Goal: Task Accomplishment & Management: Manage account settings

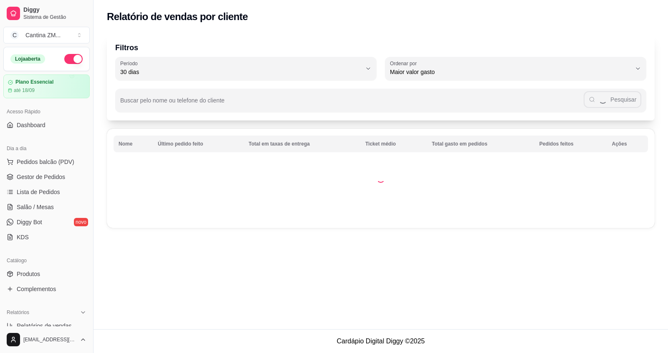
select select "30"
select select "HIGHEST_TOTAL_SPENT_WITH_ORDERS"
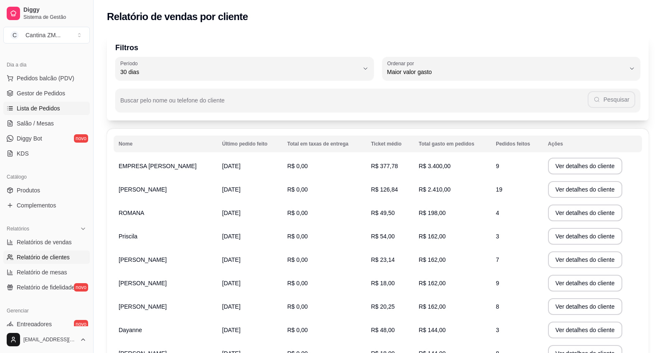
click at [39, 112] on span "Lista de Pedidos" at bounding box center [38, 108] width 43 height 8
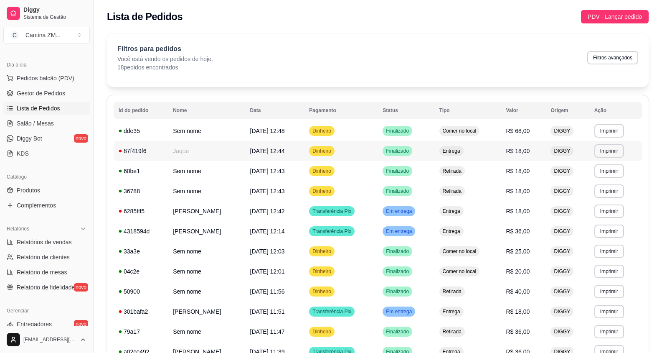
click at [434, 150] on td "Finalizado" at bounding box center [406, 151] width 56 height 20
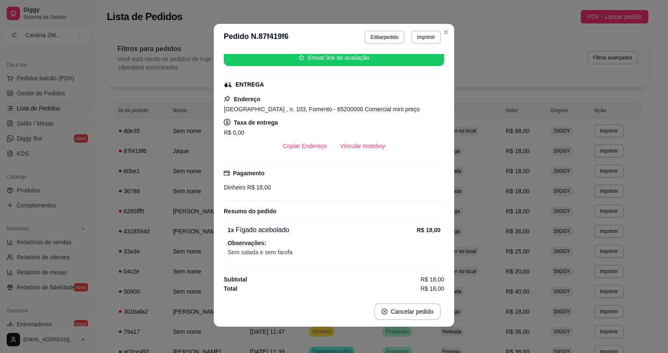
scroll to position [2, 0]
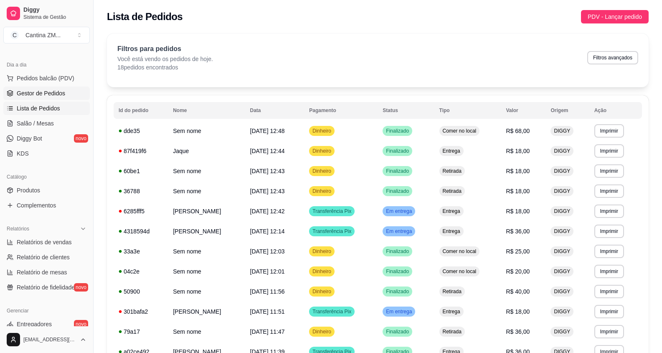
click at [52, 97] on span "Gestor de Pedidos" at bounding box center [41, 93] width 48 height 8
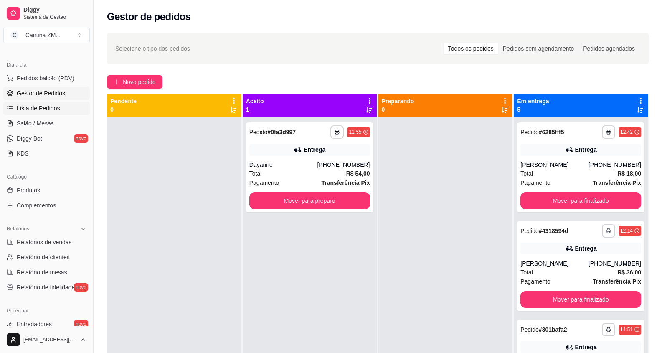
click at [32, 105] on span "Lista de Pedidos" at bounding box center [38, 108] width 43 height 8
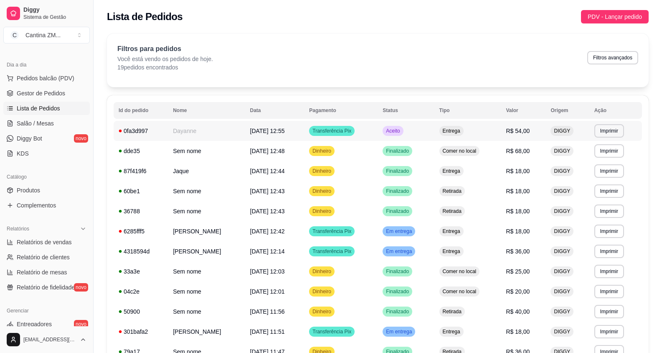
click at [378, 134] on td "Transferência Pix" at bounding box center [341, 131] width 74 height 20
click at [373, 168] on td "Dinheiro" at bounding box center [341, 171] width 74 height 20
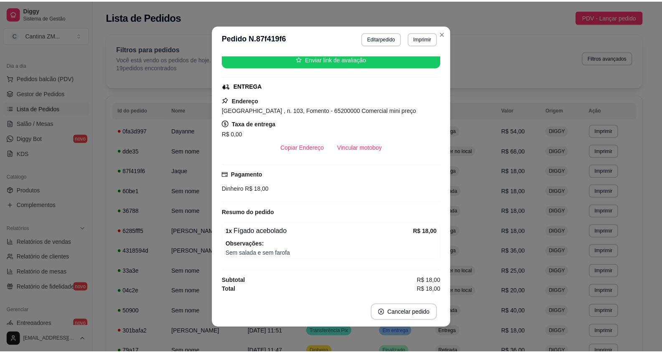
scroll to position [2, 0]
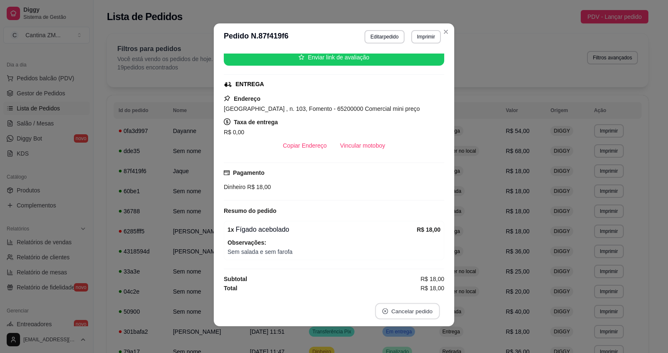
click at [406, 309] on button "Cancelar pedido" at bounding box center [407, 311] width 65 height 16
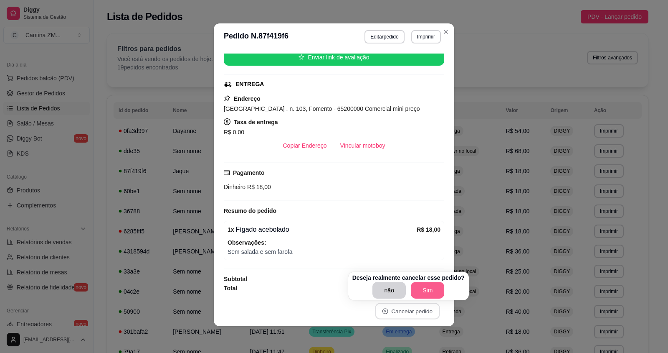
click at [416, 290] on button "Sim" at bounding box center [427, 290] width 33 height 17
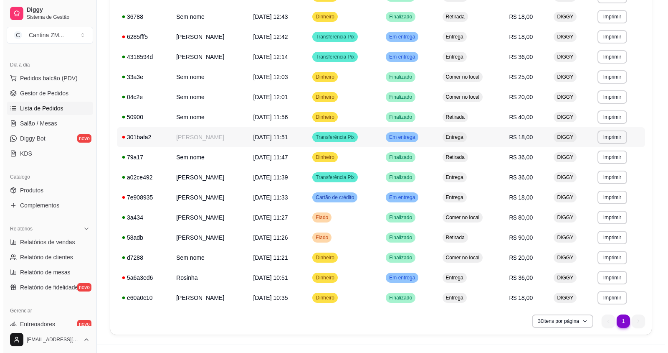
scroll to position [209, 0]
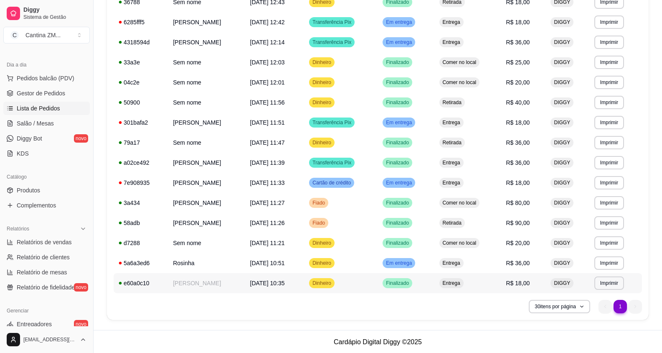
click at [449, 282] on td "Entrega" at bounding box center [468, 283] width 67 height 20
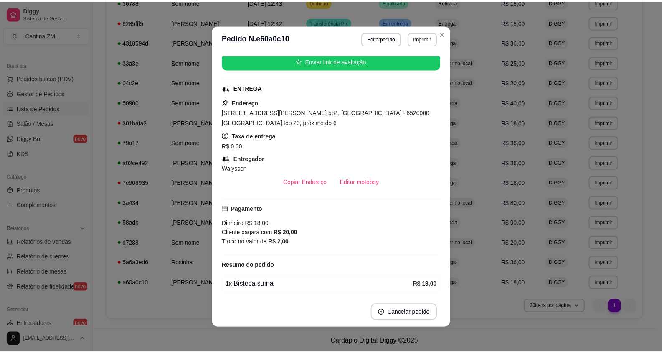
scroll to position [117, 0]
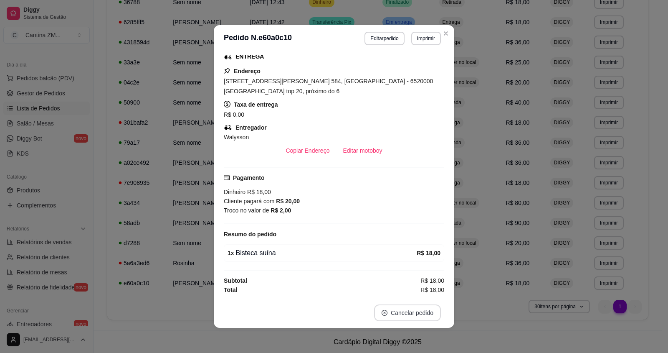
click at [399, 318] on button "Cancelar pedido" at bounding box center [407, 312] width 67 height 17
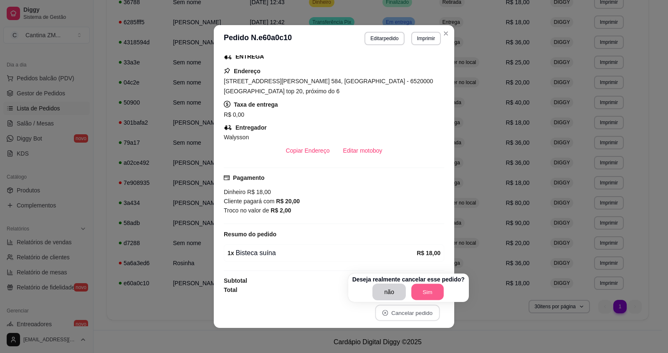
click at [423, 297] on button "Sim" at bounding box center [428, 292] width 33 height 16
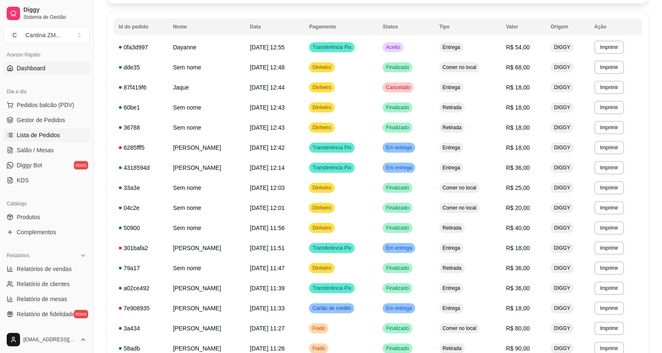
scroll to position [42, 0]
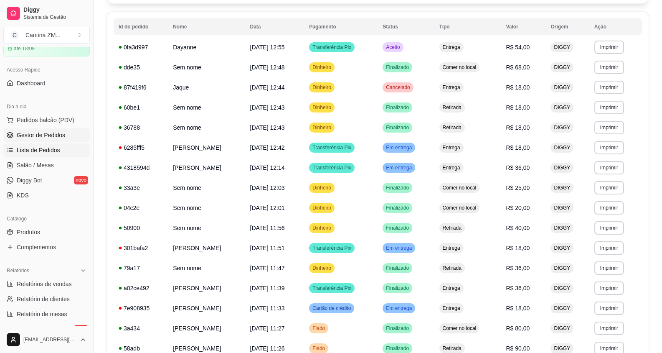
click at [49, 133] on span "Gestor de Pedidos" at bounding box center [41, 135] width 48 height 8
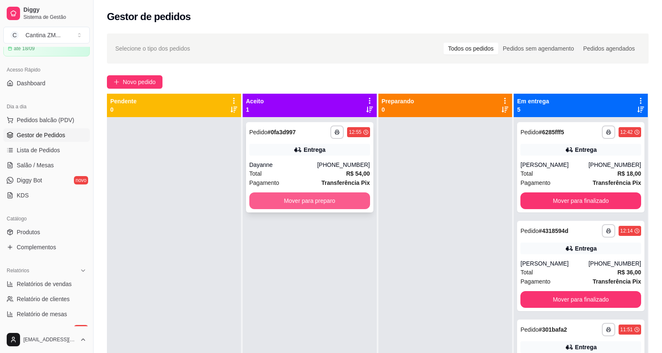
click at [280, 202] on button "Mover para preparo" at bounding box center [309, 200] width 121 height 17
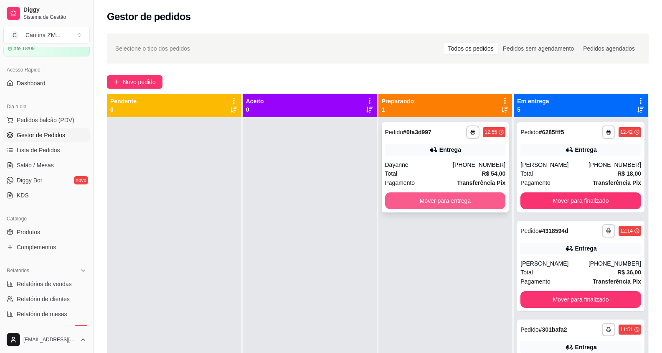
click at [401, 194] on button "Mover para entrega" at bounding box center [445, 200] width 121 height 17
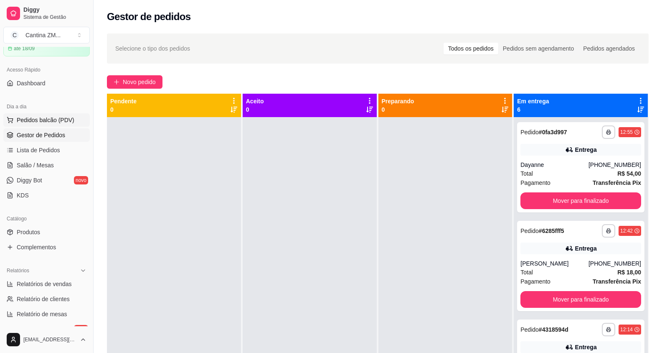
click at [30, 125] on button "Pedidos balcão (PDV)" at bounding box center [46, 119] width 86 height 13
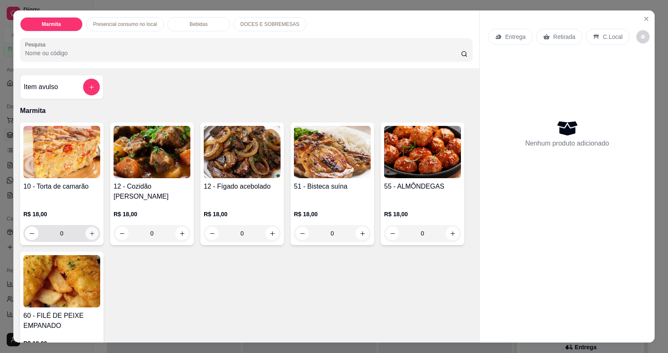
click at [86, 228] on button "increase-product-quantity" at bounding box center [91, 233] width 13 height 13
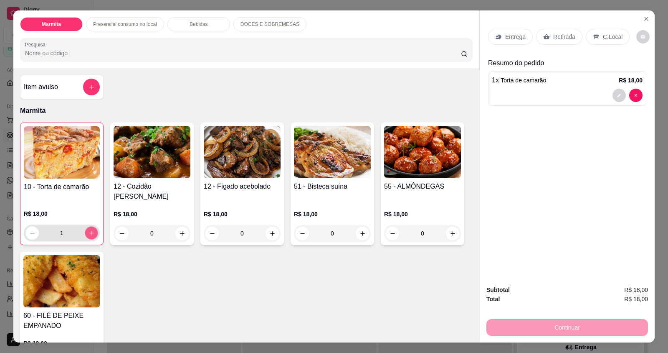
click at [93, 226] on button "increase-product-quantity" at bounding box center [91, 232] width 13 height 13
type input "2"
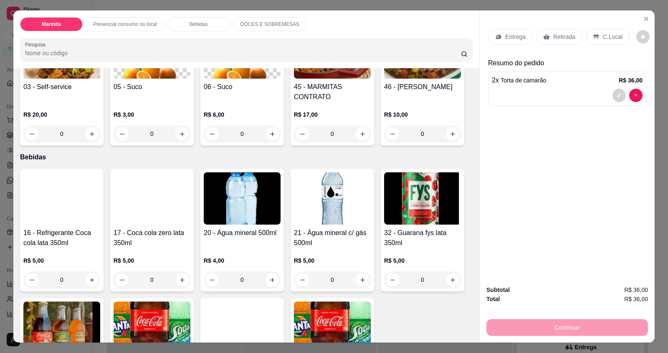
scroll to position [376, 0]
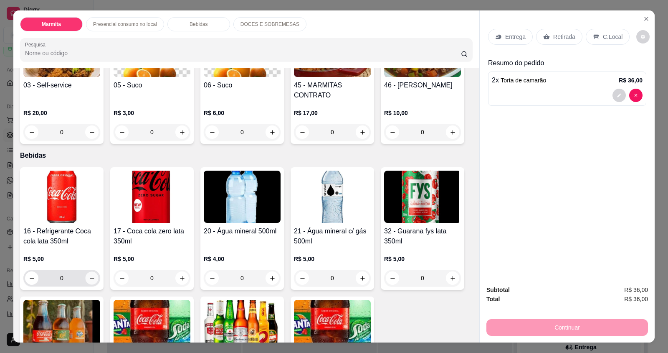
click at [89, 275] on icon "increase-product-quantity" at bounding box center [92, 278] width 6 height 6
type input "1"
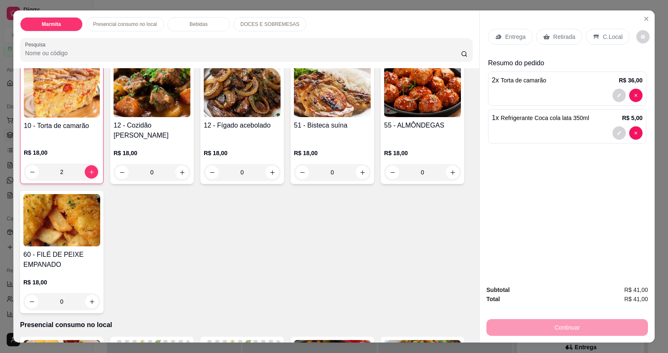
scroll to position [42, 0]
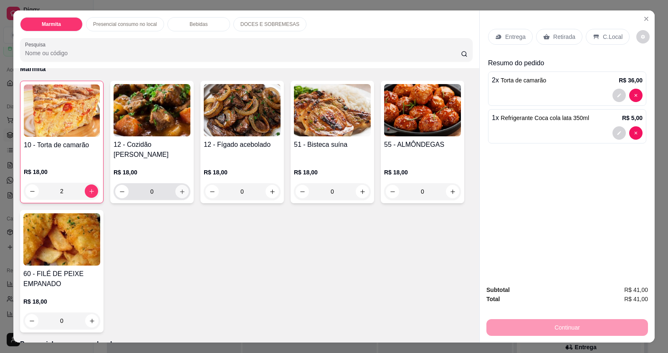
click at [180, 188] on icon "increase-product-quantity" at bounding box center [182, 191] width 6 height 6
type input "1"
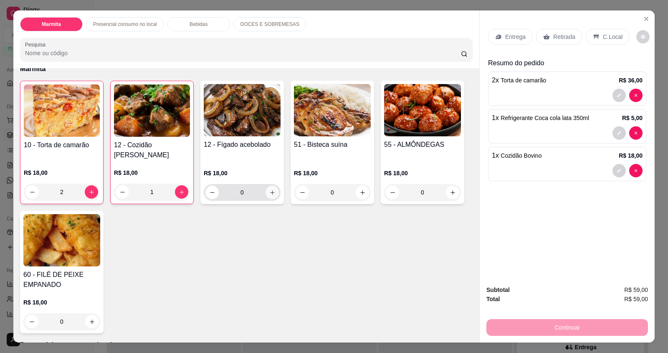
click at [271, 189] on icon "increase-product-quantity" at bounding box center [272, 192] width 6 height 6
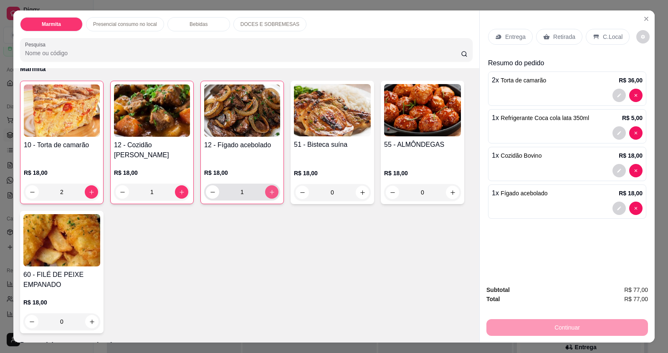
click at [269, 189] on icon "increase-product-quantity" at bounding box center [272, 192] width 6 height 6
type input "3"
click at [360, 189] on icon "increase-product-quantity" at bounding box center [363, 192] width 6 height 6
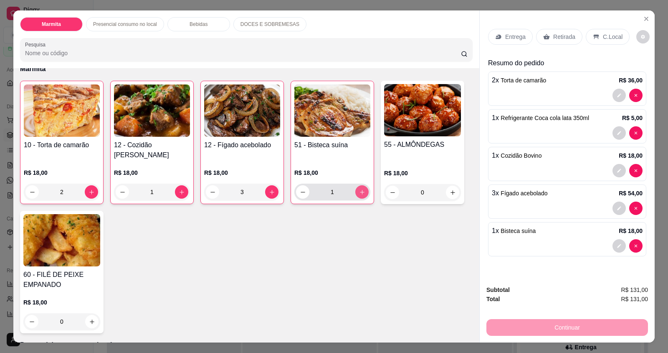
click at [359, 189] on icon "increase-product-quantity" at bounding box center [362, 192] width 6 height 6
type input "2"
click at [554, 36] on p "Retirada" at bounding box center [565, 37] width 22 height 8
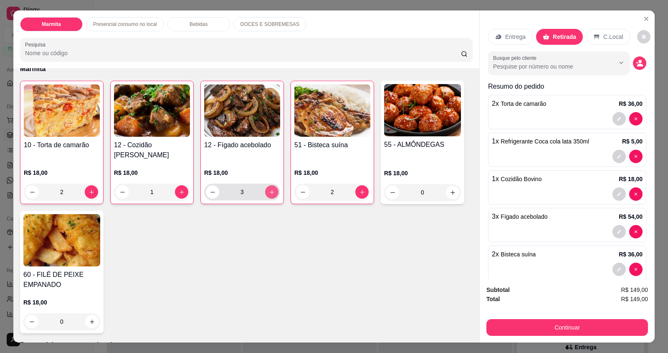
click at [272, 189] on icon "increase-product-quantity" at bounding box center [272, 192] width 6 height 6
type input "4"
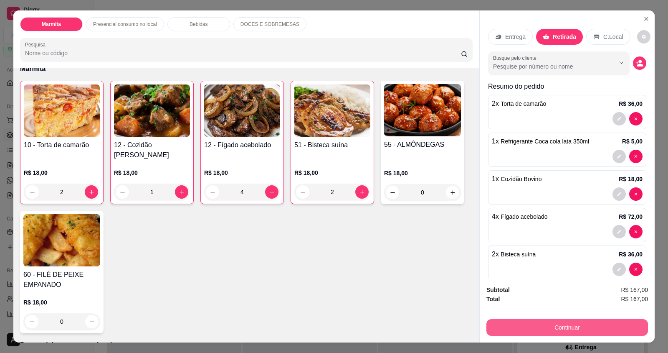
click at [555, 327] on button "Continuar" at bounding box center [568, 327] width 162 height 17
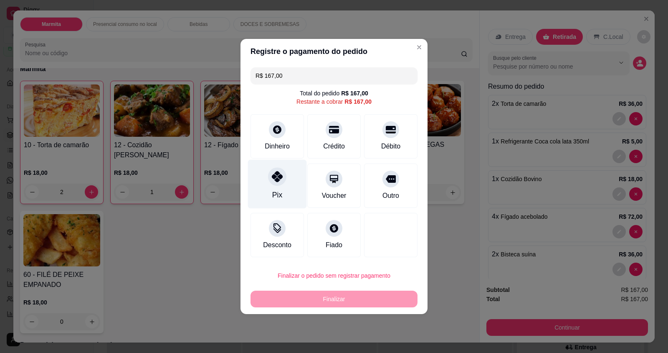
click at [274, 185] on div at bounding box center [277, 176] width 18 height 18
type input "R$ 0,00"
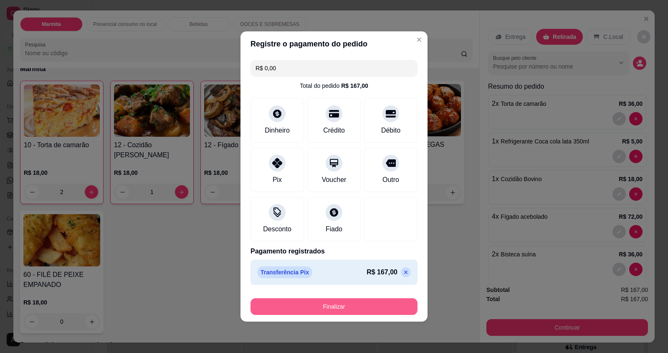
click at [321, 302] on button "Finalizar" at bounding box center [334, 306] width 167 height 17
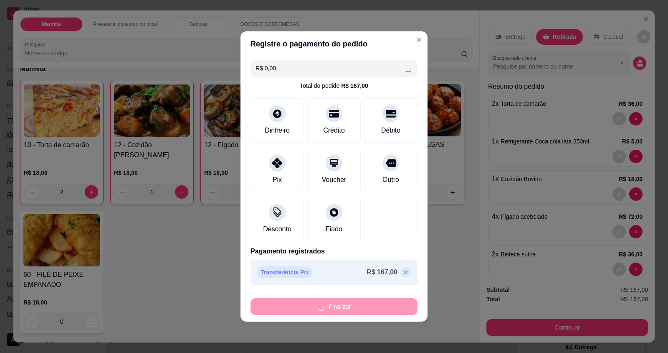
type input "0"
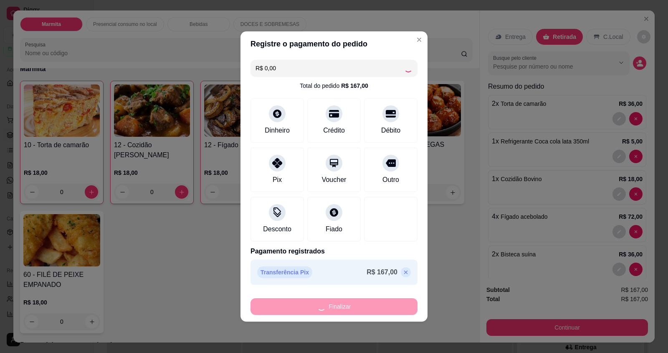
type input "-R$ 167,00"
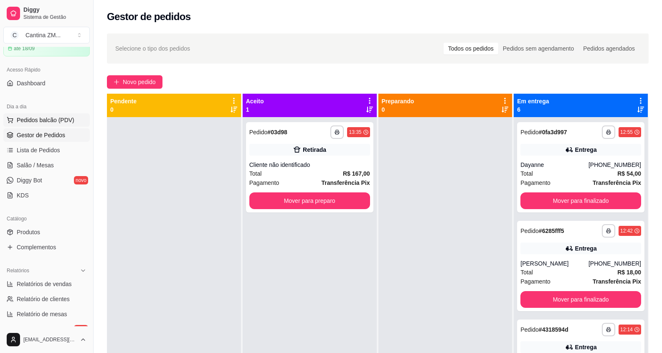
click at [80, 123] on button "Pedidos balcão (PDV)" at bounding box center [46, 119] width 86 height 13
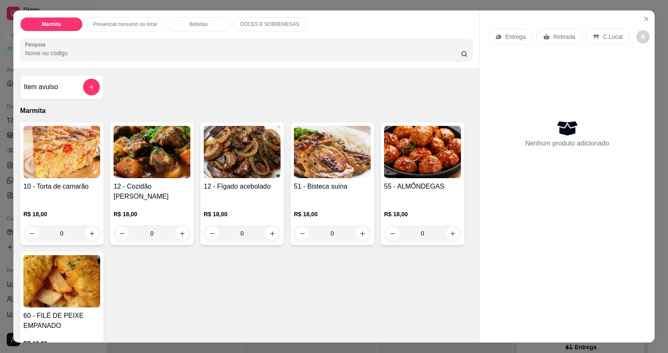
click at [278, 220] on div "12 - Fígado acebolado R$ 18,00 0" at bounding box center [243, 183] width 84 height 122
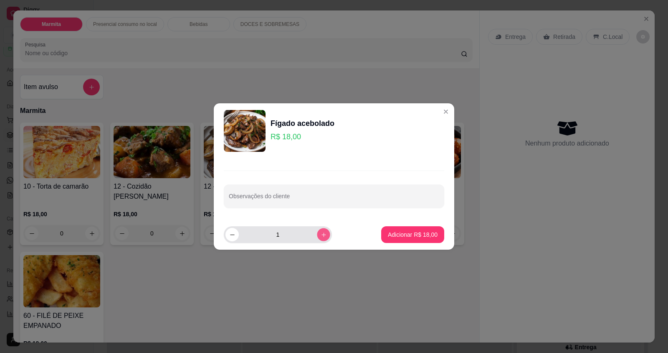
click at [321, 237] on icon "increase-product-quantity" at bounding box center [324, 234] width 6 height 6
type input "2"
click at [419, 239] on button "Adicionar R$ 36,00" at bounding box center [412, 234] width 61 height 16
type input "2"
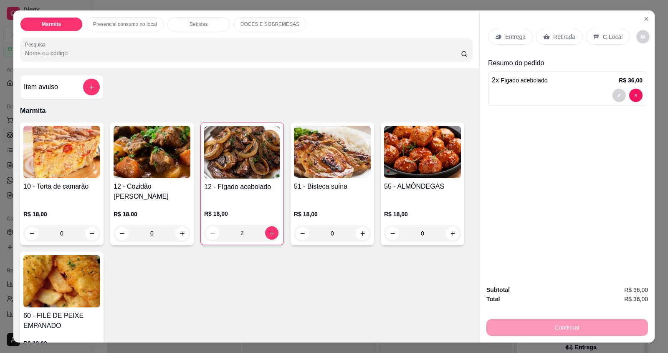
click at [544, 34] on icon at bounding box center [547, 36] width 7 height 7
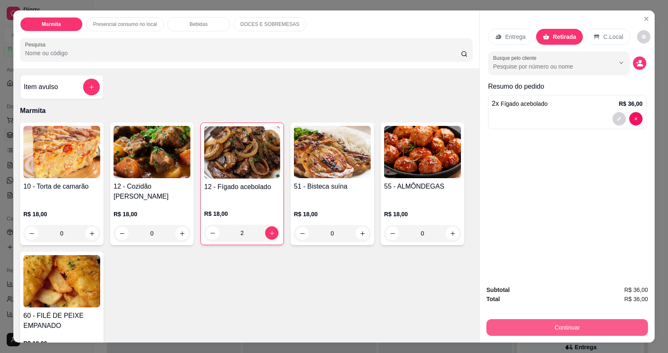
click at [522, 324] on button "Continuar" at bounding box center [568, 327] width 162 height 17
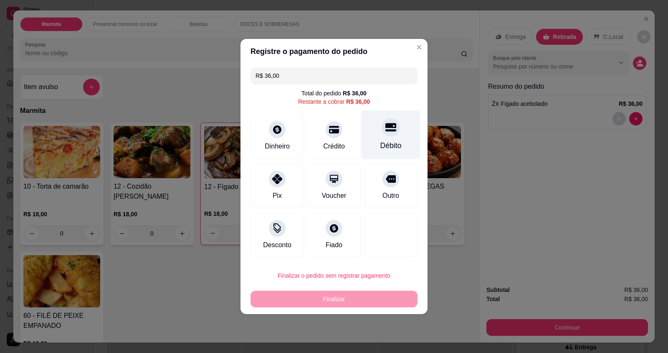
click at [376, 131] on div "Débito" at bounding box center [391, 134] width 59 height 49
type input "R$ 0,00"
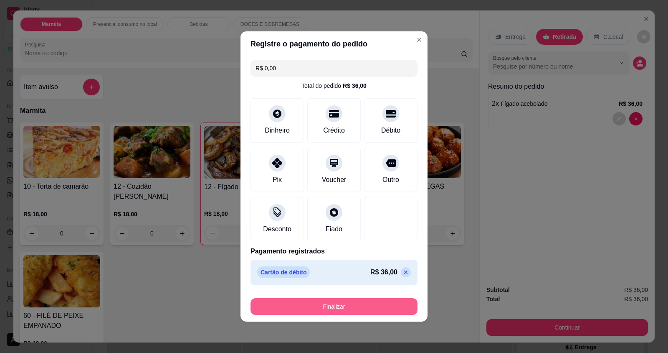
click at [303, 308] on button "Finalizar" at bounding box center [334, 306] width 167 height 17
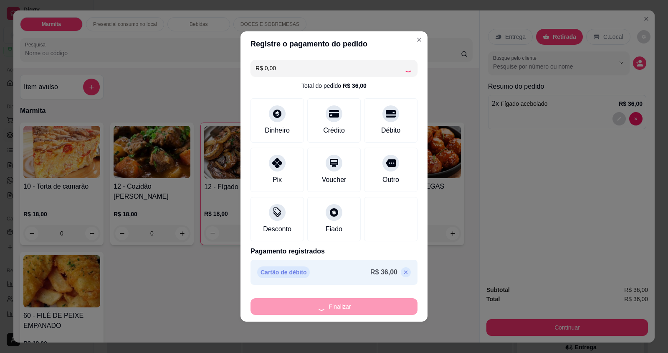
type input "0"
type input "-R$ 36,00"
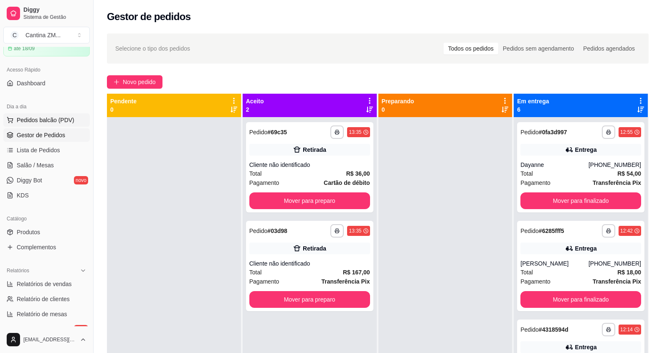
click at [51, 118] on span "Pedidos balcão (PDV)" at bounding box center [46, 120] width 58 height 8
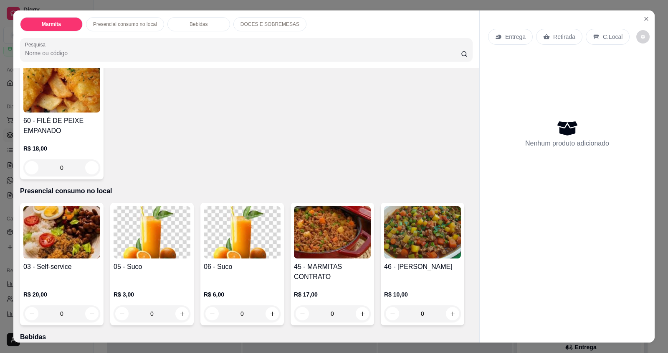
scroll to position [209, 0]
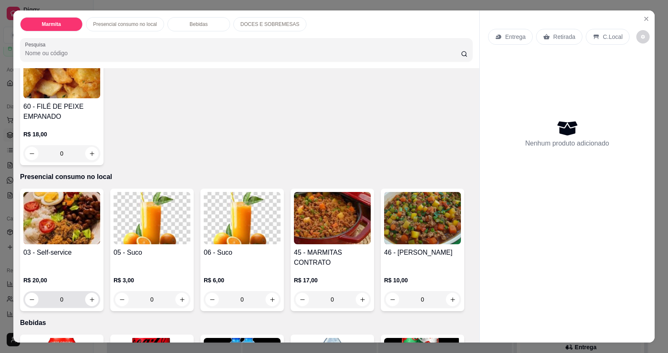
click at [91, 291] on div "0" at bounding box center [62, 299] width 74 height 17
click at [91, 296] on icon "increase-product-quantity" at bounding box center [92, 299] width 6 height 6
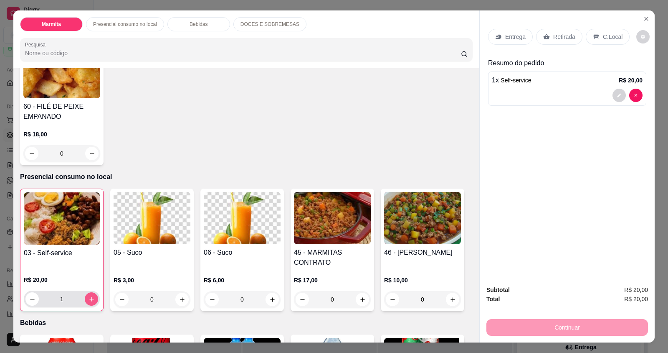
click at [91, 296] on icon "increase-product-quantity" at bounding box center [92, 299] width 6 height 6
type input "2"
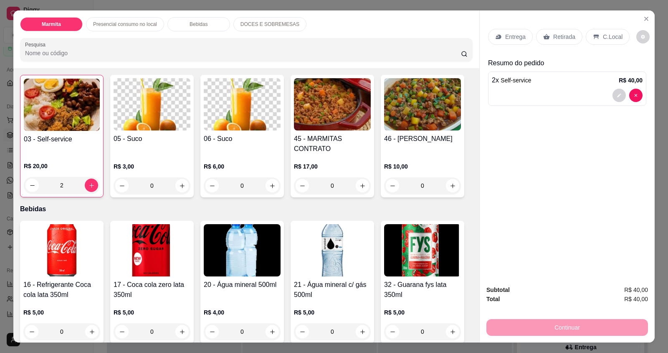
scroll to position [334, 0]
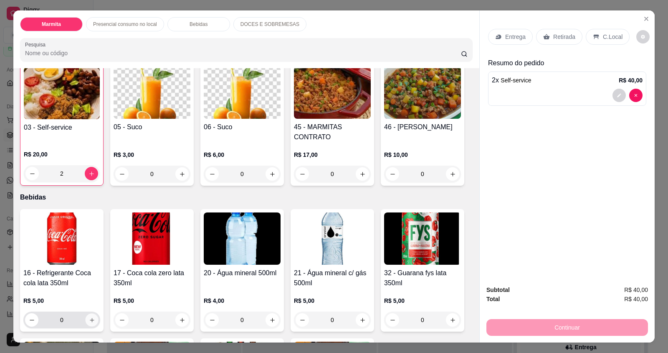
click at [90, 317] on icon "increase-product-quantity" at bounding box center [92, 320] width 6 height 6
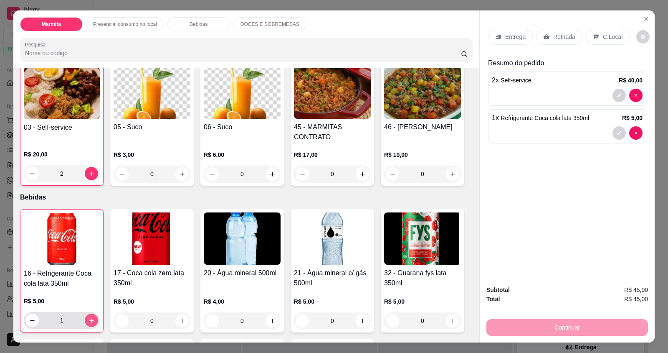
click at [89, 317] on icon "increase-product-quantity" at bounding box center [92, 320] width 6 height 6
type input "2"
click at [597, 38] on div "C.Local" at bounding box center [608, 37] width 44 height 16
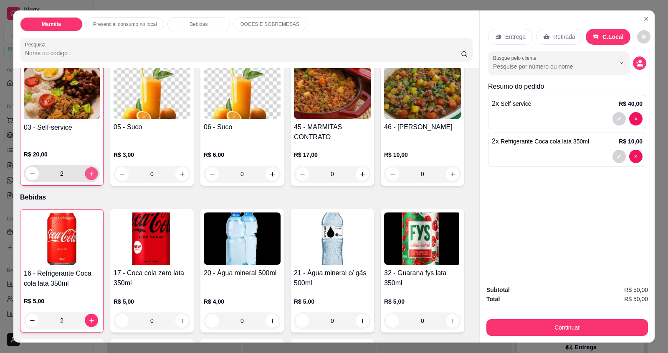
click at [89, 170] on icon "increase-product-quantity" at bounding box center [92, 173] width 6 height 6
click at [87, 167] on button "increase-product-quantity" at bounding box center [91, 173] width 13 height 13
type input "4"
click at [269, 171] on icon "increase-product-quantity" at bounding box center [272, 174] width 6 height 6
type input "1"
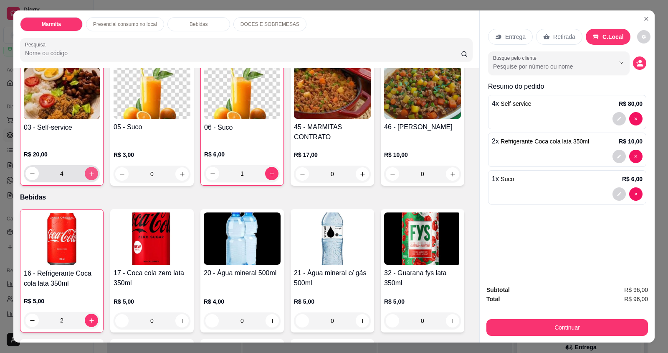
click at [89, 170] on icon "increase-product-quantity" at bounding box center [92, 173] width 6 height 6
type input "7"
click at [270, 318] on icon "increase-product-quantity" at bounding box center [272, 321] width 6 height 6
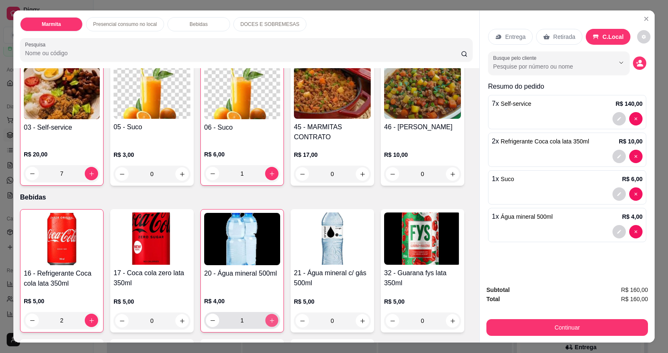
click at [270, 317] on icon "increase-product-quantity" at bounding box center [272, 320] width 6 height 6
type input "2"
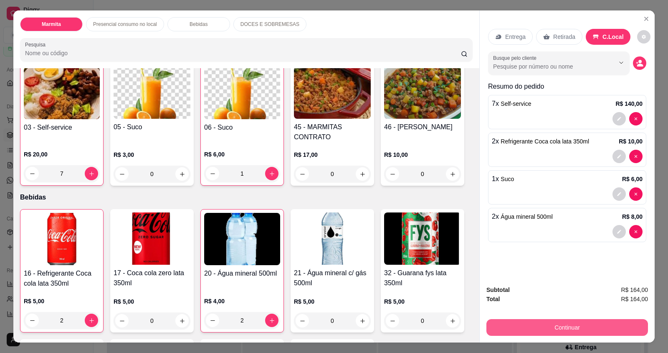
click at [503, 329] on button "Continuar" at bounding box center [568, 327] width 162 height 17
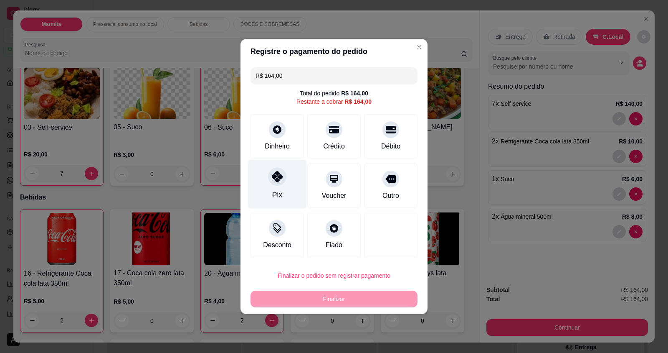
click at [259, 200] on div "Pix" at bounding box center [277, 184] width 59 height 49
type input "R$ 0,00"
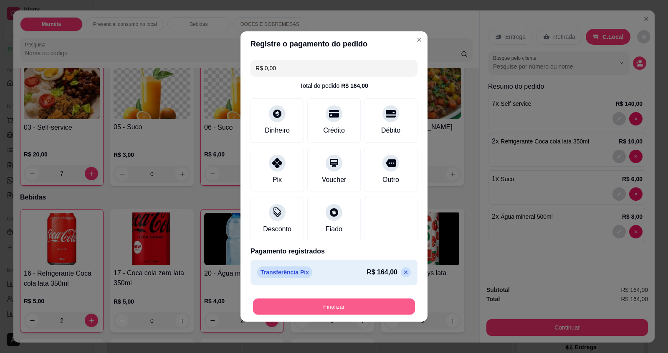
click at [281, 303] on button "Finalizar" at bounding box center [334, 306] width 162 height 16
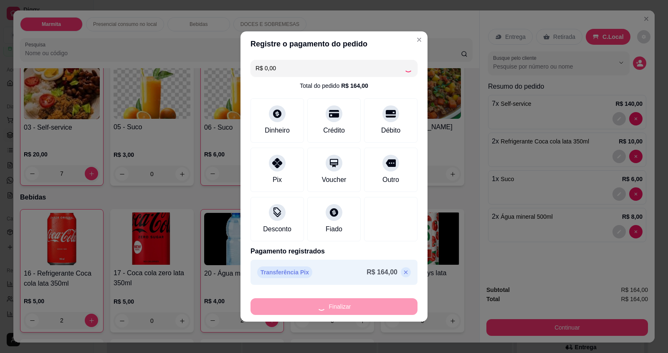
type input "0"
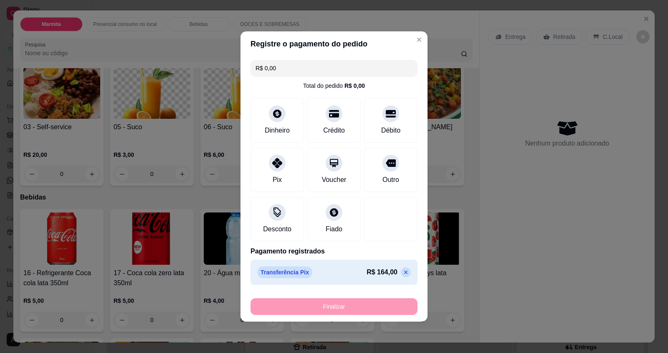
type input "-R$ 164,00"
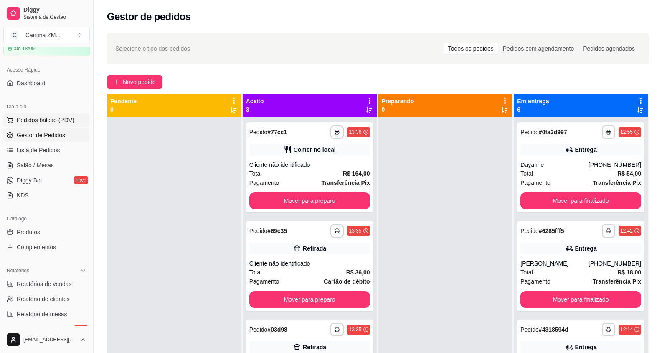
click at [46, 120] on span "Pedidos balcão (PDV)" at bounding box center [46, 120] width 58 height 8
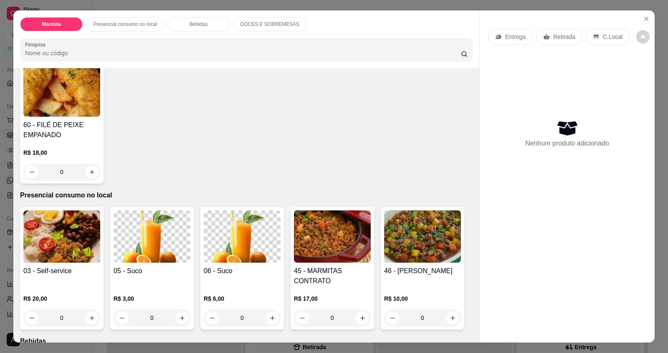
scroll to position [209, 0]
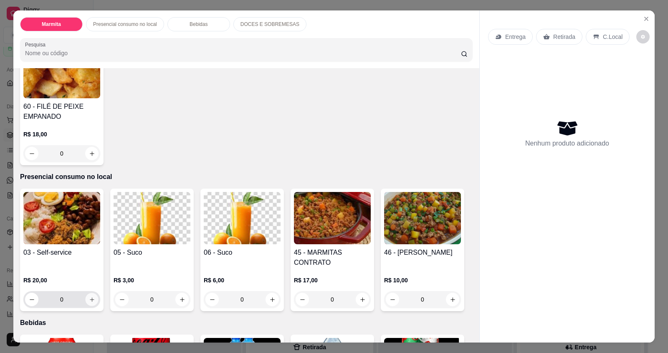
click at [89, 296] on icon "increase-product-quantity" at bounding box center [92, 299] width 6 height 6
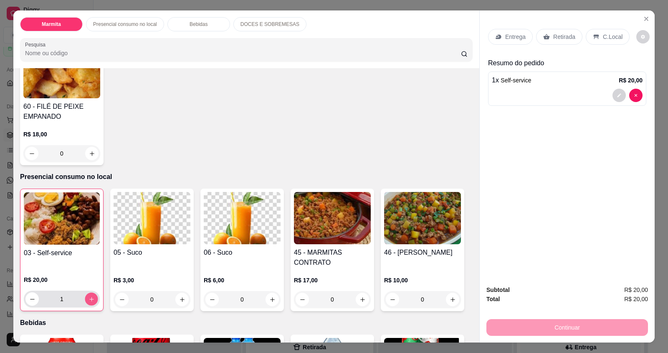
click at [89, 296] on icon "increase-product-quantity" at bounding box center [92, 299] width 6 height 6
type input "2"
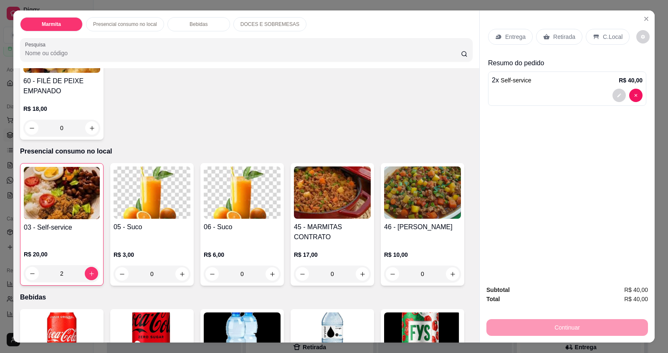
scroll to position [334, 0]
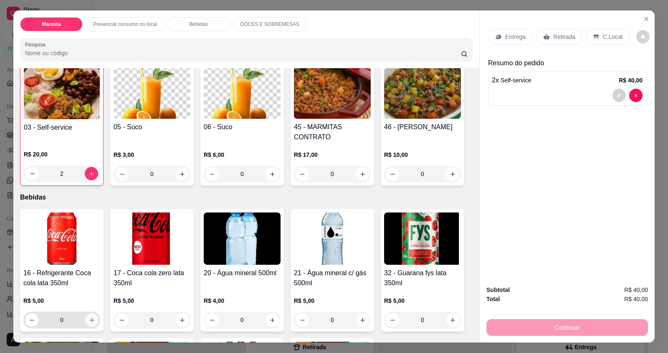
click at [87, 313] on button "increase-product-quantity" at bounding box center [91, 319] width 13 height 13
type input "1"
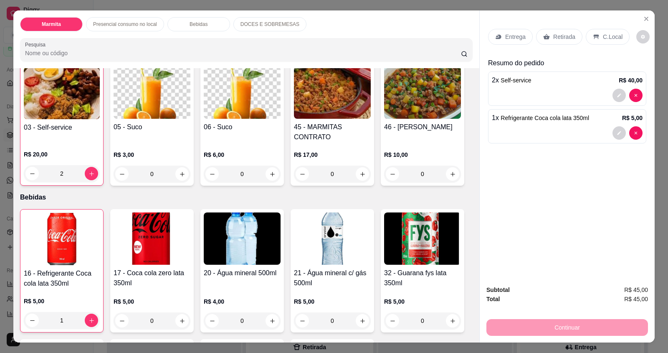
click at [604, 30] on div "C.Local" at bounding box center [608, 37] width 44 height 16
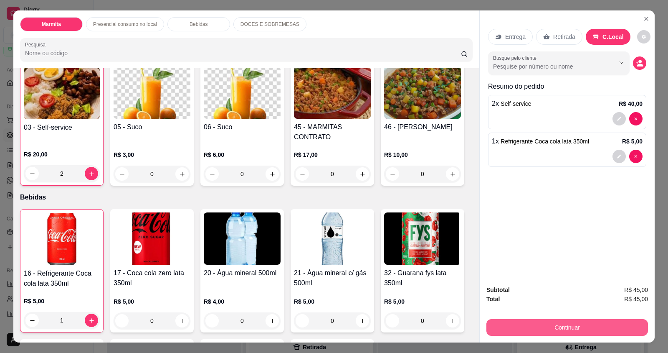
click at [583, 328] on button "Continuar" at bounding box center [568, 327] width 162 height 17
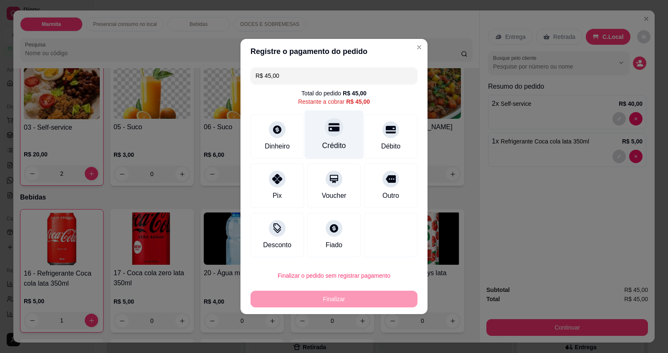
drag, startPoint x: 345, startPoint y: 140, endPoint x: 346, endPoint y: 147, distance: 7.7
click at [344, 140] on div "Crédito" at bounding box center [334, 134] width 59 height 49
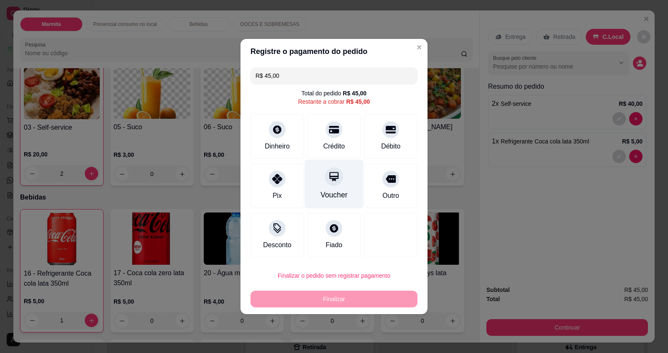
type input "R$ 0,00"
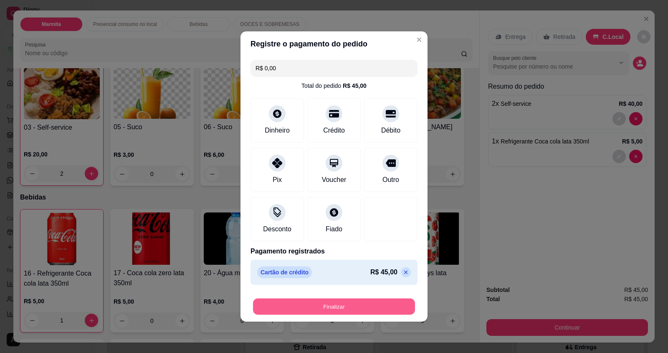
click at [364, 301] on button "Finalizar" at bounding box center [334, 306] width 162 height 16
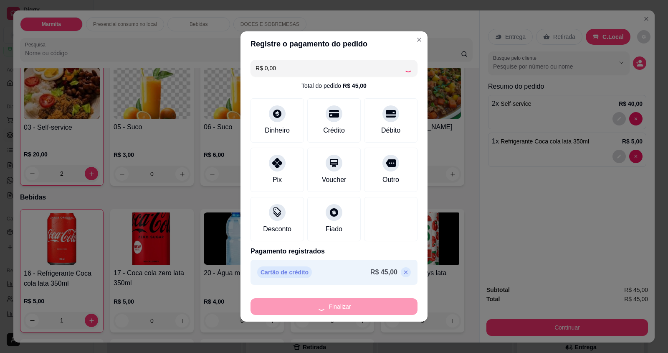
type input "0"
type input "-R$ 45,00"
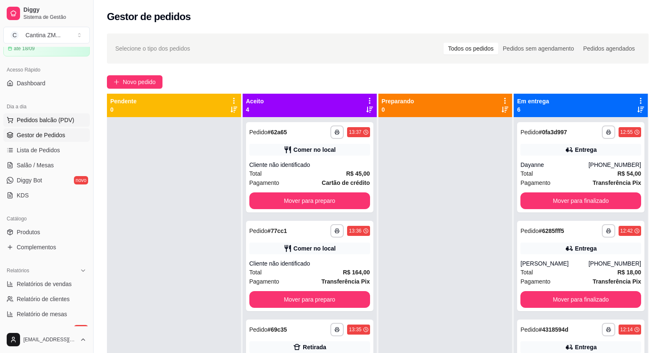
click at [42, 121] on span "Pedidos balcão (PDV)" at bounding box center [46, 120] width 58 height 8
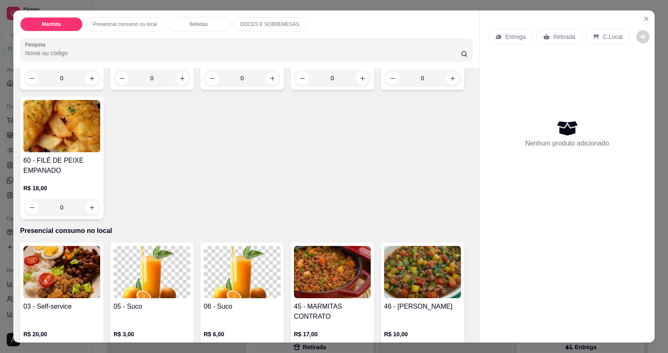
scroll to position [251, 0]
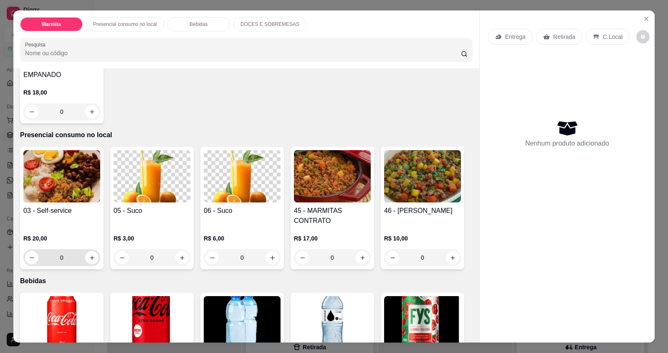
click at [97, 249] on div "0" at bounding box center [61, 257] width 77 height 17
click at [90, 254] on icon "increase-product-quantity" at bounding box center [92, 257] width 6 height 6
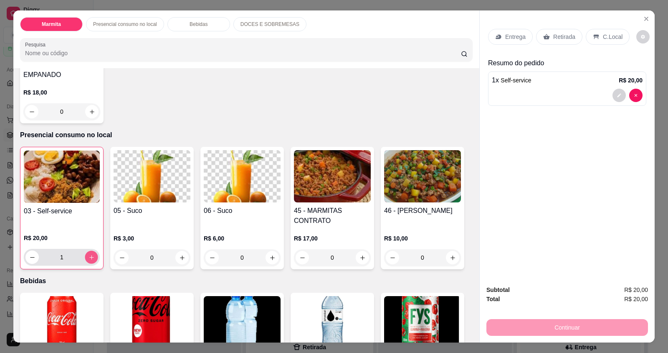
click at [91, 254] on icon "increase-product-quantity" at bounding box center [92, 257] width 6 height 6
click at [85, 251] on button "increase-product-quantity" at bounding box center [91, 257] width 13 height 13
type input "4"
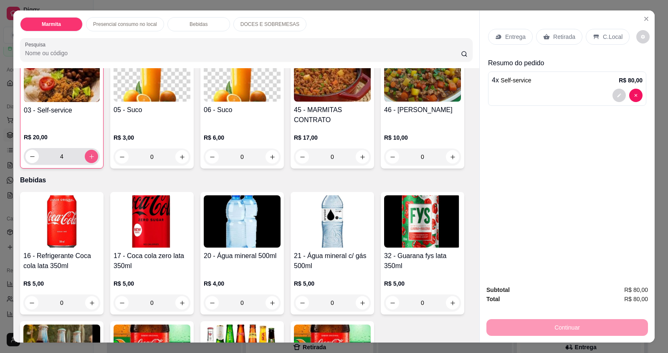
scroll to position [376, 0]
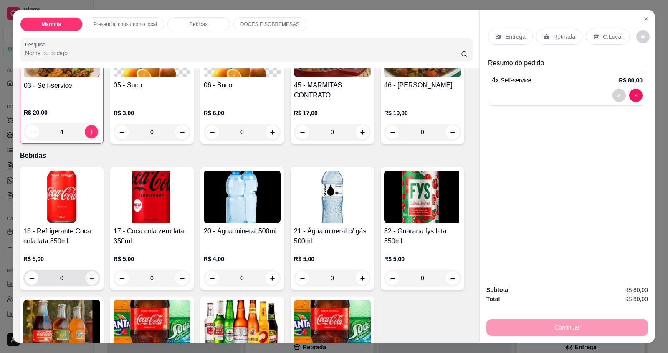
click at [90, 271] on button "increase-product-quantity" at bounding box center [91, 277] width 13 height 13
type input "1"
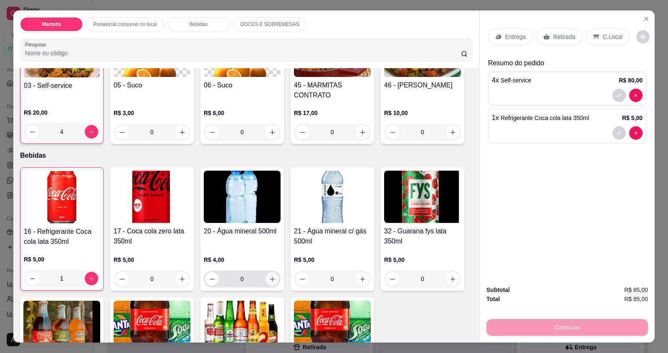
click at [269, 276] on icon "increase-product-quantity" at bounding box center [272, 279] width 6 height 6
type input "1"
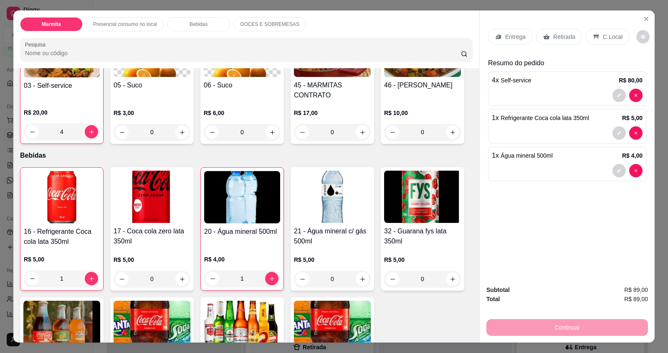
click at [603, 35] on p "C.Local" at bounding box center [613, 37] width 20 height 8
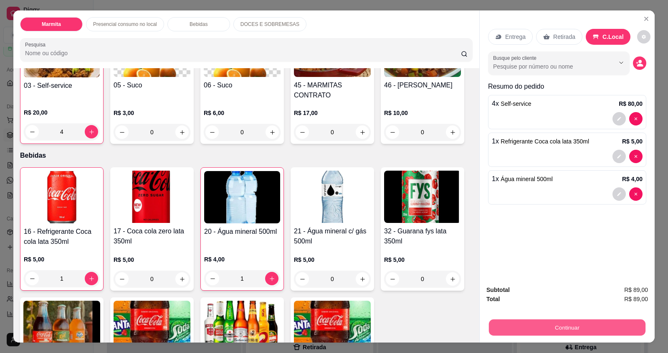
click at [595, 328] on button "Continuar" at bounding box center [567, 327] width 157 height 16
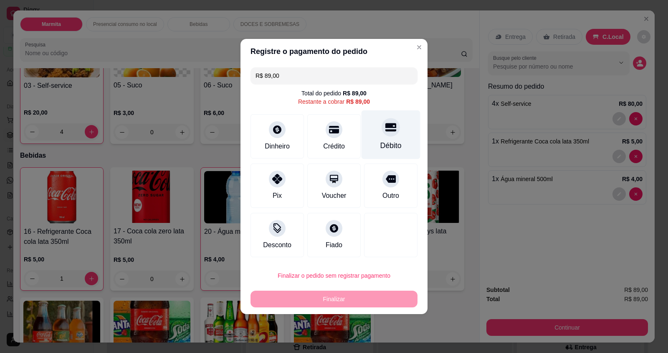
click at [402, 141] on div "Débito" at bounding box center [391, 134] width 59 height 49
type input "R$ 0,00"
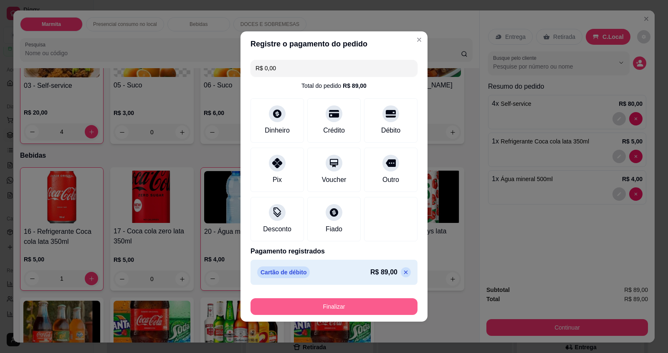
click at [356, 307] on button "Finalizar" at bounding box center [334, 306] width 167 height 17
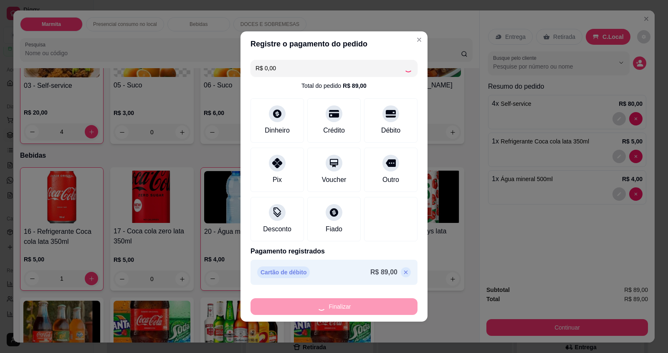
type input "0"
type input "-R$ 89,00"
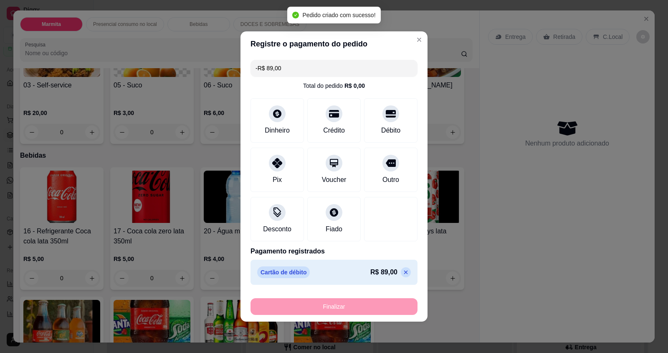
scroll to position [376, 0]
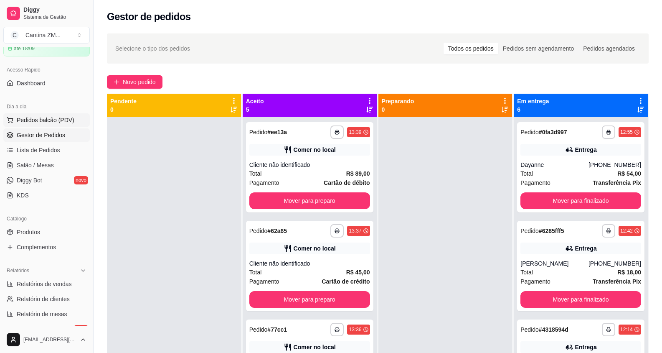
click at [61, 117] on span "Pedidos balcão (PDV)" at bounding box center [46, 120] width 58 height 8
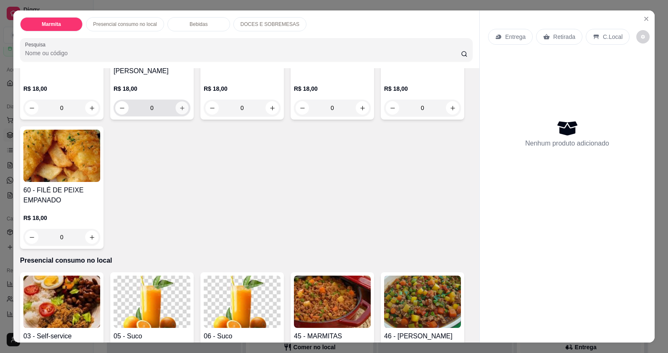
click at [179, 105] on icon "increase-product-quantity" at bounding box center [182, 108] width 6 height 6
type input "1"
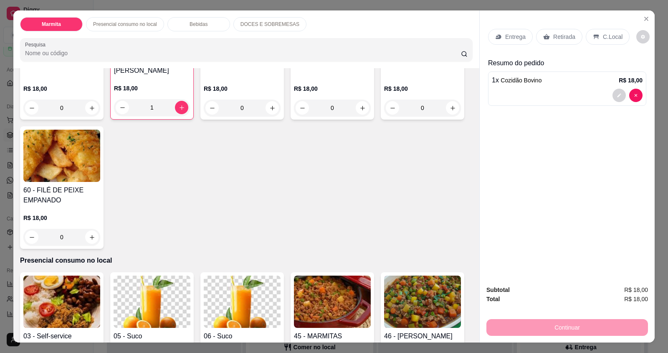
click at [549, 32] on div "Retirada" at bounding box center [559, 37] width 46 height 16
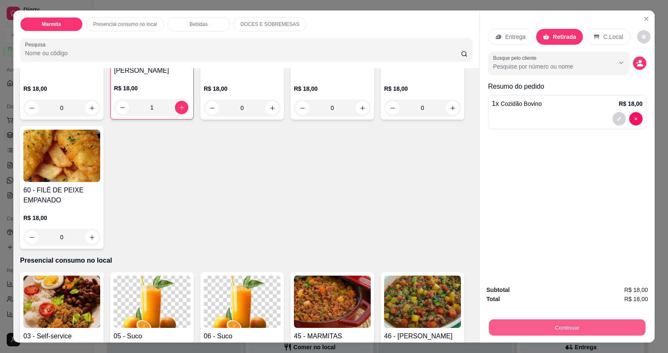
click at [533, 330] on button "Continuar" at bounding box center [567, 327] width 157 height 16
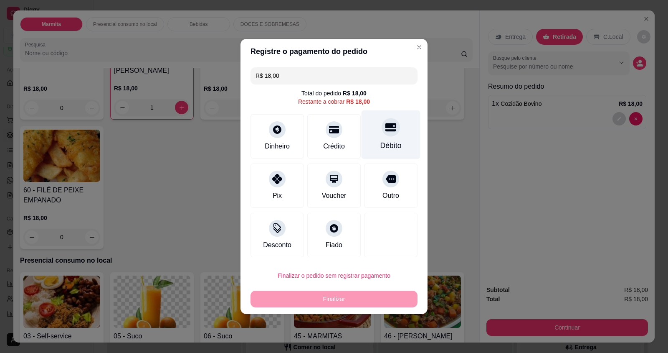
click at [386, 131] on icon at bounding box center [391, 127] width 11 height 11
type input "R$ 0,00"
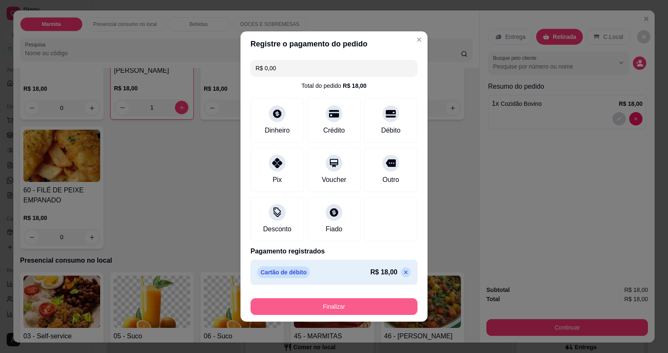
click at [327, 302] on button "Finalizar" at bounding box center [334, 306] width 167 height 17
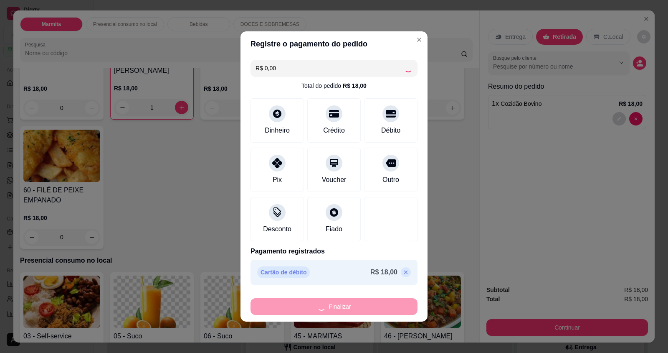
type input "0"
type input "-R$ 18,00"
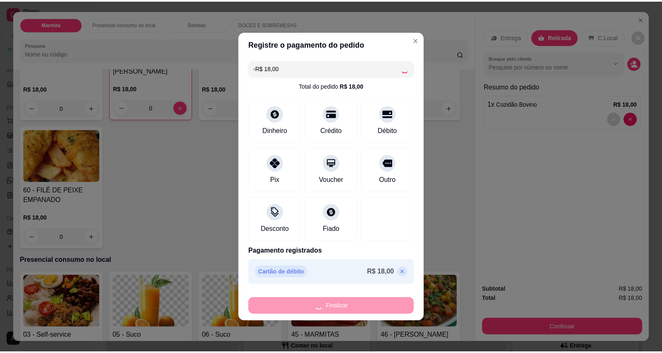
scroll to position [125, 0]
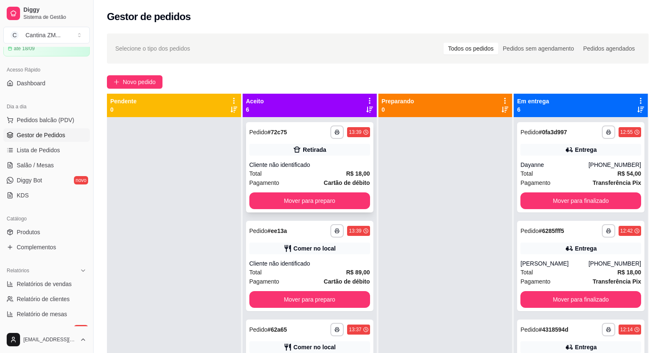
click at [338, 180] on strong "Cartão de débito" at bounding box center [347, 182] width 46 height 7
click at [324, 179] on strong "Cartão de débito" at bounding box center [347, 182] width 46 height 7
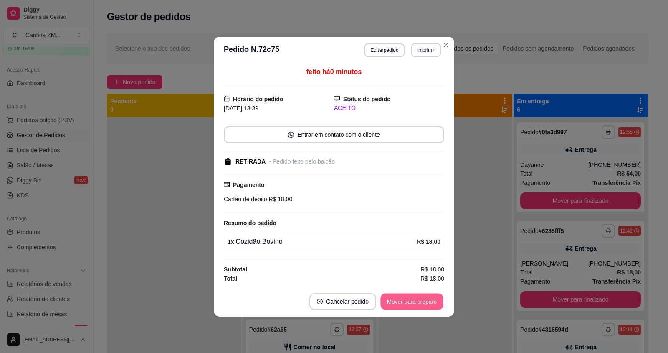
click at [425, 303] on button "Mover para preparo" at bounding box center [412, 301] width 63 height 16
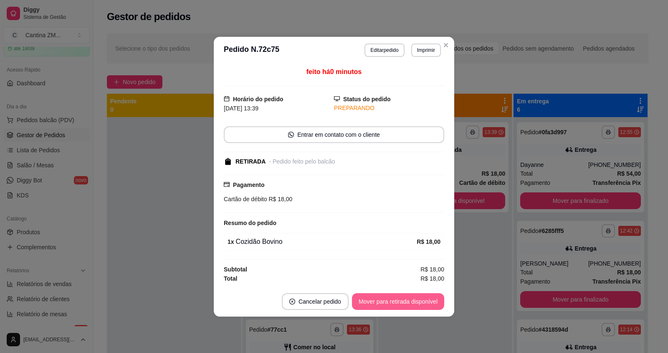
click at [425, 303] on button "Mover para retirada disponível" at bounding box center [398, 301] width 92 height 17
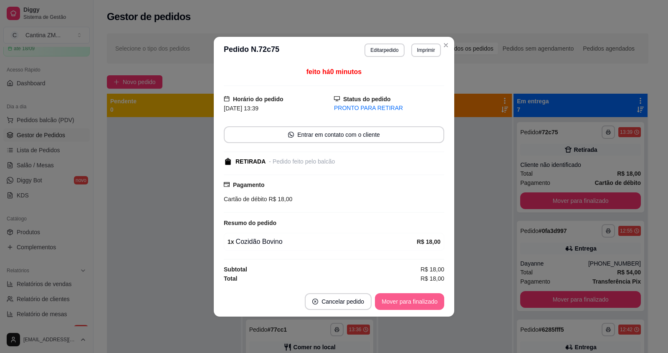
click at [425, 303] on button "Mover para finalizado" at bounding box center [409, 301] width 69 height 17
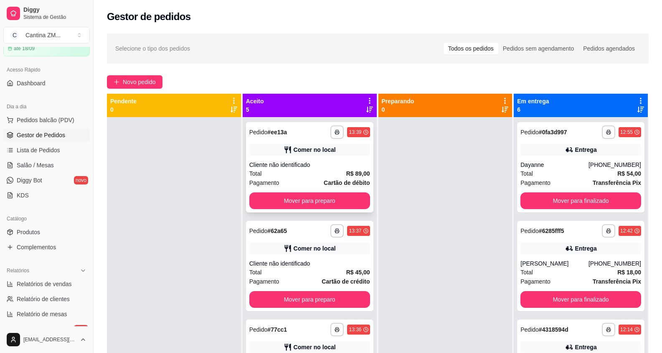
click at [321, 167] on div "Cliente não identificado" at bounding box center [309, 164] width 121 height 8
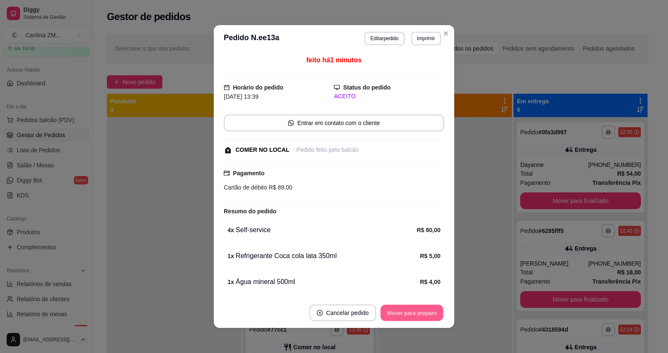
click at [421, 312] on button "Mover para preparo" at bounding box center [412, 313] width 63 height 16
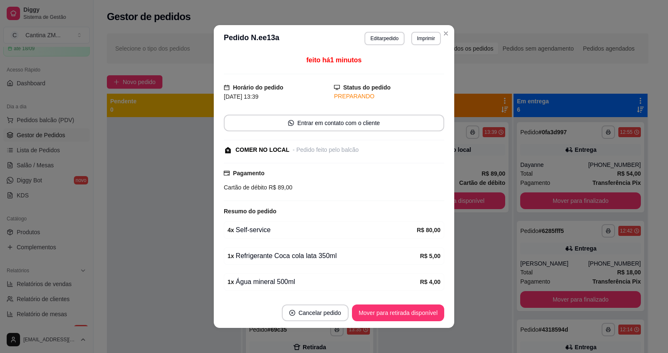
click at [422, 312] on button "Mover para retirada disponível" at bounding box center [398, 312] width 92 height 17
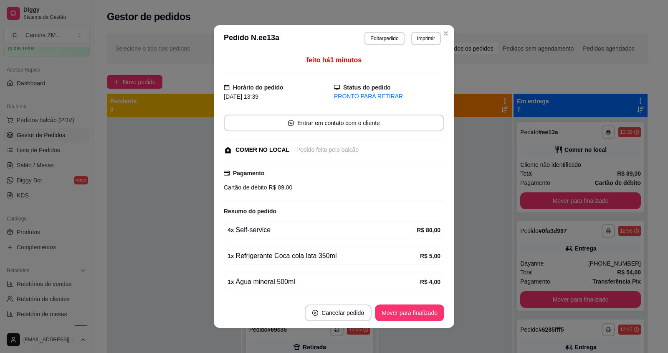
click at [422, 312] on button "Mover para finalizado" at bounding box center [409, 312] width 69 height 17
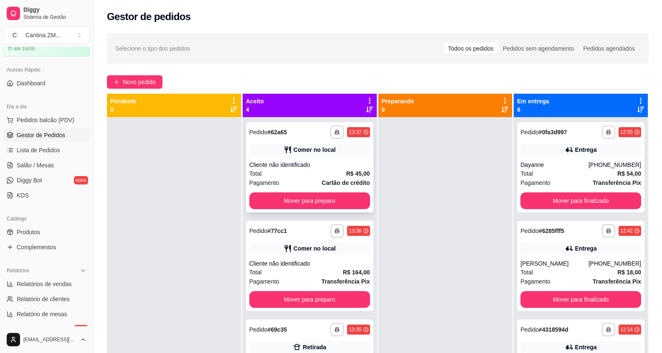
click at [336, 168] on div "Cliente não identificado" at bounding box center [309, 164] width 121 height 8
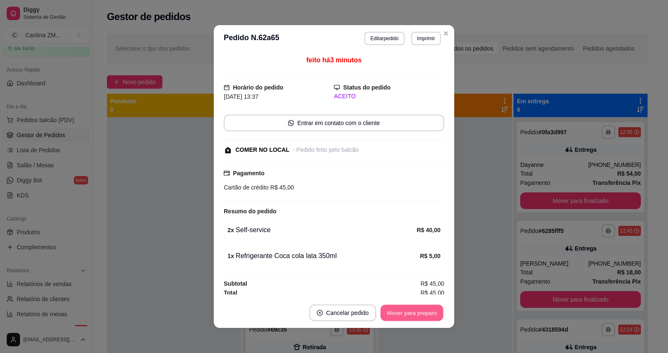
click at [435, 313] on button "Mover para preparo" at bounding box center [412, 313] width 63 height 16
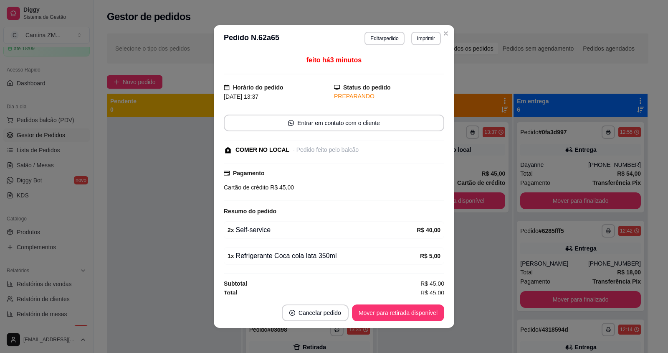
click at [435, 313] on button "Mover para retirada disponível" at bounding box center [398, 312] width 92 height 17
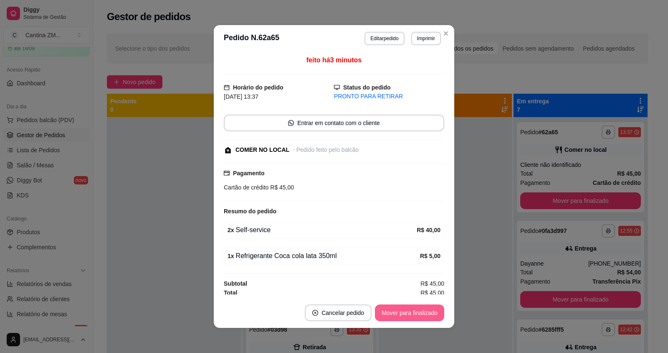
click at [435, 313] on button "Mover para finalizado" at bounding box center [409, 312] width 69 height 17
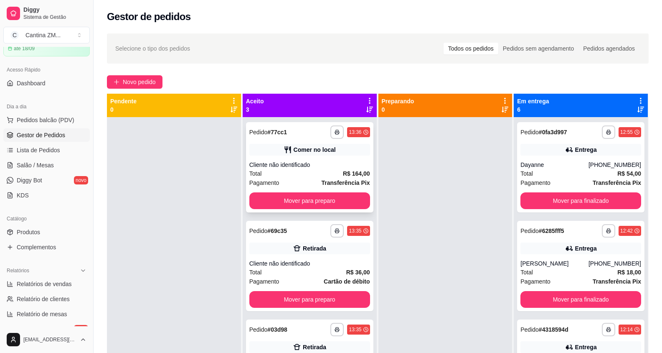
click at [324, 172] on div "Total R$ 164,00" at bounding box center [309, 173] width 121 height 9
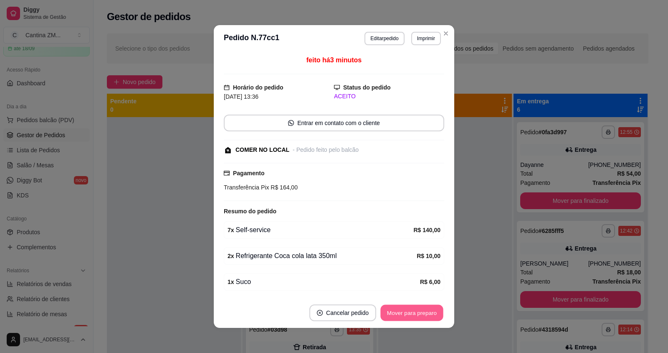
click at [408, 309] on button "Mover para preparo" at bounding box center [412, 313] width 63 height 16
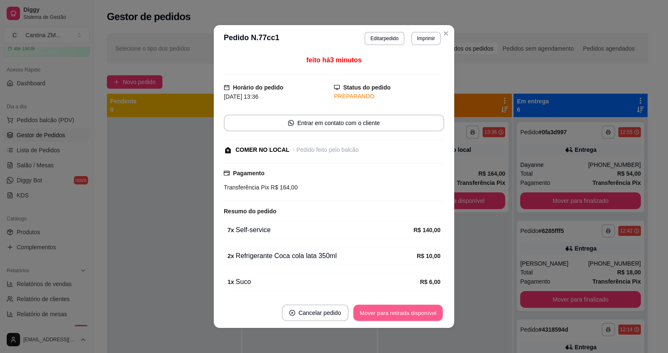
click at [408, 309] on button "Mover para retirada disponível" at bounding box center [397, 313] width 89 height 16
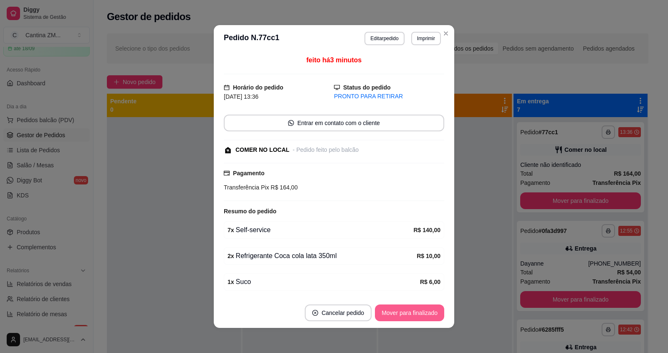
click at [401, 308] on button "Mover para finalizado" at bounding box center [409, 312] width 69 height 17
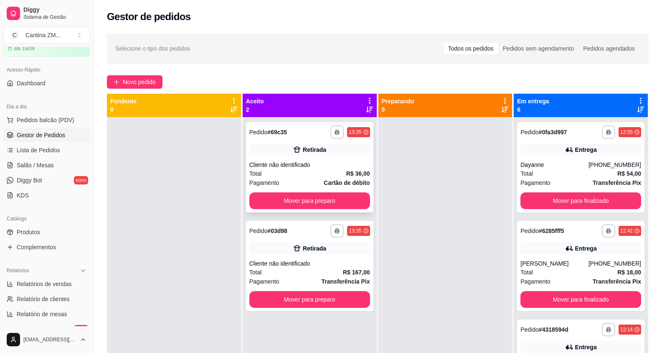
click at [316, 172] on div "Total R$ 36,00" at bounding box center [309, 173] width 121 height 9
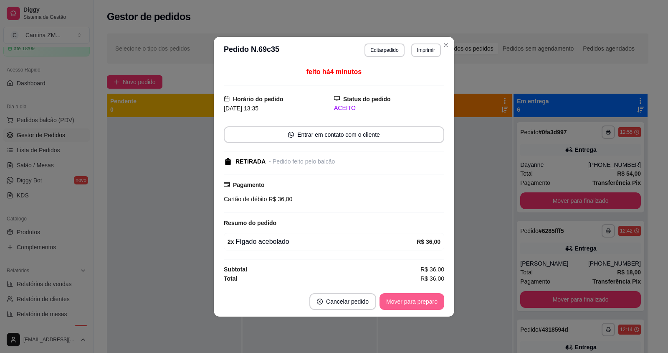
click at [422, 303] on button "Mover para preparo" at bounding box center [412, 301] width 65 height 17
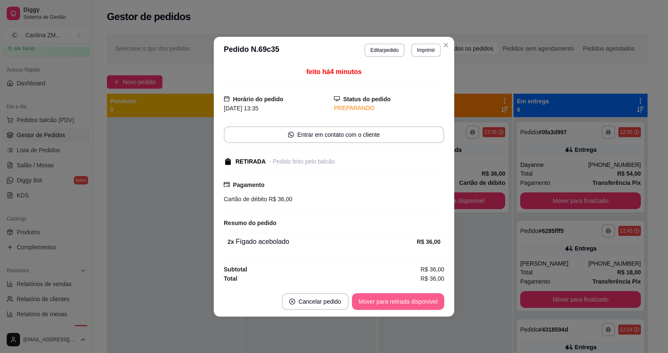
click at [422, 303] on button "Mover para retirada disponível" at bounding box center [398, 301] width 92 height 17
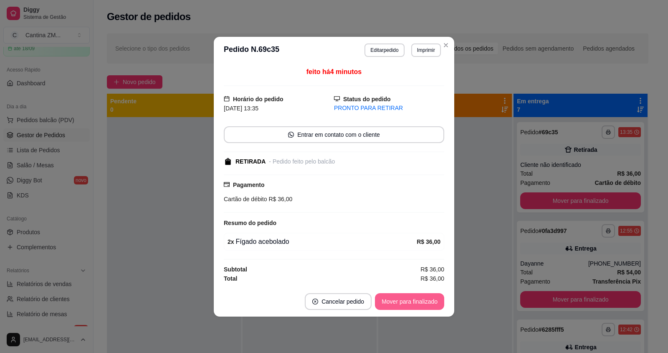
click at [422, 303] on button "Mover para finalizado" at bounding box center [409, 301] width 69 height 17
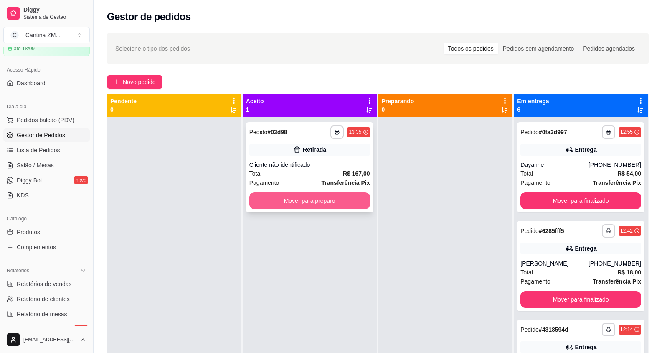
click at [284, 203] on button "Mover para preparo" at bounding box center [309, 200] width 121 height 17
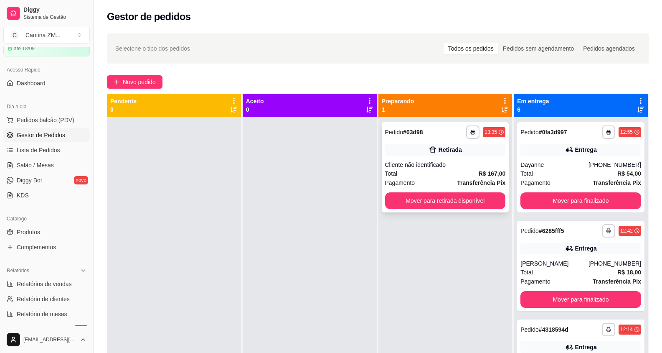
click at [500, 155] on div "Retirada" at bounding box center [445, 150] width 121 height 12
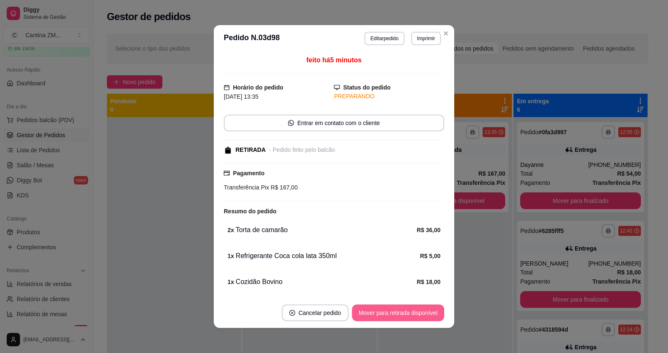
click at [424, 310] on button "Mover para retirada disponível" at bounding box center [398, 312] width 92 height 17
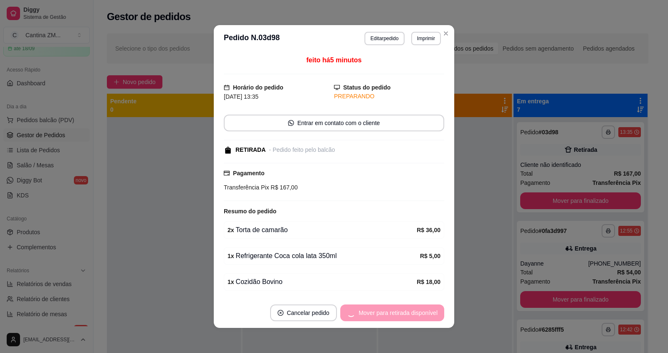
click at [424, 310] on div "Mover para retirada disponível" at bounding box center [393, 312] width 104 height 17
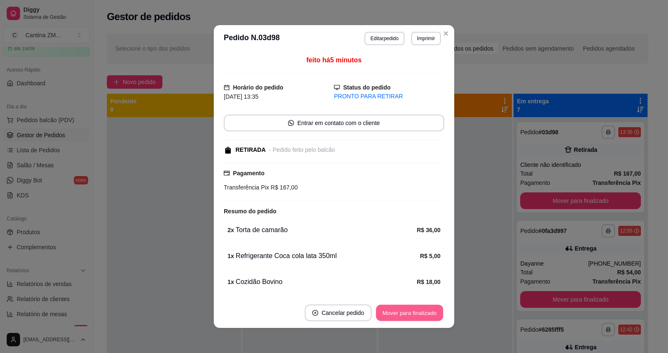
click at [424, 310] on button "Mover para finalizado" at bounding box center [409, 313] width 67 height 16
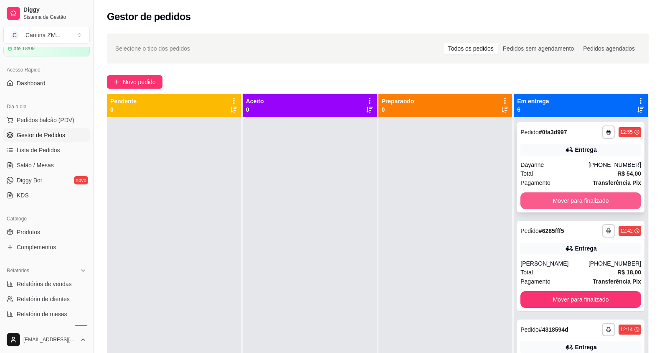
click at [566, 200] on button "Mover para finalizado" at bounding box center [581, 200] width 121 height 17
click at [566, 200] on button "Mover para finalizado" at bounding box center [581, 201] width 117 height 16
click at [566, 200] on button "Mover para finalizado" at bounding box center [581, 200] width 121 height 17
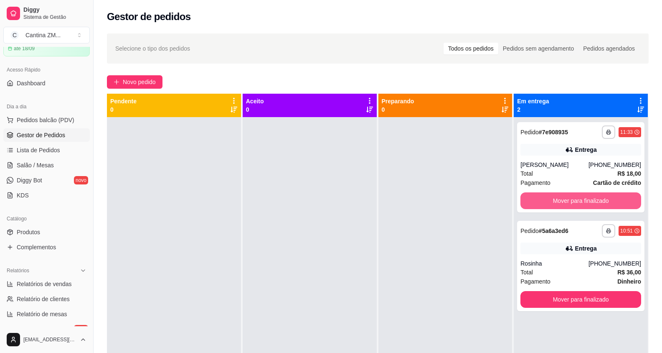
click at [566, 200] on button "Mover para finalizado" at bounding box center [581, 200] width 121 height 17
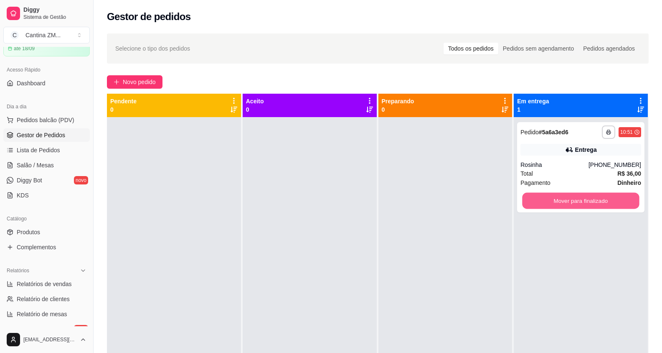
click at [566, 200] on button "Mover para finalizado" at bounding box center [581, 201] width 117 height 16
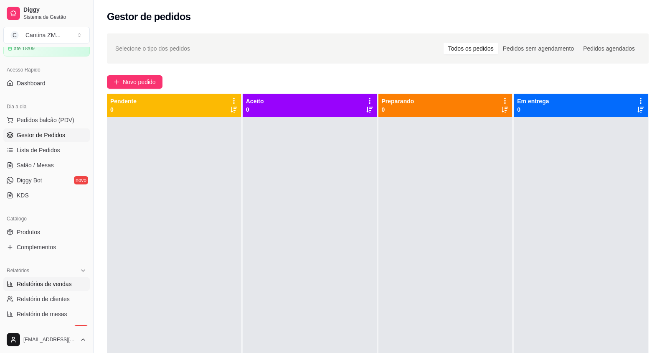
click at [39, 282] on span "Relatórios de vendas" at bounding box center [44, 284] width 55 height 8
select select "ALL"
select select "0"
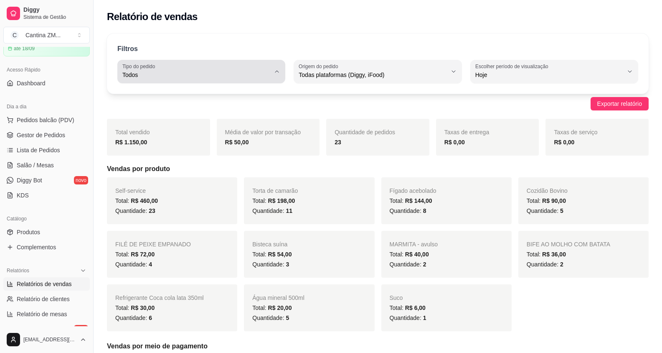
click at [153, 72] on span "Todos" at bounding box center [196, 75] width 148 height 8
click at [166, 110] on span "Entrega" at bounding box center [197, 108] width 140 height 8
type input "DELIVERY"
select select "DELIVERY"
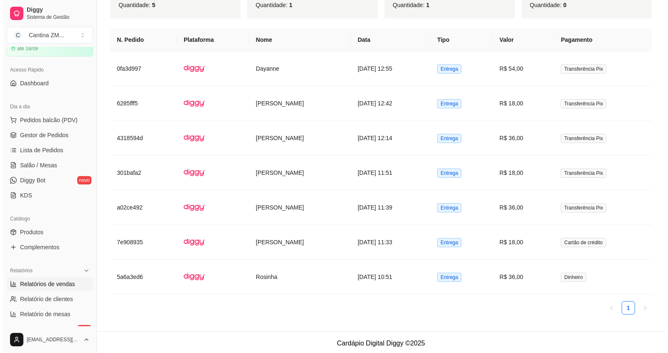
scroll to position [331, 0]
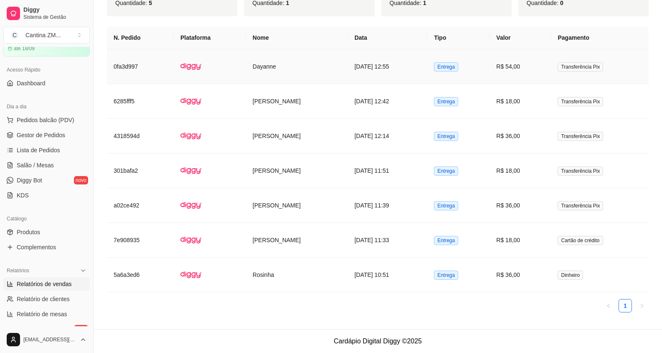
click at [316, 63] on td "Dayanne" at bounding box center [297, 66] width 102 height 35
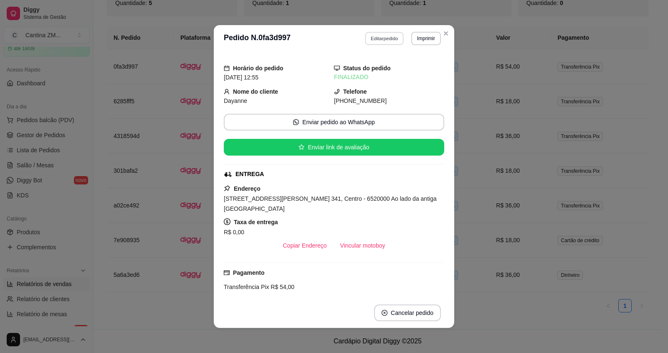
click at [373, 41] on button "Editar pedido" at bounding box center [385, 38] width 39 height 13
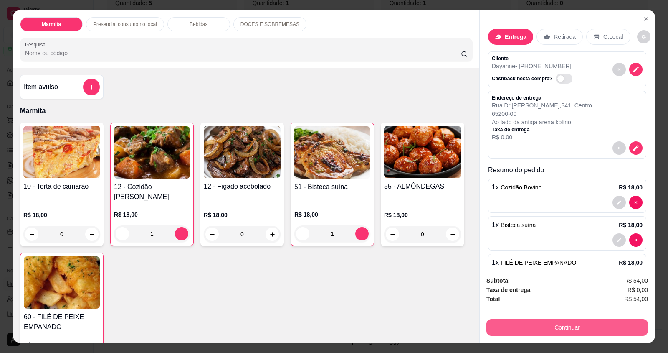
click at [545, 327] on button "Continuar" at bounding box center [568, 327] width 162 height 17
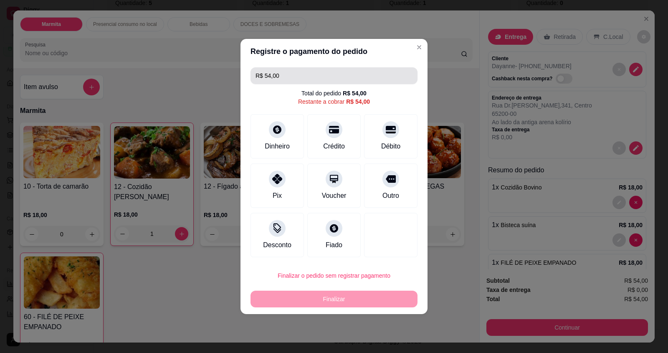
click at [304, 76] on input "R$ 54,00" at bounding box center [334, 75] width 157 height 17
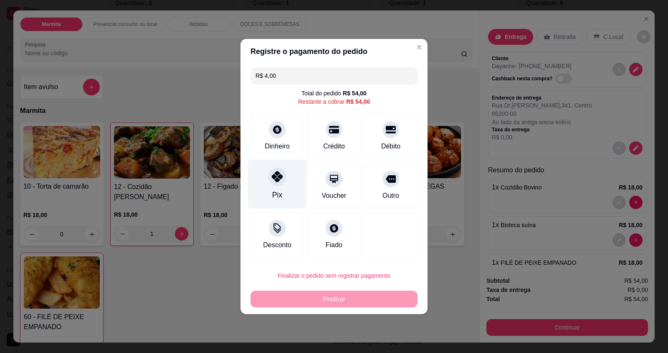
click at [274, 191] on div "Pix" at bounding box center [277, 194] width 10 height 11
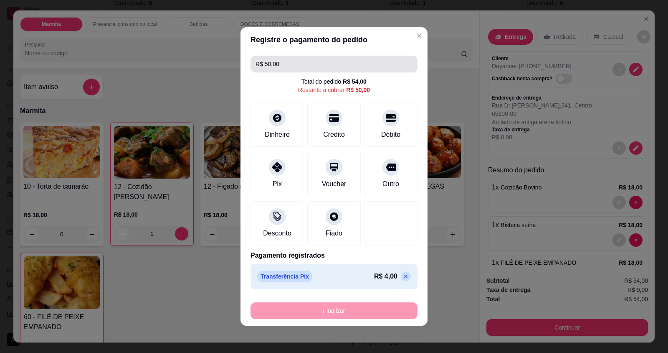
click at [334, 60] on input "R$ 50,00" at bounding box center [334, 64] width 157 height 17
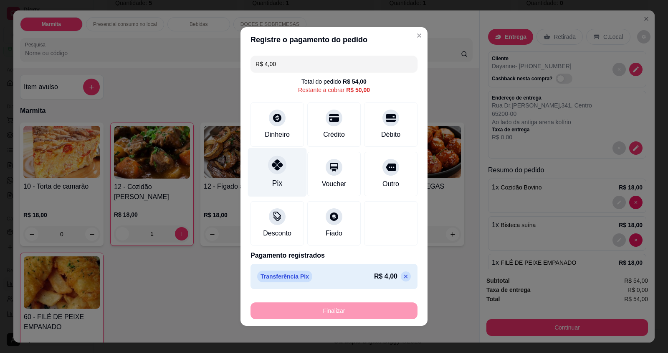
click at [290, 165] on div "Pix" at bounding box center [277, 172] width 59 height 49
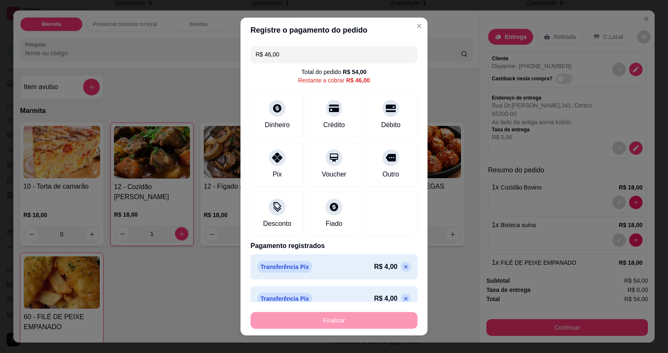
scroll to position [13, 0]
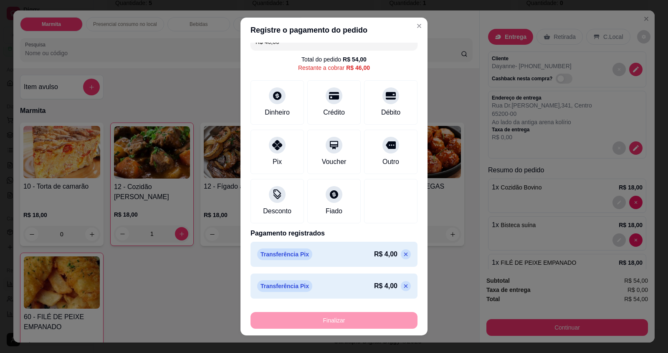
click at [401, 285] on p at bounding box center [406, 286] width 10 height 10
type input "R$ 50,00"
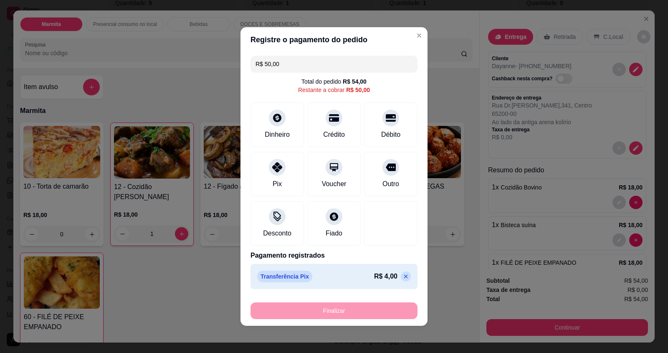
scroll to position [0, 0]
click at [288, 134] on div "Dinheiro" at bounding box center [278, 133] width 28 height 11
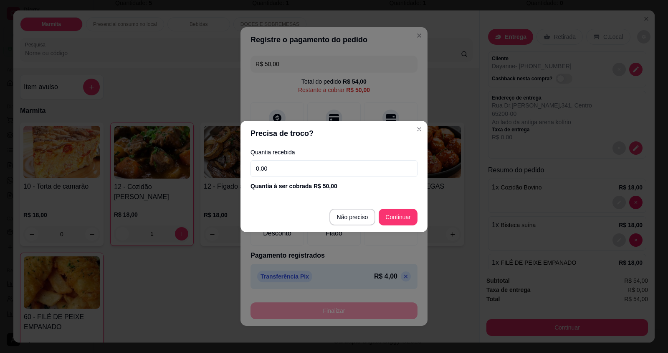
click at [285, 165] on input "0,00" at bounding box center [334, 168] width 167 height 17
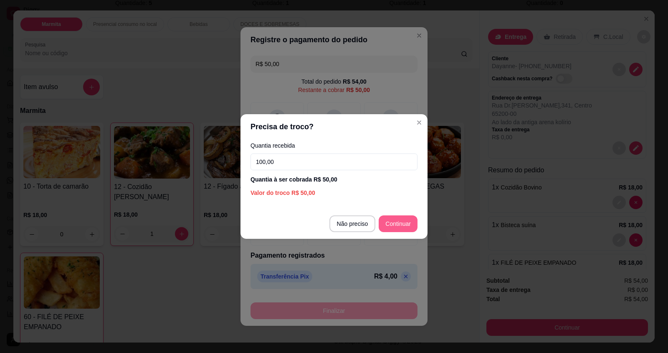
type input "100,00"
type input "R$ 0,00"
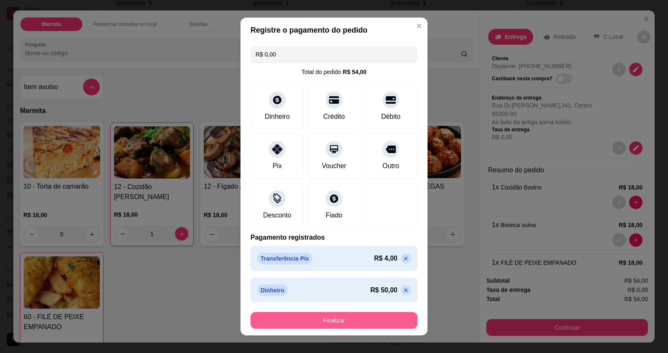
click at [346, 321] on button "Finalizar" at bounding box center [334, 320] width 167 height 17
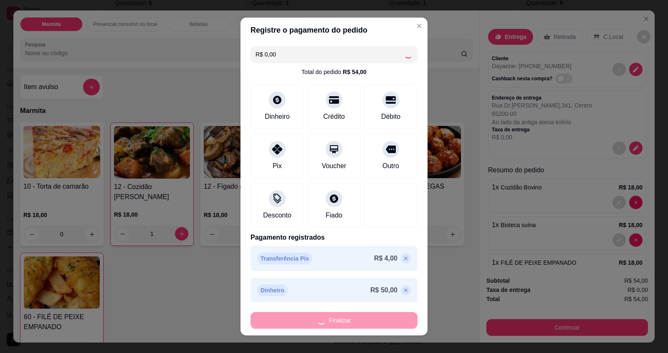
type input "0"
type input "-R$ 54,00"
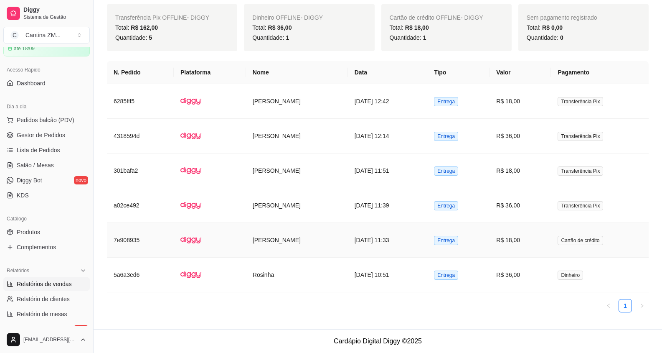
scroll to position [255, 0]
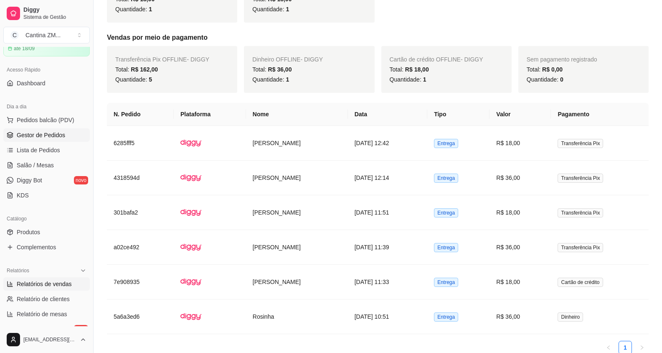
click at [15, 138] on link "Gestor de Pedidos" at bounding box center [46, 134] width 86 height 13
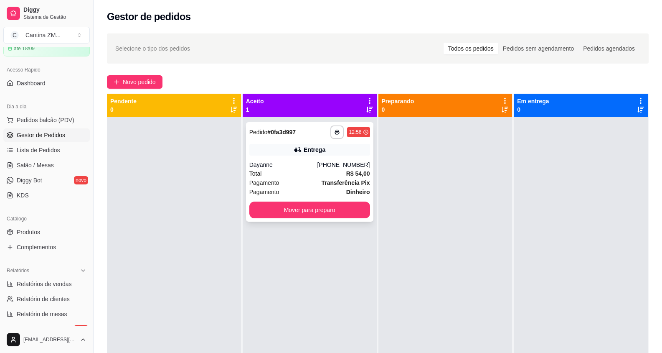
click at [288, 153] on div "Entrega" at bounding box center [309, 150] width 121 height 12
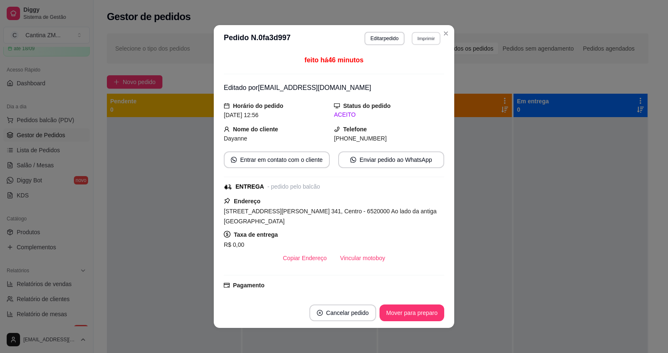
click at [417, 33] on button "Imprimir" at bounding box center [426, 38] width 29 height 13
click at [414, 66] on button "IMPRESSORA" at bounding box center [409, 67] width 61 height 13
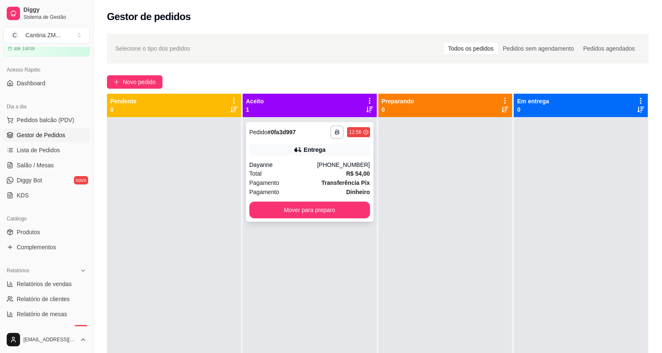
click at [348, 179] on strong "Transferência Pix" at bounding box center [346, 182] width 48 height 7
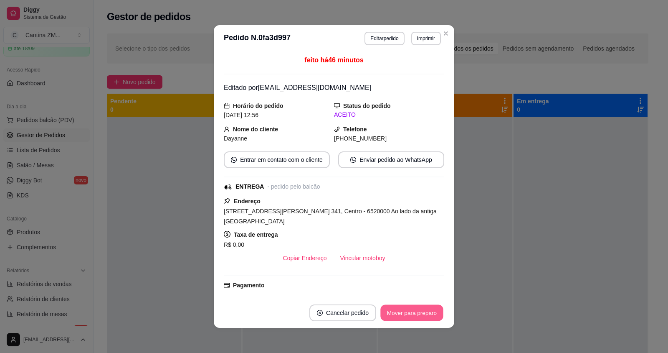
click at [430, 315] on button "Mover para preparo" at bounding box center [412, 313] width 63 height 16
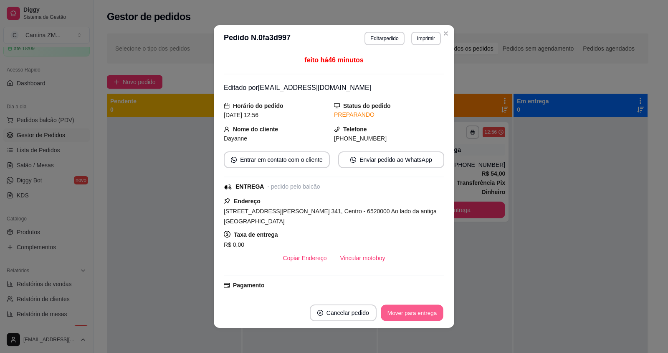
click at [430, 315] on button "Mover para entrega" at bounding box center [412, 313] width 63 height 16
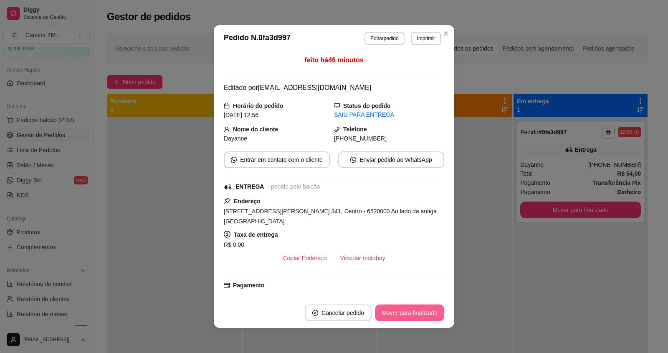
click at [430, 315] on button "Mover para finalizado" at bounding box center [409, 312] width 69 height 17
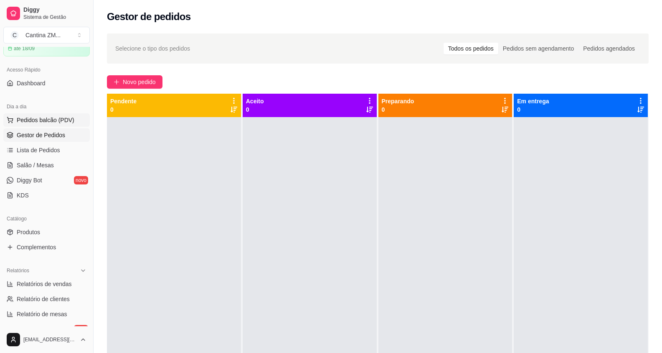
click at [38, 115] on button "Pedidos balcão (PDV)" at bounding box center [46, 119] width 86 height 13
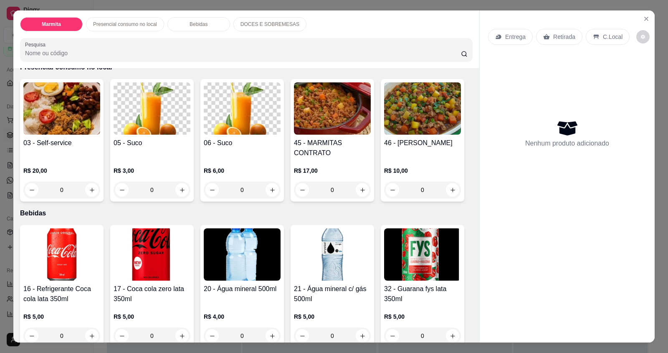
scroll to position [376, 0]
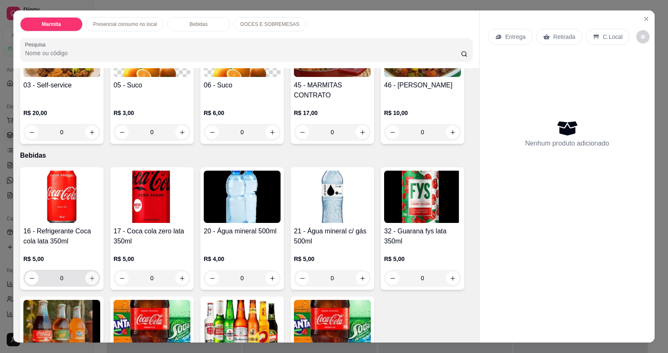
click at [85, 271] on button "increase-product-quantity" at bounding box center [91, 277] width 13 height 13
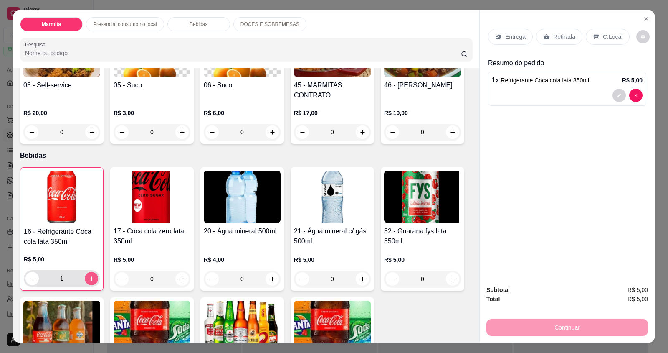
click at [85, 272] on button "increase-product-quantity" at bounding box center [91, 278] width 13 height 13
type input "2"
click at [594, 34] on icon at bounding box center [596, 36] width 7 height 7
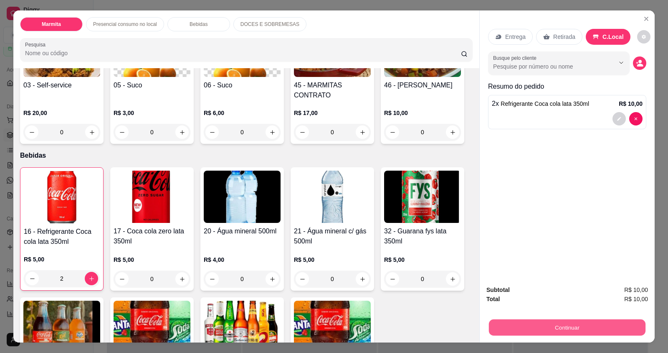
click at [549, 321] on button "Continuar" at bounding box center [567, 327] width 157 height 16
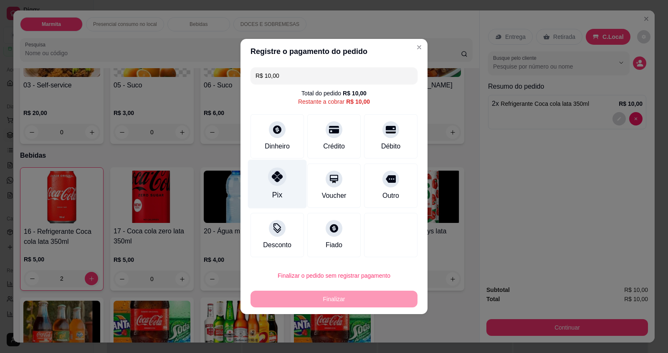
click at [269, 183] on div "Pix" at bounding box center [277, 184] width 59 height 49
type input "R$ 0,00"
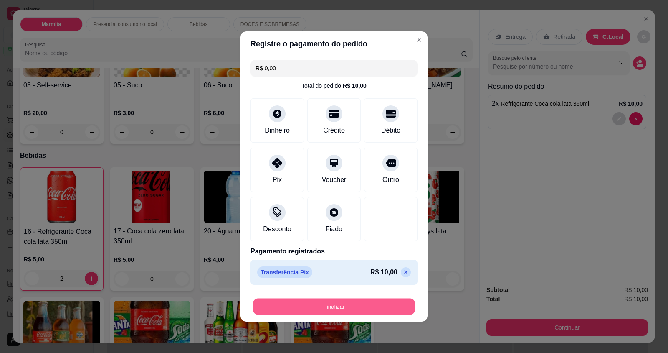
click at [301, 302] on button "Finalizar" at bounding box center [334, 306] width 162 height 16
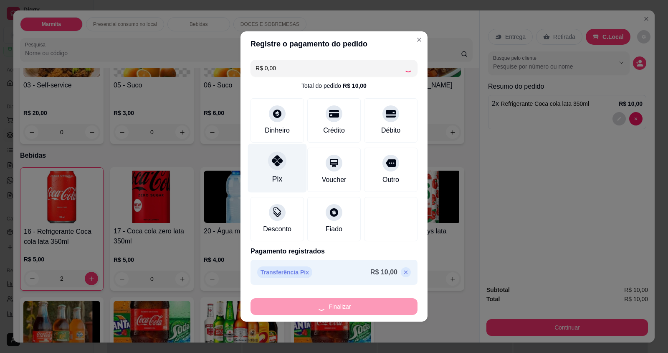
type input "0"
type input "-R$ 10,00"
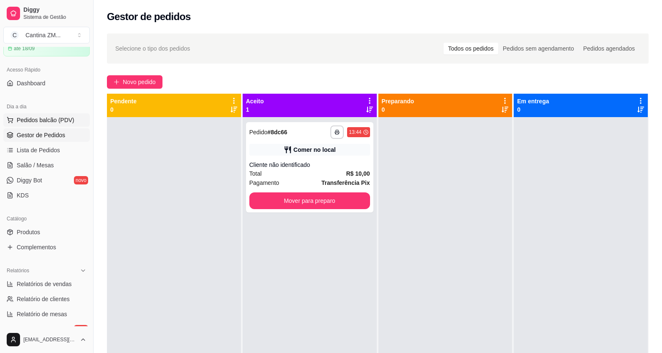
click at [53, 119] on span "Pedidos balcão (PDV)" at bounding box center [46, 120] width 58 height 8
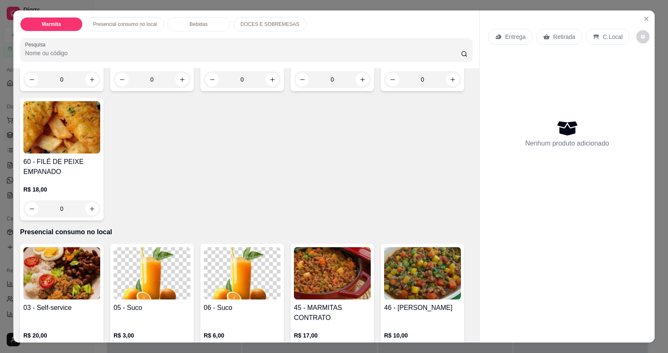
scroll to position [167, 0]
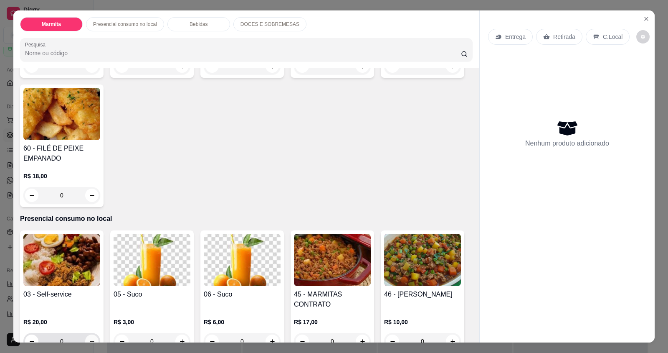
click at [85, 334] on button "increase-product-quantity" at bounding box center [91, 340] width 13 height 13
type input "1"
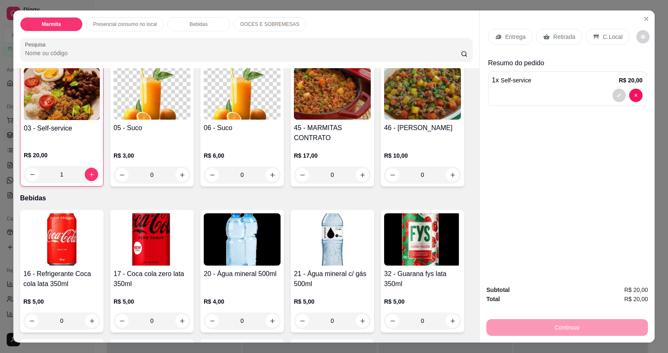
scroll to position [334, 0]
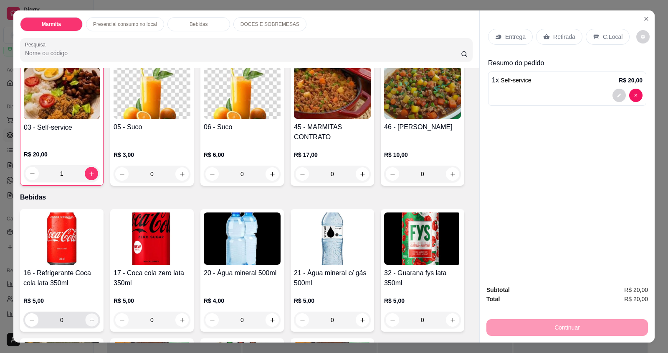
click at [88, 315] on button "increase-product-quantity" at bounding box center [91, 319] width 13 height 13
type input "1"
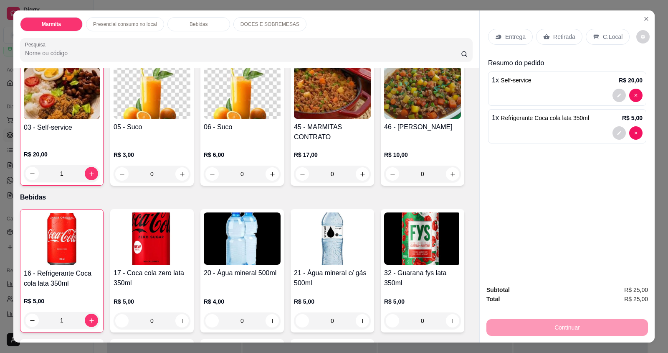
click at [605, 39] on p "C.Local" at bounding box center [613, 37] width 20 height 8
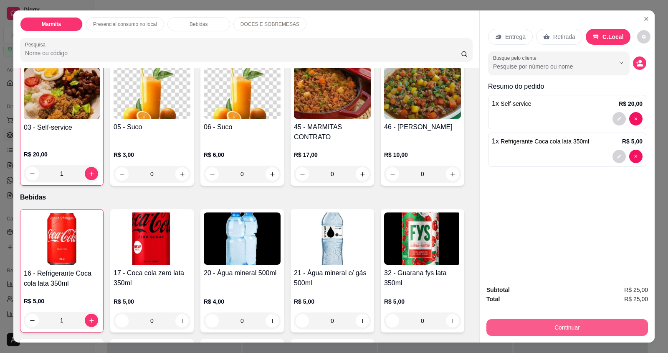
click at [504, 332] on button "Continuar" at bounding box center [568, 327] width 162 height 17
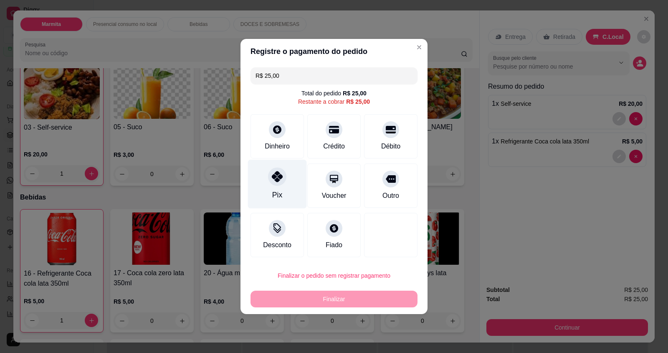
click at [269, 181] on div at bounding box center [277, 176] width 18 height 18
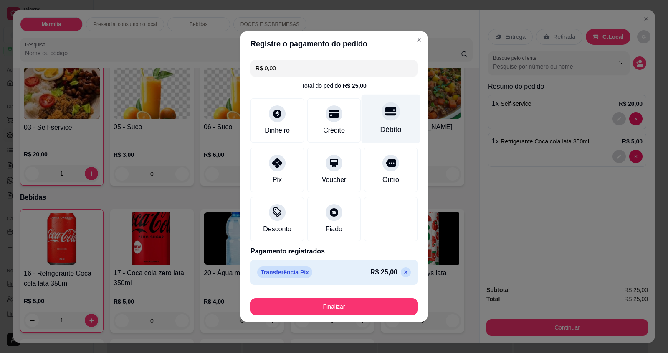
click at [374, 124] on div "Débito" at bounding box center [391, 118] width 59 height 49
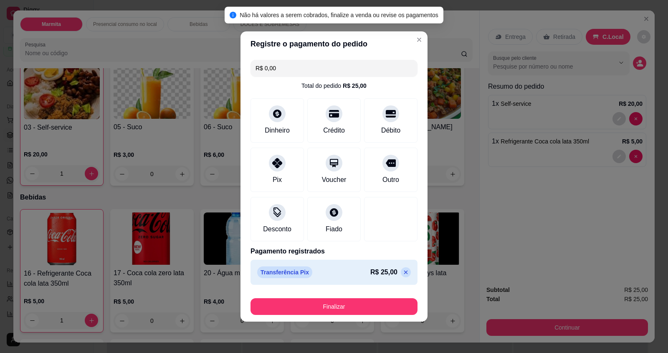
click at [403, 270] on icon at bounding box center [406, 272] width 7 height 7
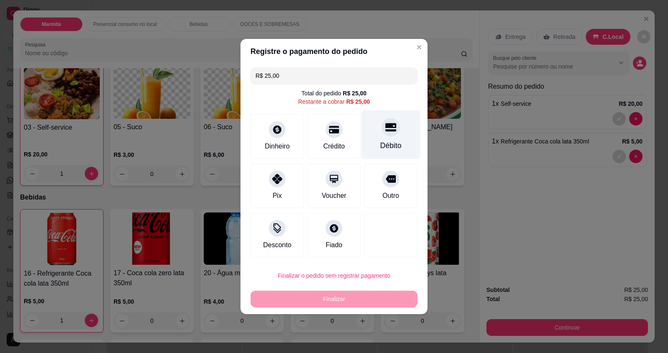
click at [386, 129] on icon at bounding box center [391, 127] width 11 height 11
type input "R$ 0,00"
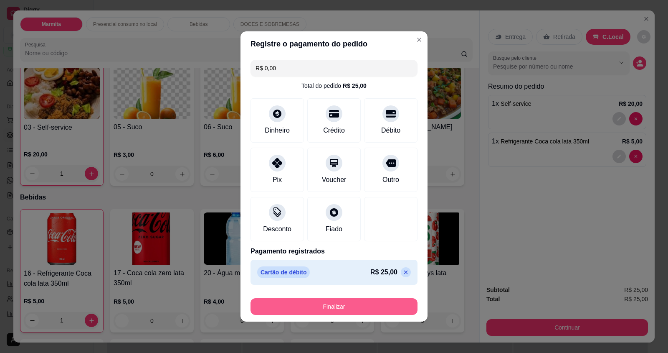
click at [347, 309] on button "Finalizar" at bounding box center [334, 306] width 167 height 17
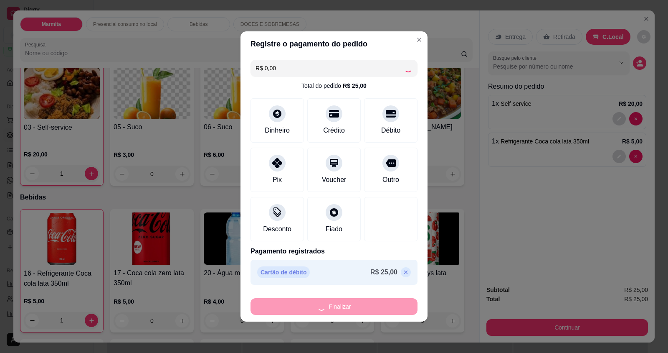
type input "0"
type input "-R$ 25,00"
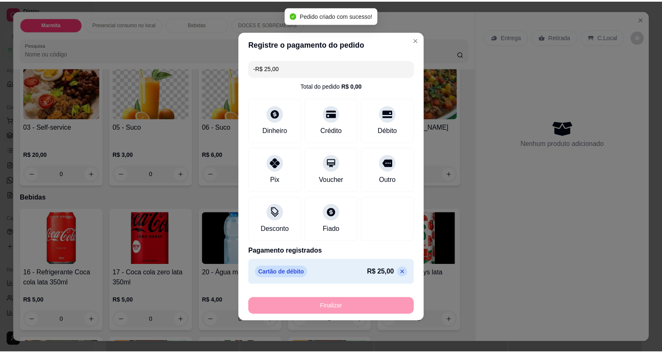
scroll to position [334, 0]
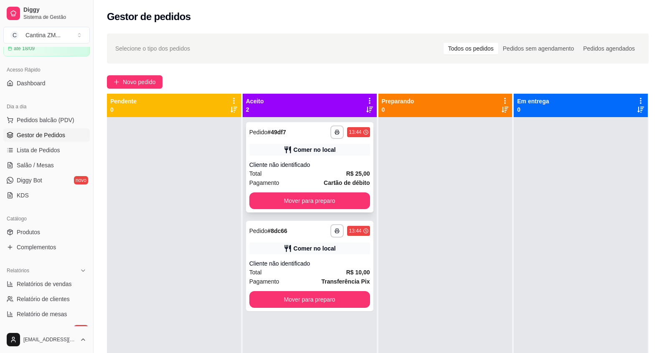
click at [333, 183] on strong "Cartão de débito" at bounding box center [347, 182] width 46 height 7
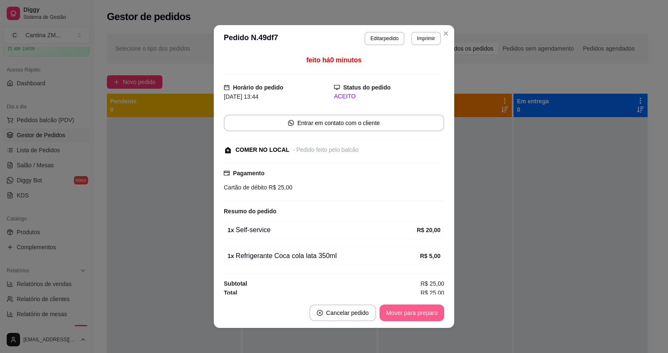
click at [390, 314] on button "Mover para preparo" at bounding box center [412, 312] width 65 height 17
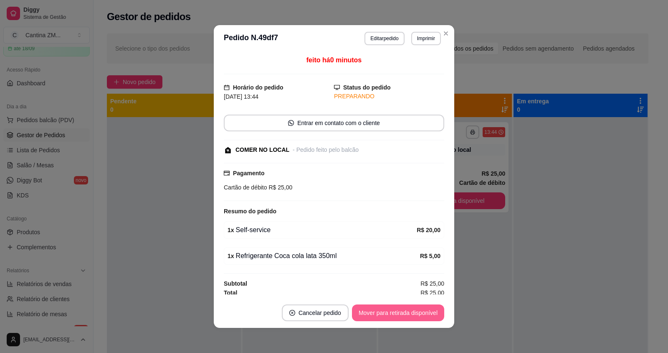
click at [390, 314] on button "Mover para retirada disponível" at bounding box center [398, 312] width 92 height 17
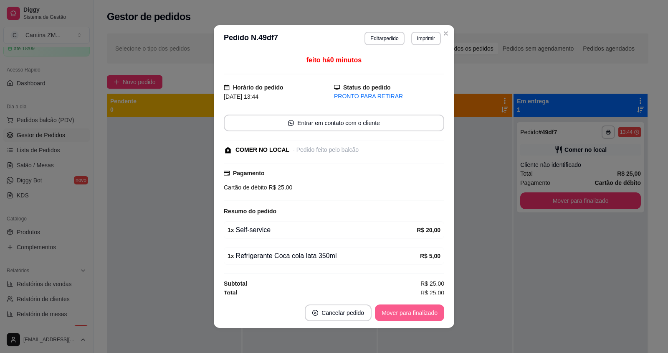
click at [390, 314] on button "Mover para finalizado" at bounding box center [409, 312] width 69 height 17
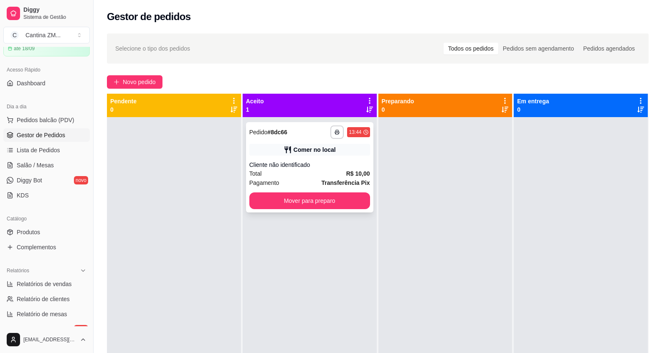
click at [307, 155] on div "Comer no local" at bounding box center [309, 150] width 121 height 12
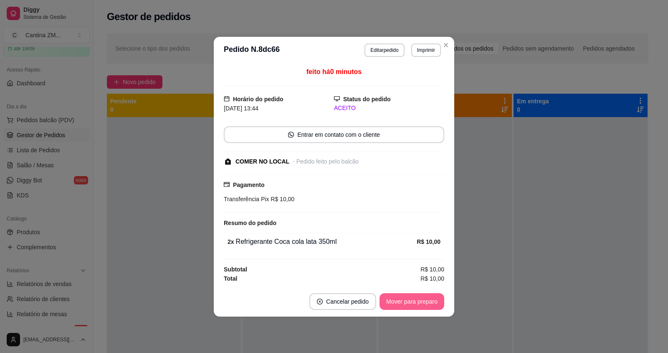
click at [410, 303] on button "Mover para preparo" at bounding box center [412, 301] width 65 height 17
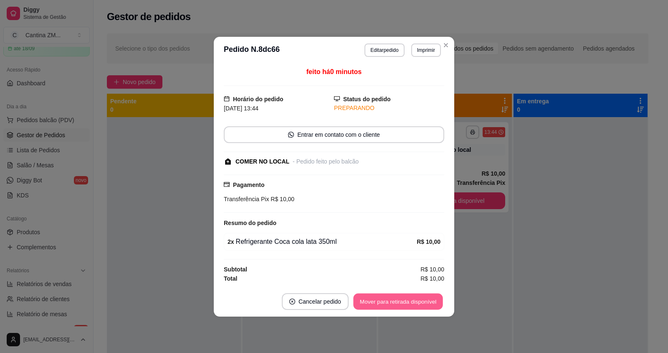
click at [410, 303] on button "Mover para retirada disponível" at bounding box center [397, 301] width 89 height 16
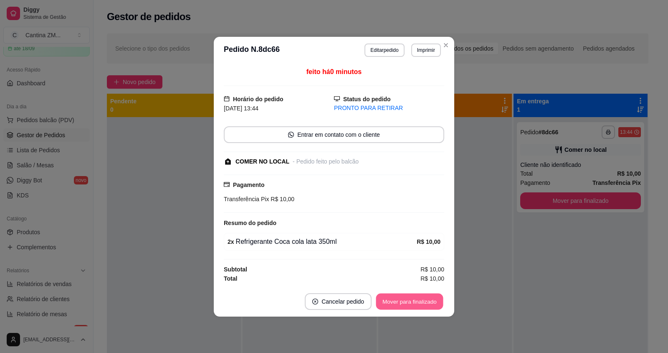
click at [410, 303] on button "Mover para finalizado" at bounding box center [409, 301] width 67 height 16
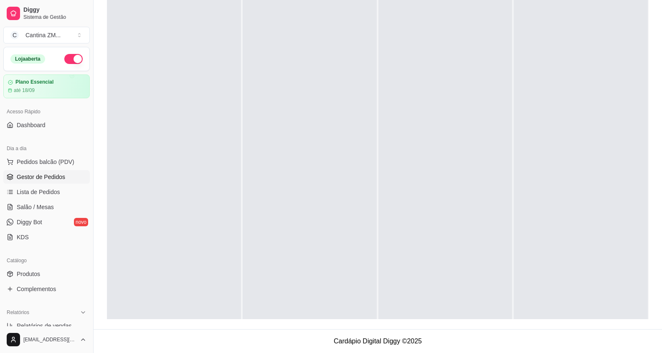
click at [59, 173] on span "Gestor de Pedidos" at bounding box center [41, 177] width 48 height 8
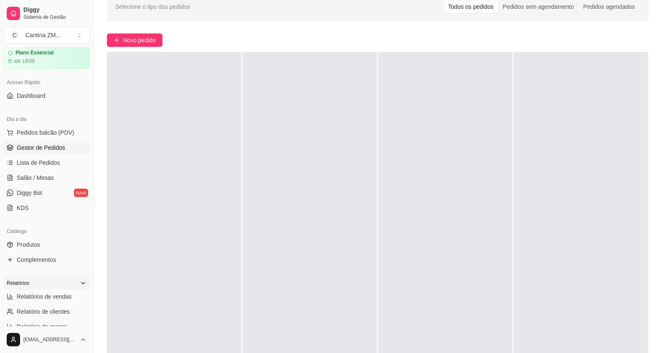
scroll to position [125, 0]
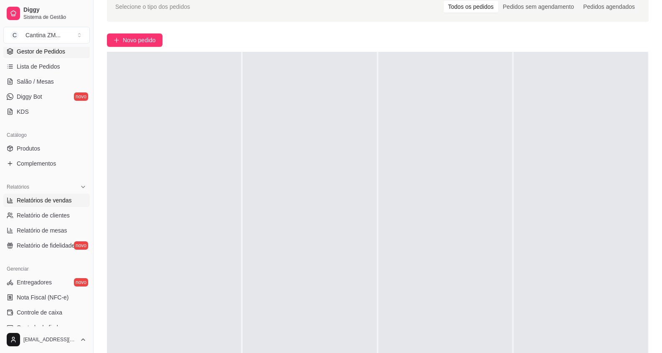
click at [47, 204] on link "Relatórios de vendas" at bounding box center [46, 199] width 86 height 13
select select "ALL"
select select "0"
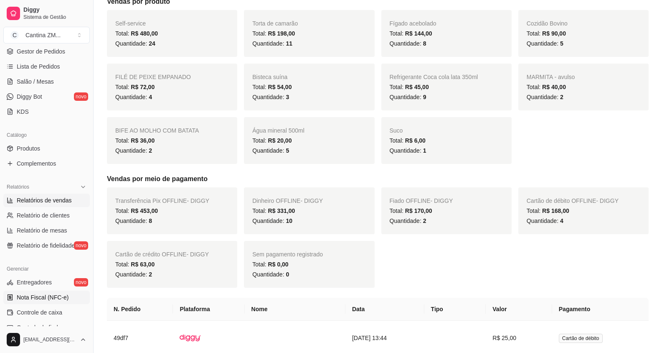
scroll to position [167, 0]
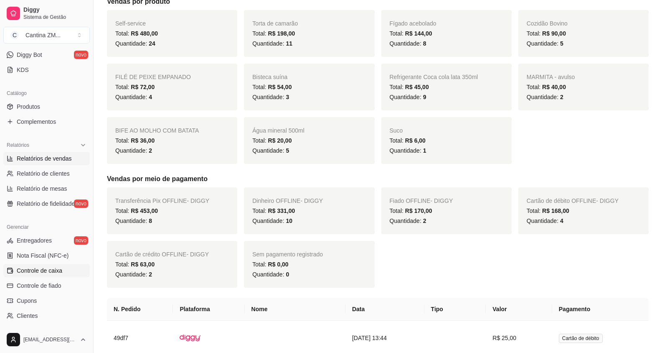
click at [57, 271] on span "Controle de caixa" at bounding box center [40, 270] width 46 height 8
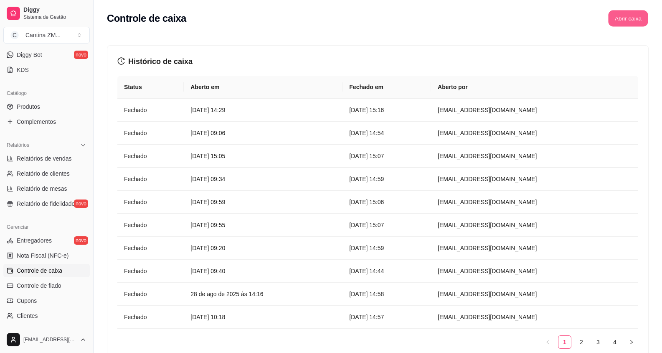
click at [640, 18] on button "Abrir caixa" at bounding box center [628, 18] width 40 height 16
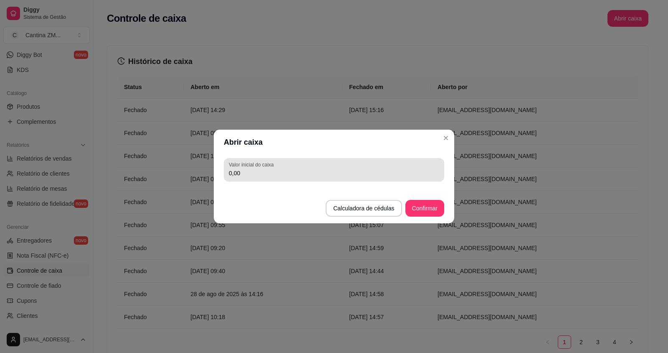
click at [362, 167] on div "0,00" at bounding box center [334, 169] width 211 height 17
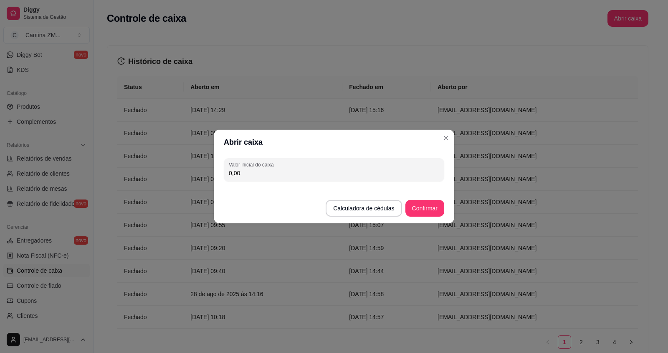
click at [323, 173] on input "0,00" at bounding box center [334, 173] width 211 height 8
type input "34,00"
click at [430, 209] on button "Confirmar" at bounding box center [425, 208] width 39 height 17
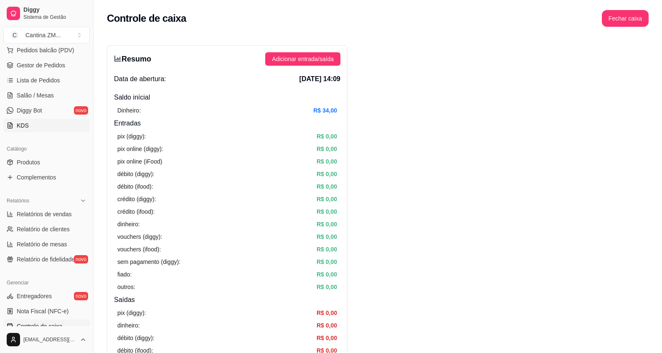
scroll to position [125, 0]
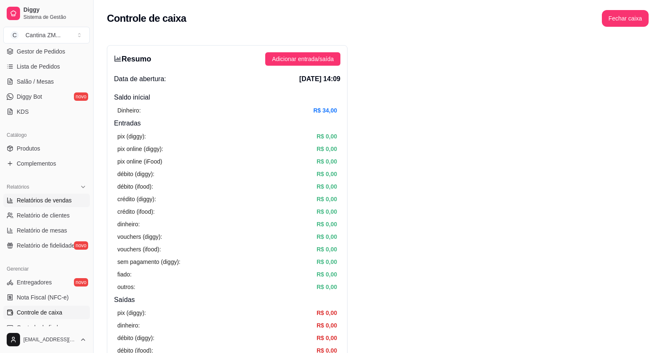
click at [66, 201] on span "Relatórios de vendas" at bounding box center [44, 200] width 55 height 8
select select "ALL"
select select "0"
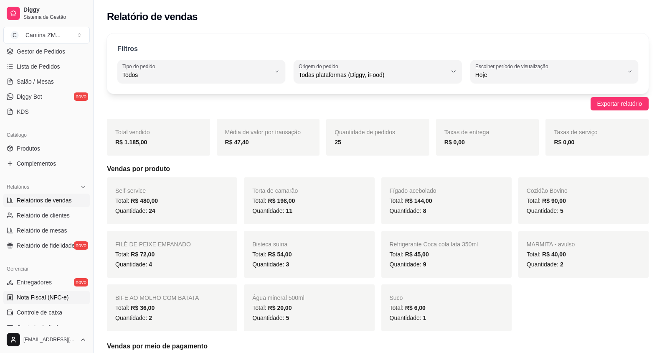
click at [56, 297] on span "Nota Fiscal (NFC-e)" at bounding box center [43, 297] width 52 height 8
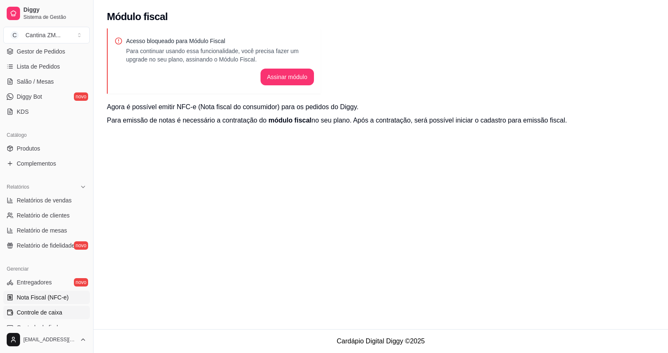
click at [39, 309] on span "Controle de caixa" at bounding box center [40, 312] width 46 height 8
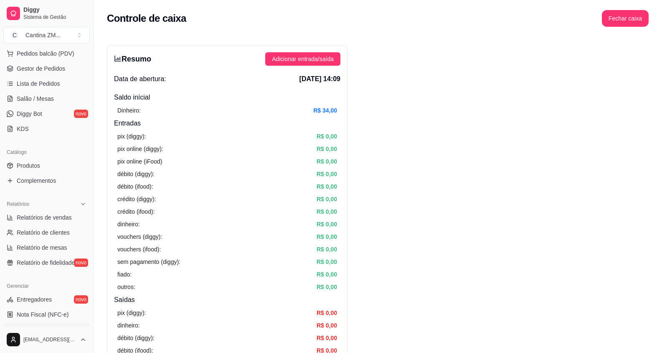
scroll to position [125, 0]
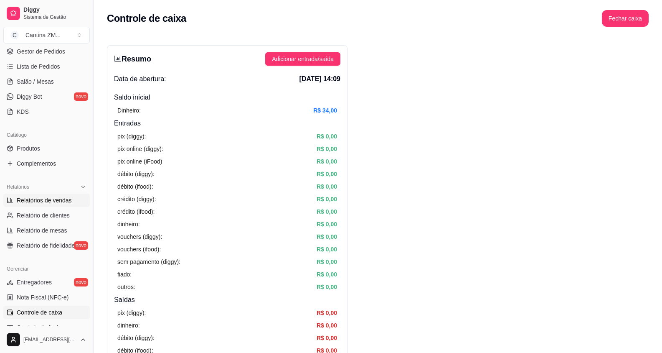
click at [42, 205] on link "Relatórios de vendas" at bounding box center [46, 199] width 86 height 13
select select "ALL"
select select "0"
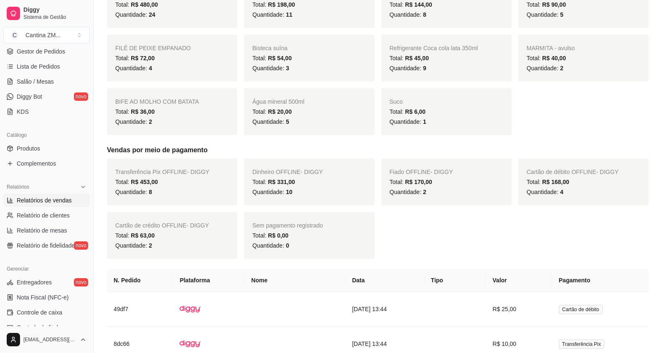
scroll to position [209, 0]
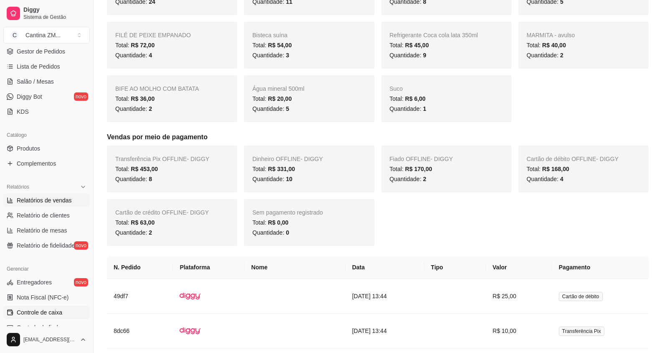
click at [41, 310] on span "Controle de caixa" at bounding box center [40, 312] width 46 height 8
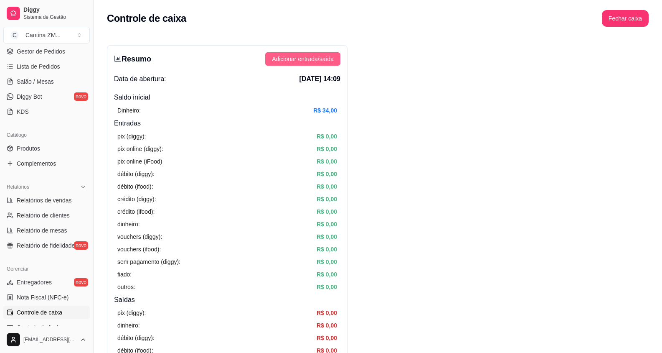
click at [290, 60] on span "Adicionar entrada/saída" at bounding box center [303, 58] width 62 height 9
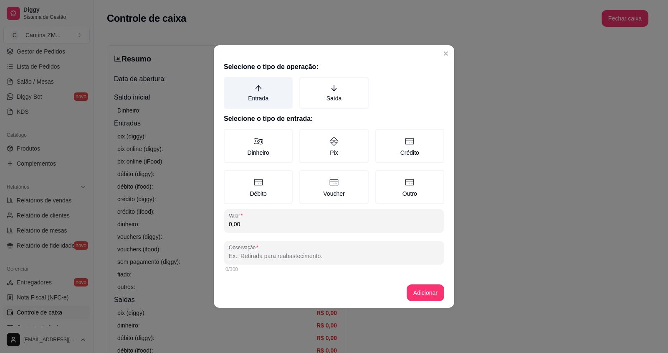
click at [249, 91] on label "Entrada" at bounding box center [258, 93] width 69 height 32
click at [230, 83] on button "Entrada" at bounding box center [227, 79] width 7 height 7
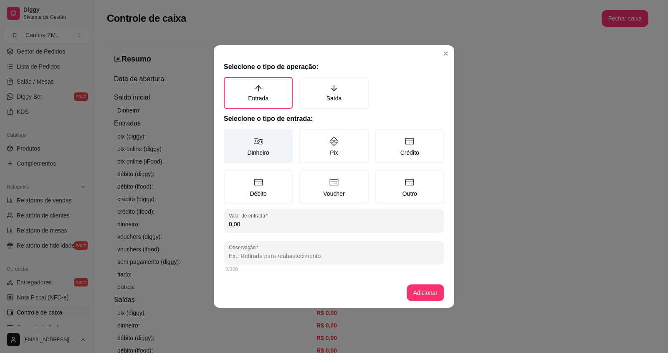
click at [274, 147] on label "Dinheiro" at bounding box center [258, 146] width 69 height 34
click at [230, 135] on button "Dinheiro" at bounding box center [227, 131] width 7 height 7
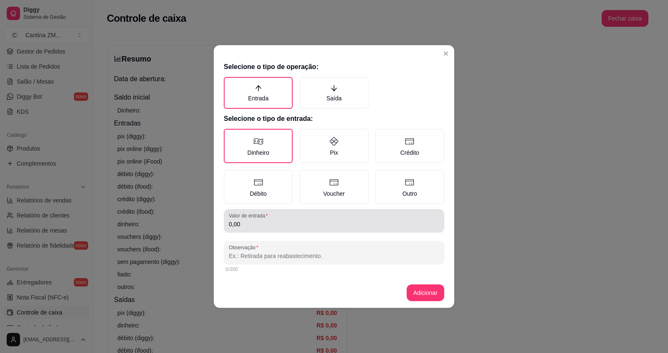
click at [271, 219] on div "0,00" at bounding box center [334, 220] width 211 height 17
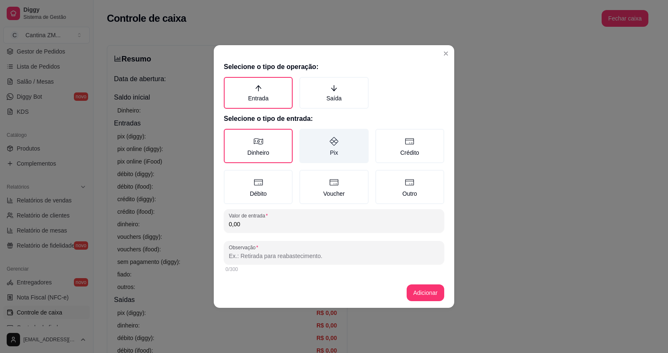
click at [312, 151] on label "Pix" at bounding box center [334, 146] width 69 height 34
click at [306, 135] on button "Pix" at bounding box center [302, 131] width 7 height 7
type button "PIX"
click at [340, 149] on label "Pix" at bounding box center [334, 146] width 69 height 34
click at [306, 135] on button "Pix" at bounding box center [302, 131] width 7 height 7
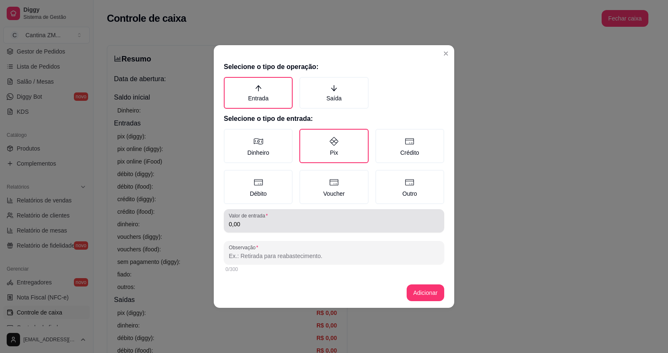
click at [302, 214] on div "0,00" at bounding box center [334, 220] width 211 height 17
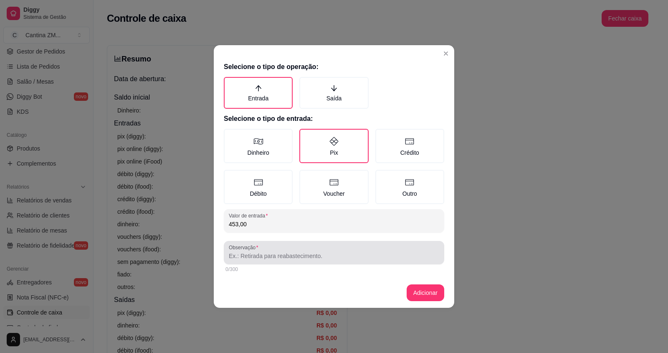
type input "453,00"
click at [278, 256] on input "Observação" at bounding box center [334, 256] width 211 height 8
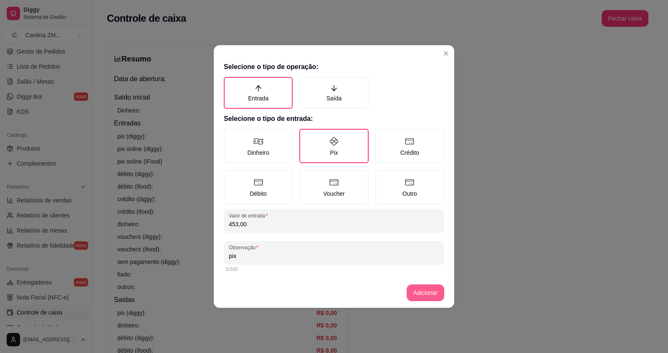
type input "pix"
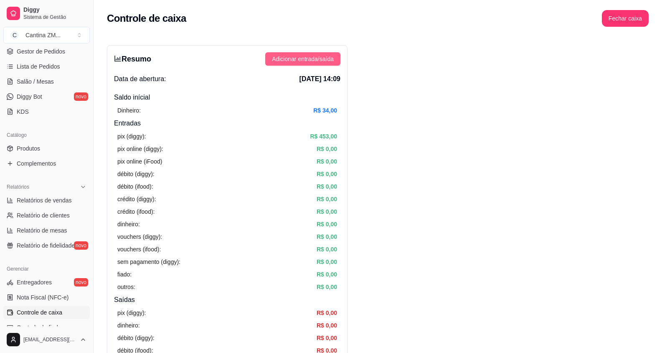
click at [326, 60] on span "Adicionar entrada/saída" at bounding box center [303, 58] width 62 height 9
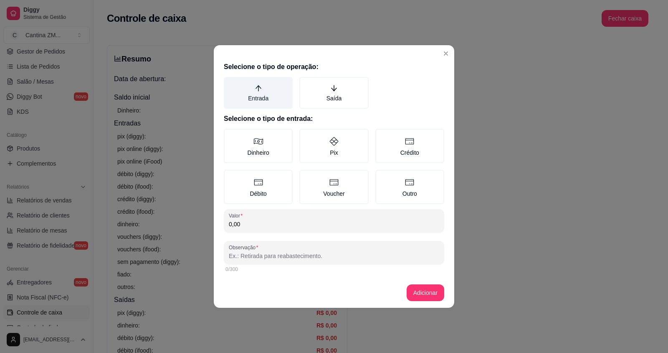
click at [247, 91] on label "Entrada" at bounding box center [258, 93] width 69 height 32
click at [230, 83] on button "Entrada" at bounding box center [227, 79] width 7 height 7
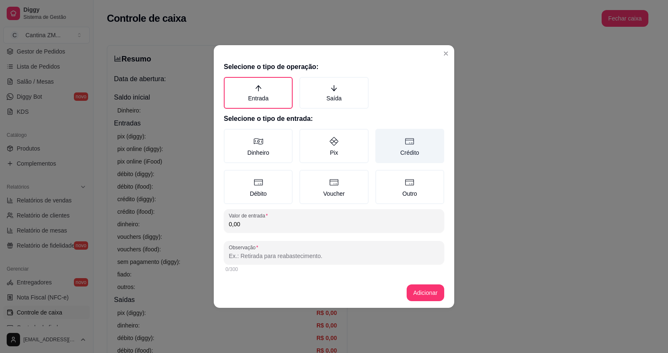
click at [410, 151] on label "Crédito" at bounding box center [410, 146] width 69 height 34
click at [382, 135] on button "Crédito" at bounding box center [378, 131] width 7 height 7
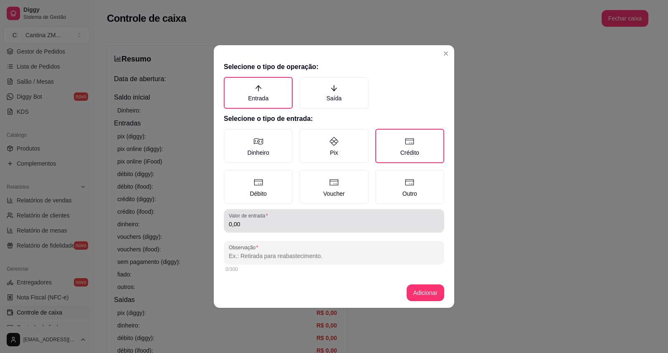
click at [285, 224] on input "0,00" at bounding box center [334, 224] width 211 height 8
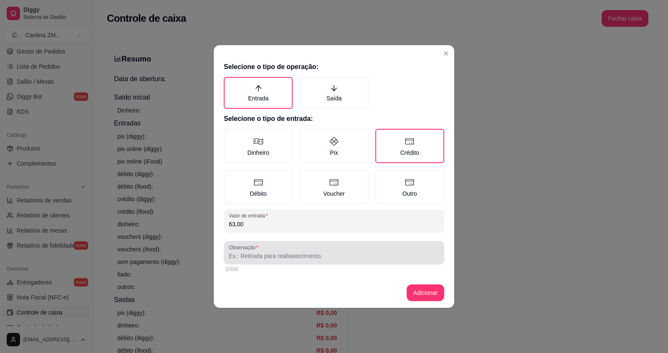
type input "63,00"
click at [295, 249] on div at bounding box center [334, 252] width 211 height 17
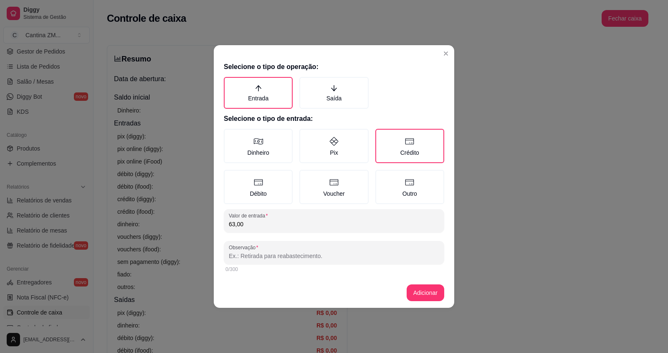
click at [294, 251] on div at bounding box center [334, 252] width 211 height 17
type input "credito"
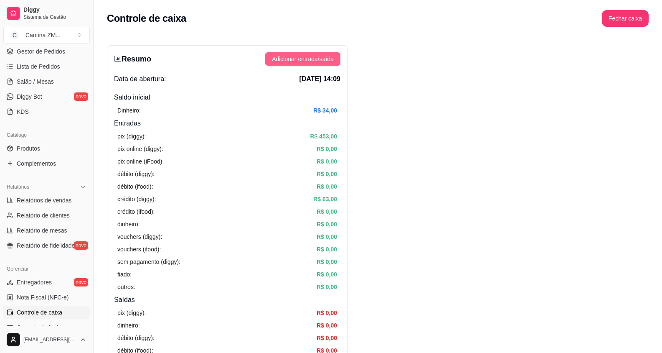
click at [313, 60] on span "Adicionar entrada/saída" at bounding box center [303, 58] width 62 height 9
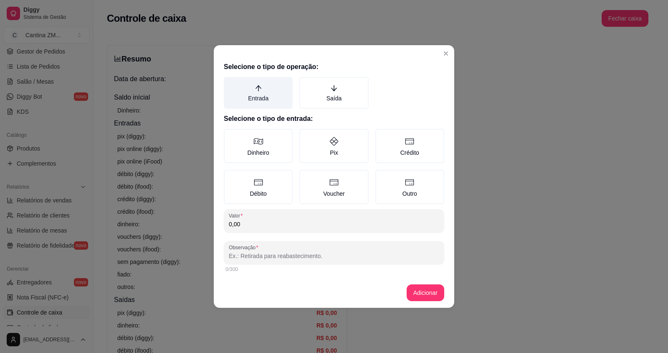
click at [270, 108] on label "Entrada" at bounding box center [258, 93] width 69 height 32
click at [230, 83] on button "Entrada" at bounding box center [227, 79] width 7 height 7
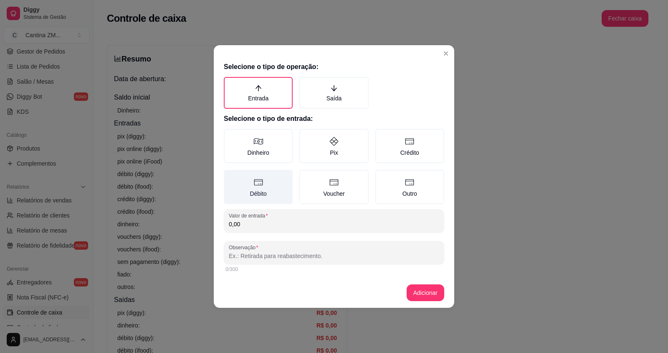
click at [274, 180] on label "Débito" at bounding box center [258, 187] width 69 height 34
click at [230, 176] on button "Débito" at bounding box center [227, 172] width 7 height 7
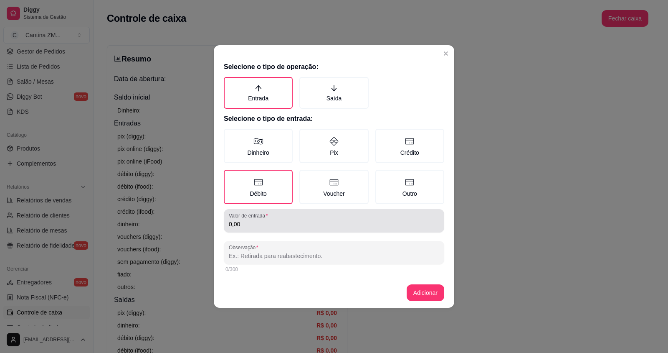
click at [259, 222] on input "0,00" at bounding box center [334, 224] width 211 height 8
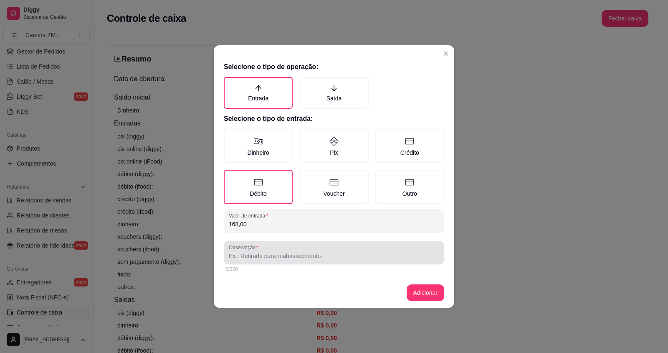
type input "168,00"
click at [302, 258] on input "Observação" at bounding box center [334, 256] width 211 height 8
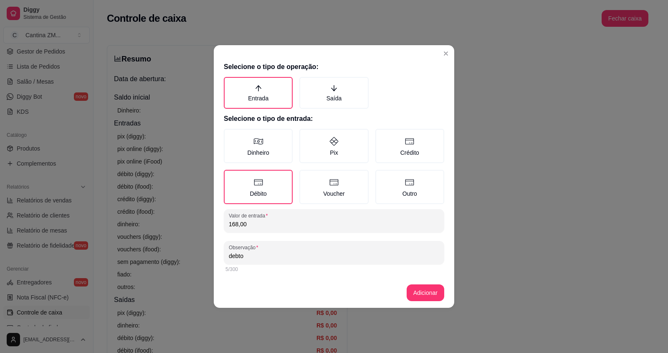
click at [239, 259] on input "debto" at bounding box center [334, 256] width 211 height 8
type input "debito"
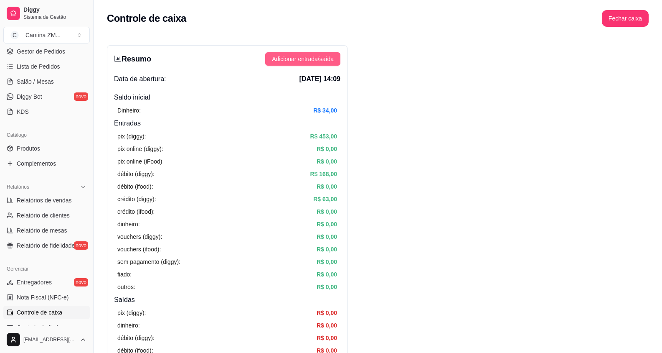
click at [315, 59] on span "Adicionar entrada/saída" at bounding box center [303, 58] width 62 height 9
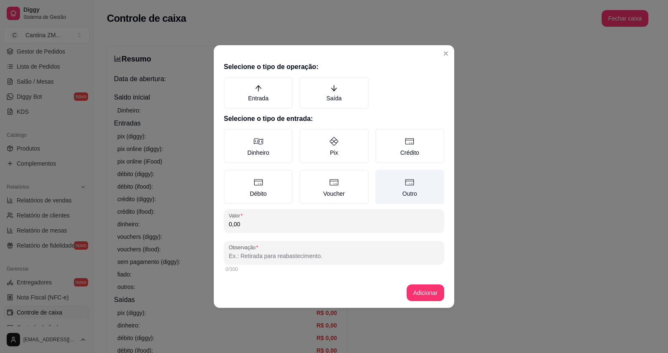
click at [402, 198] on label "Outro" at bounding box center [410, 187] width 69 height 34
click at [382, 176] on button "Outro" at bounding box center [378, 172] width 7 height 7
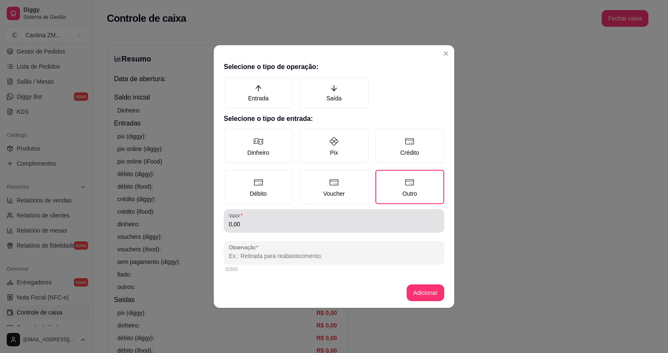
click at [326, 221] on input "0,00" at bounding box center [334, 224] width 211 height 8
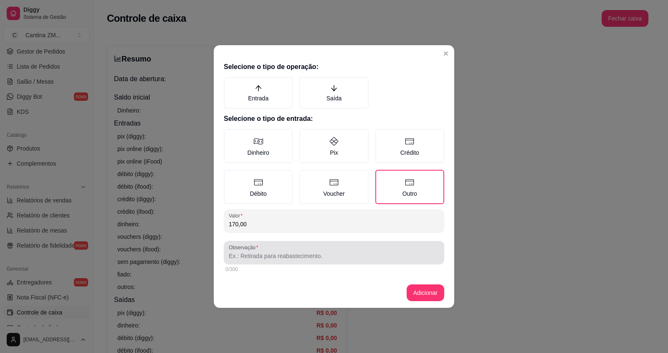
type input "170,00"
click at [317, 259] on input "Observação" at bounding box center [334, 256] width 211 height 8
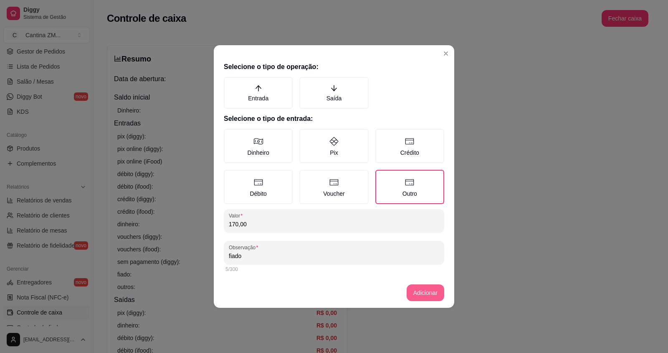
type input "fiado"
click at [416, 292] on button "Adicionar" at bounding box center [426, 292] width 38 height 17
click at [236, 79] on label "Entrada" at bounding box center [258, 93] width 69 height 32
click at [230, 79] on button "Entrada" at bounding box center [227, 79] width 7 height 7
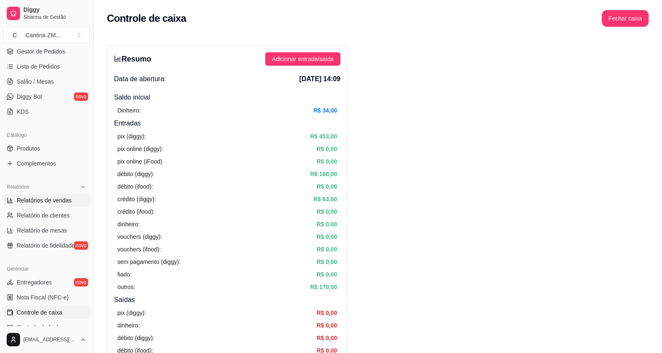
click at [42, 195] on link "Relatórios de vendas" at bounding box center [46, 199] width 86 height 13
select select "ALL"
select select "0"
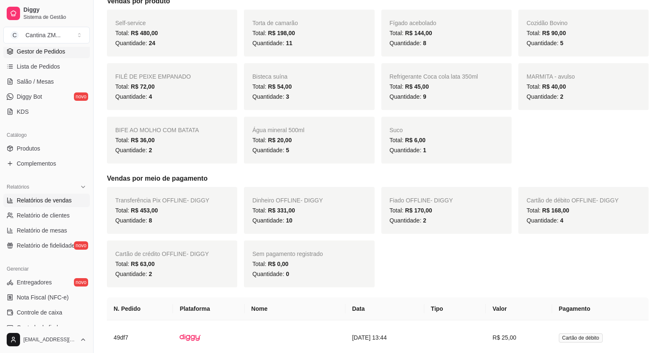
scroll to position [167, 0]
click at [57, 54] on span "Gestor de Pedidos" at bounding box center [41, 51] width 48 height 8
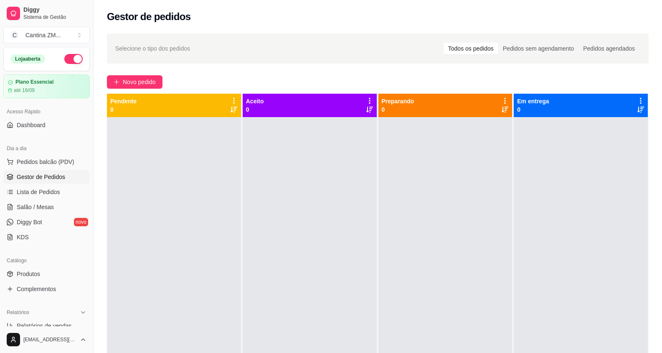
click at [38, 171] on link "Gestor de Pedidos" at bounding box center [46, 176] width 86 height 13
click at [56, 165] on span "Pedidos balcão (PDV)" at bounding box center [46, 162] width 58 height 8
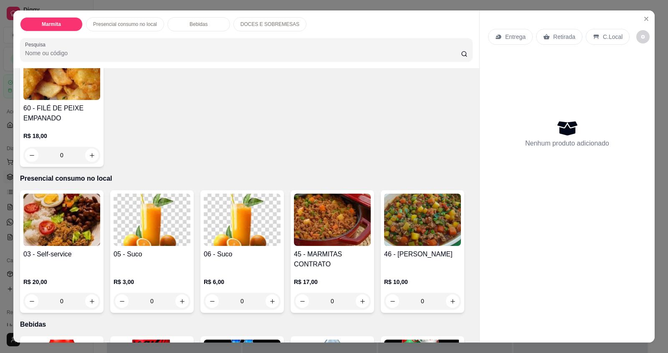
scroll to position [209, 0]
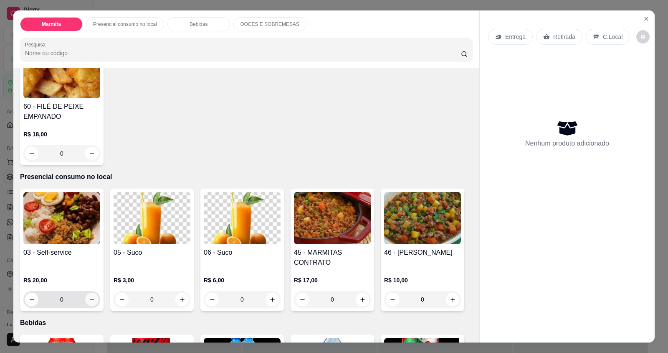
click at [89, 296] on icon "increase-product-quantity" at bounding box center [92, 299] width 6 height 6
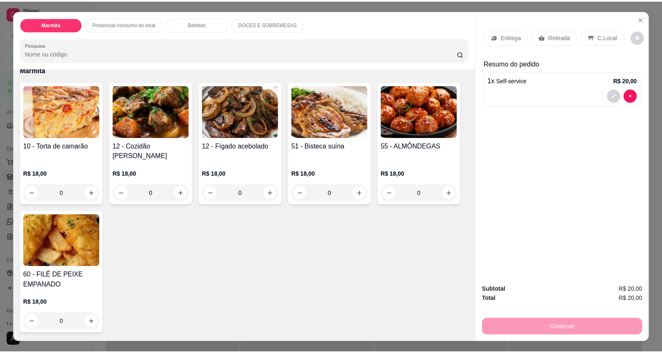
scroll to position [0, 0]
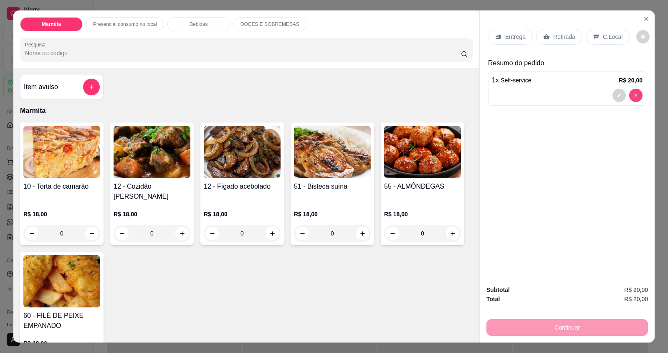
type input "0"
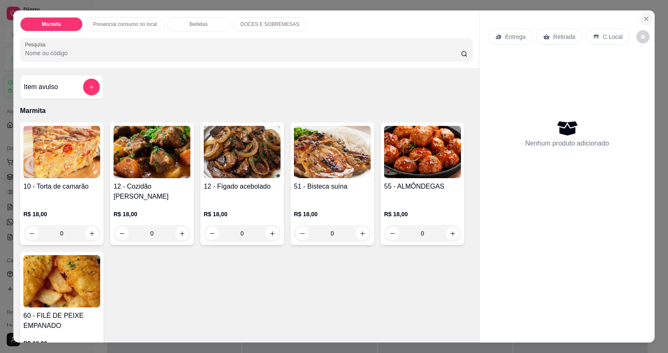
click at [643, 19] on icon "Close" at bounding box center [646, 18] width 7 height 7
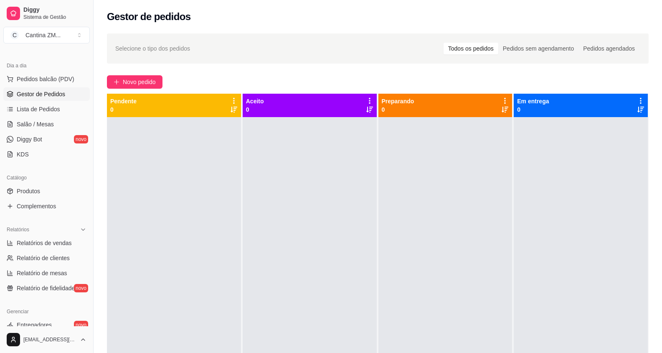
scroll to position [84, 0]
click at [72, 243] on link "Relatórios de vendas" at bounding box center [46, 241] width 86 height 13
select select "ALL"
select select "0"
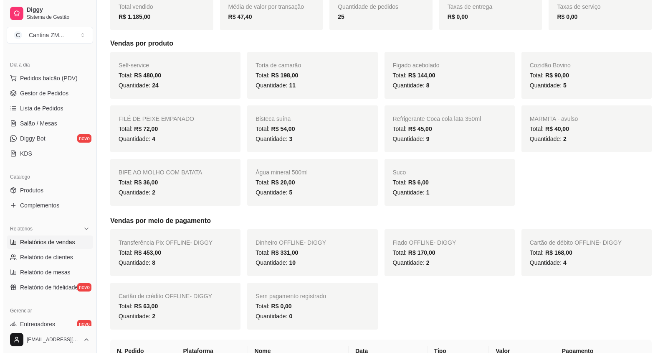
scroll to position [167, 0]
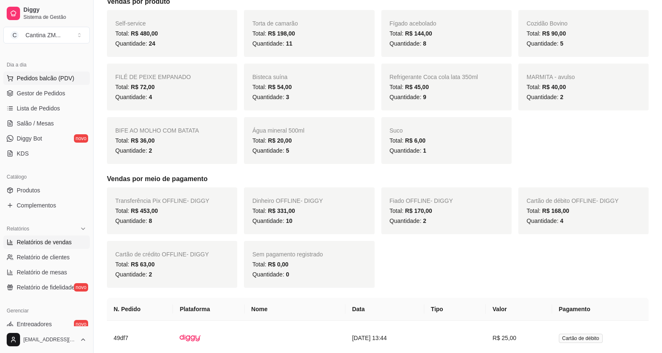
click at [48, 75] on span "Pedidos balcão (PDV)" at bounding box center [46, 78] width 58 height 8
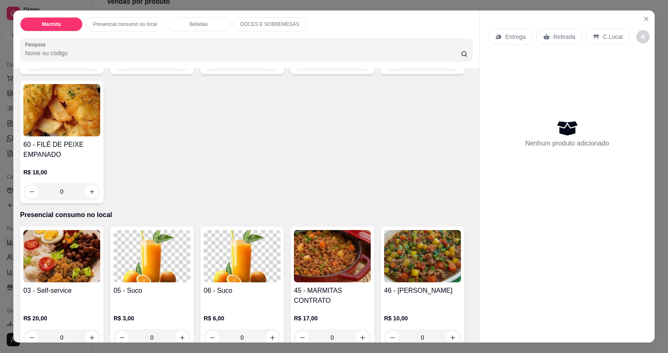
scroll to position [167, 0]
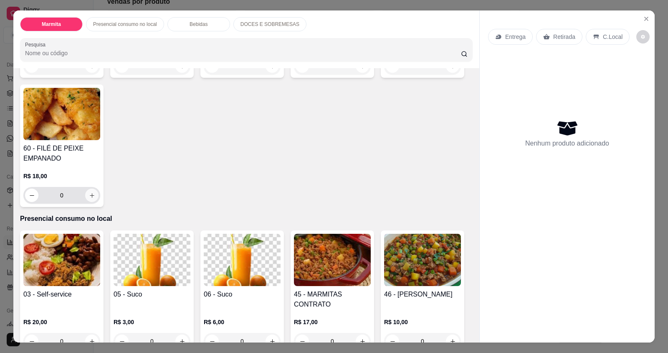
click at [89, 192] on icon "increase-product-quantity" at bounding box center [92, 195] width 6 height 6
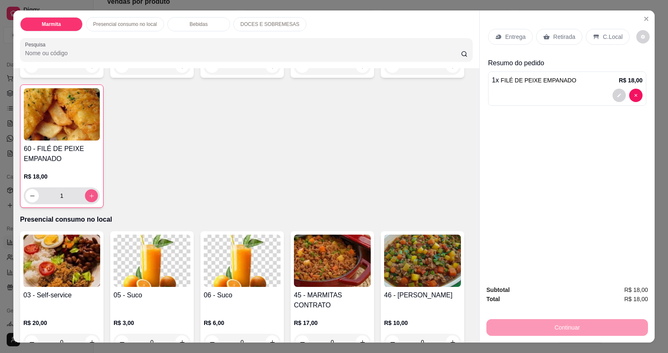
click at [89, 193] on icon "increase-product-quantity" at bounding box center [92, 196] width 6 height 6
click at [616, 41] on p "C.Local" at bounding box center [613, 37] width 20 height 8
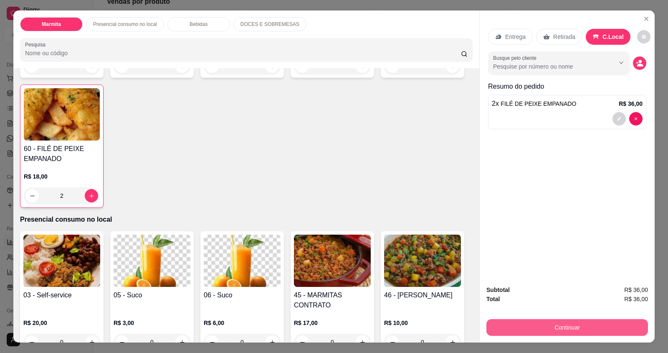
click at [592, 325] on button "Continuar" at bounding box center [568, 327] width 162 height 17
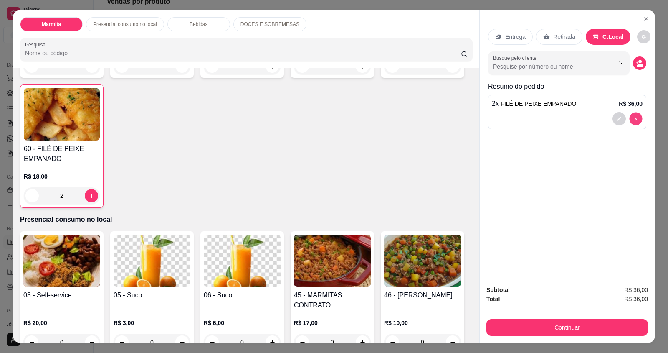
type input "0"
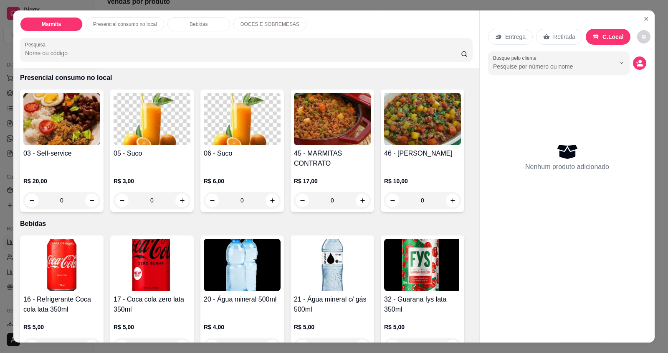
scroll to position [334, 0]
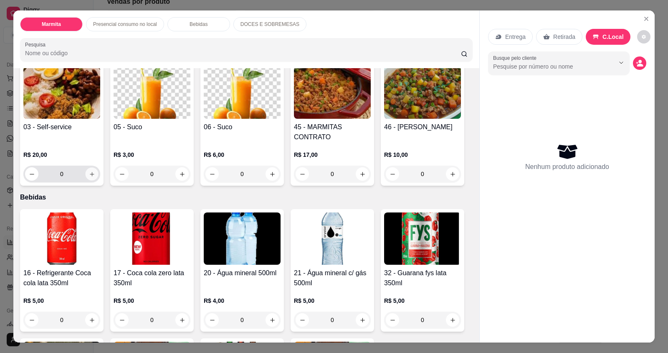
click at [89, 171] on icon "increase-product-quantity" at bounding box center [92, 174] width 6 height 6
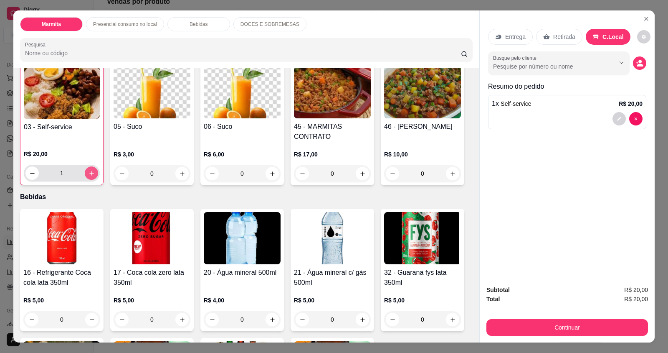
click at [89, 170] on icon "increase-product-quantity" at bounding box center [92, 173] width 6 height 6
type input "2"
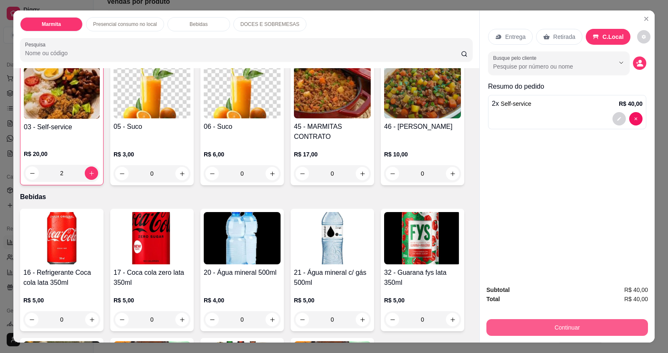
click at [493, 329] on button "Continuar" at bounding box center [568, 327] width 162 height 17
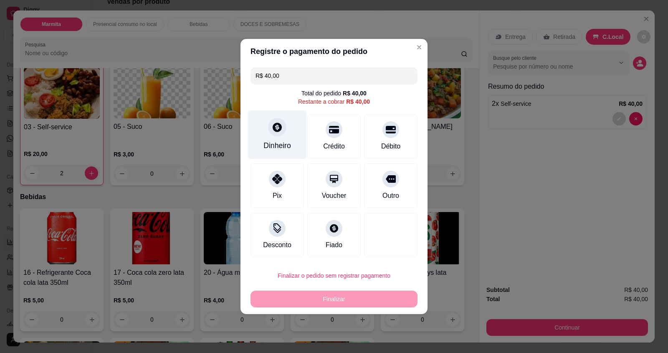
click at [259, 137] on div "Dinheiro" at bounding box center [277, 134] width 59 height 49
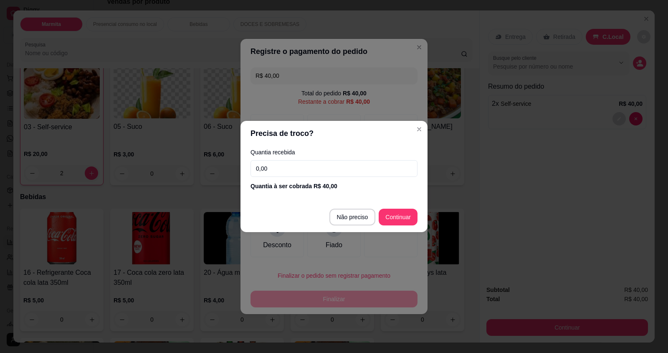
click at [269, 170] on input "0,00" at bounding box center [334, 168] width 167 height 17
type input "40,00"
type input "R$ 0,00"
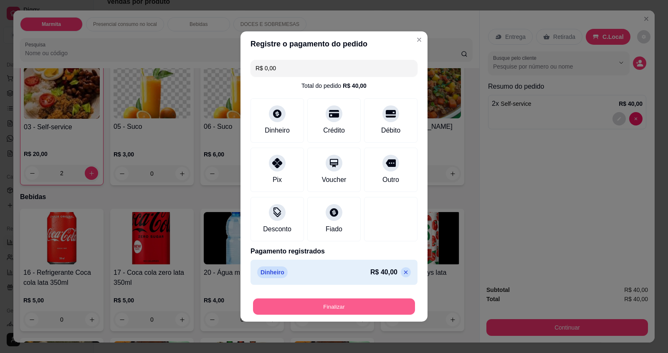
click at [357, 312] on button "Finalizar" at bounding box center [334, 306] width 162 height 16
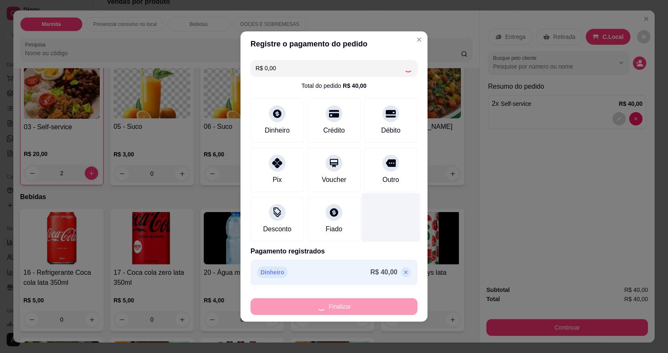
type input "0"
type input "-R$ 40,00"
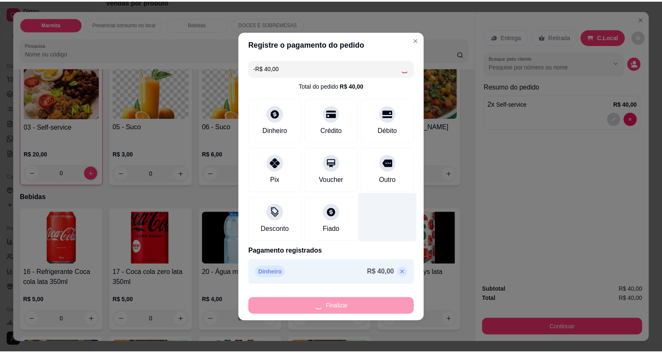
scroll to position [334, 0]
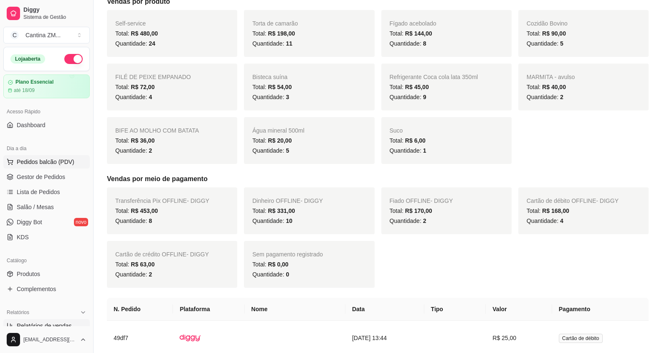
click at [7, 163] on icon at bounding box center [10, 161] width 7 height 7
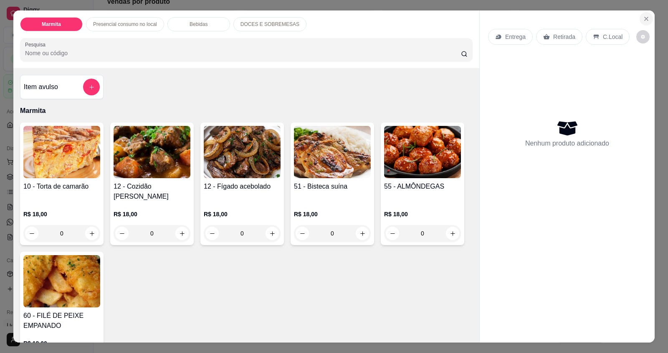
click at [646, 12] on button "Close" at bounding box center [646, 18] width 13 height 13
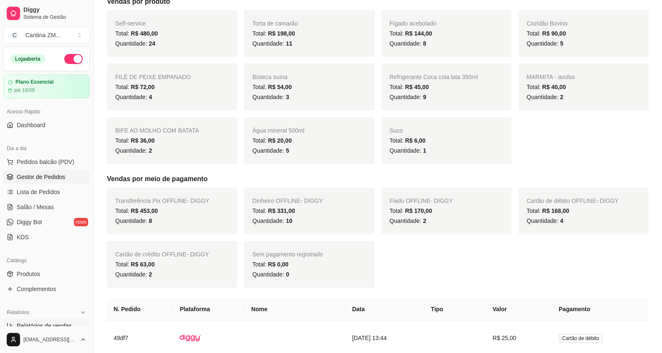
click at [36, 178] on span "Gestor de Pedidos" at bounding box center [41, 177] width 48 height 8
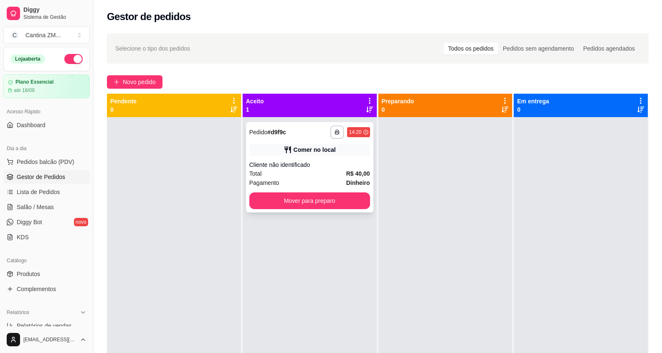
click at [327, 162] on div "Cliente não identificado" at bounding box center [309, 164] width 121 height 8
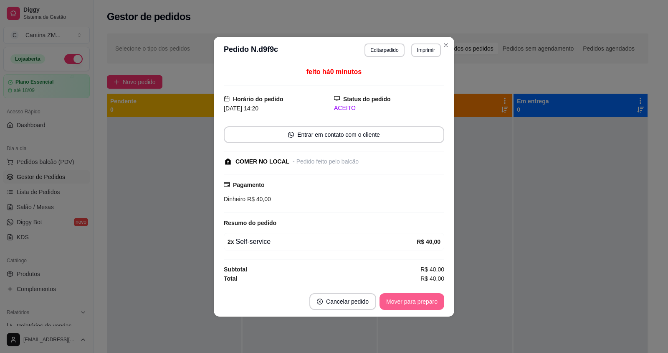
click at [397, 296] on button "Mover para preparo" at bounding box center [412, 301] width 65 height 17
click at [397, 298] on div "Mover para preparo" at bounding box center [406, 301] width 76 height 17
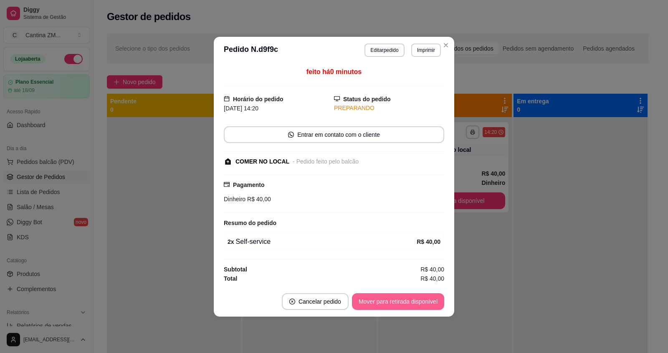
click at [396, 299] on button "Mover para retirada disponível" at bounding box center [398, 301] width 92 height 17
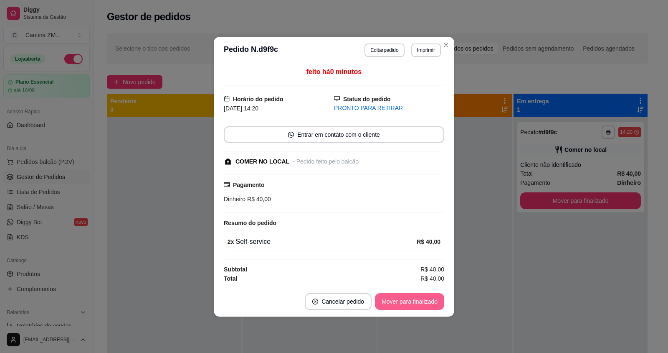
click at [396, 299] on button "Mover para finalizado" at bounding box center [409, 301] width 69 height 17
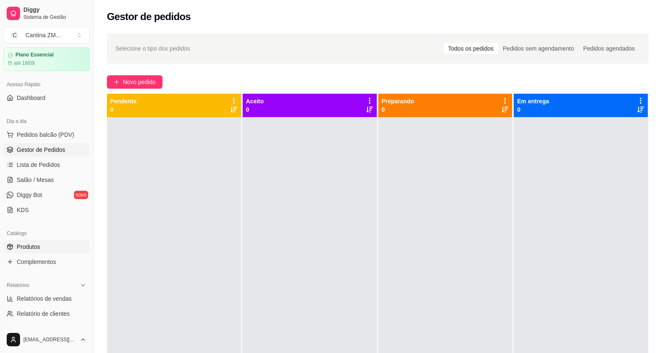
scroll to position [42, 0]
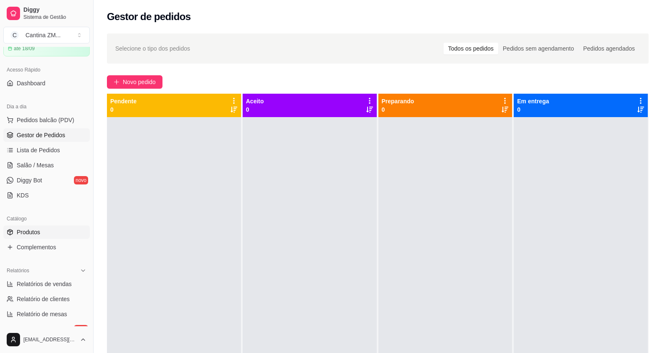
click at [53, 278] on link "Relatórios de vendas" at bounding box center [46, 283] width 86 height 13
select select "ALL"
select select "0"
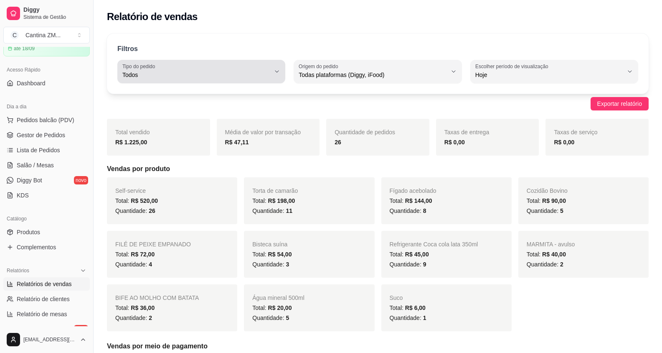
click at [254, 77] on span "Todos" at bounding box center [196, 75] width 148 height 8
click at [148, 105] on li "Entrega" at bounding box center [201, 108] width 155 height 13
type input "DELIVERY"
select select "DELIVERY"
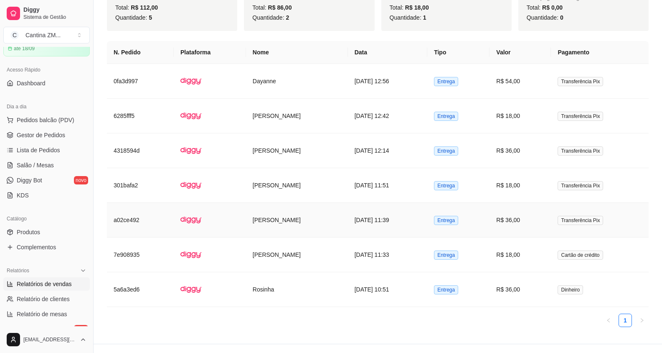
scroll to position [331, 0]
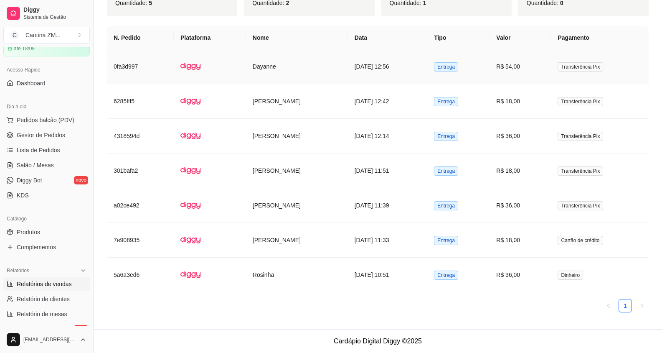
drag, startPoint x: 412, startPoint y: 65, endPoint x: 412, endPoint y: 71, distance: 6.7
click at [412, 71] on td "[DATE] 12:56" at bounding box center [388, 66] width 80 height 35
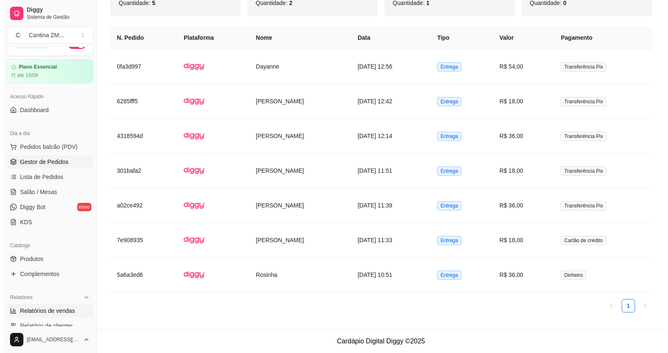
scroll to position [0, 0]
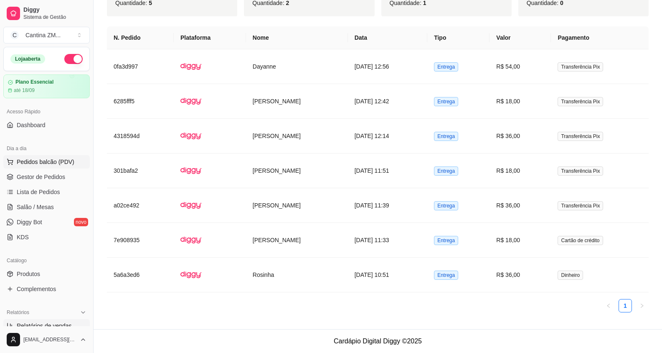
click at [55, 167] on button "Pedidos balcão (PDV)" at bounding box center [46, 161] width 86 height 13
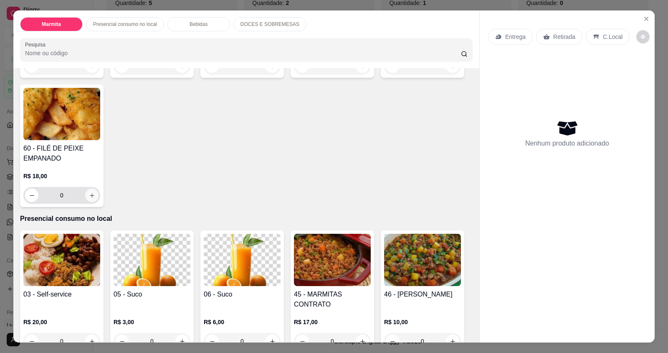
scroll to position [251, 0]
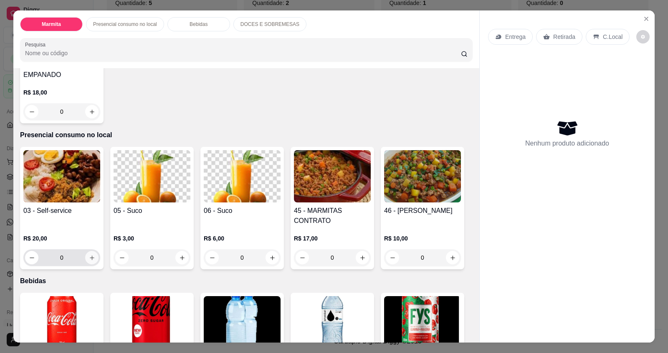
click at [91, 254] on icon "increase-product-quantity" at bounding box center [92, 257] width 6 height 6
type input "1"
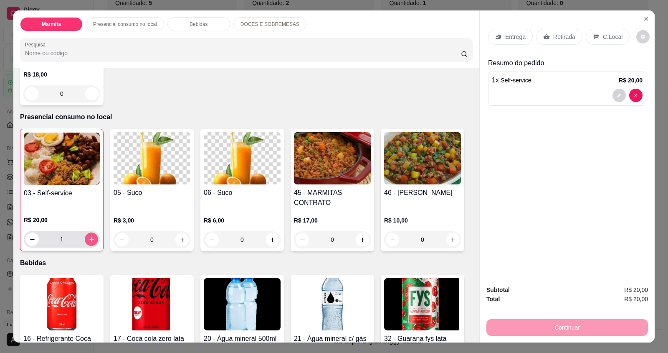
scroll to position [334, 0]
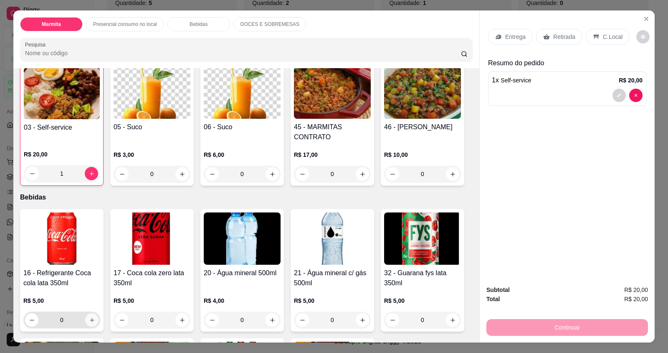
click at [89, 317] on icon "increase-product-quantity" at bounding box center [92, 320] width 6 height 6
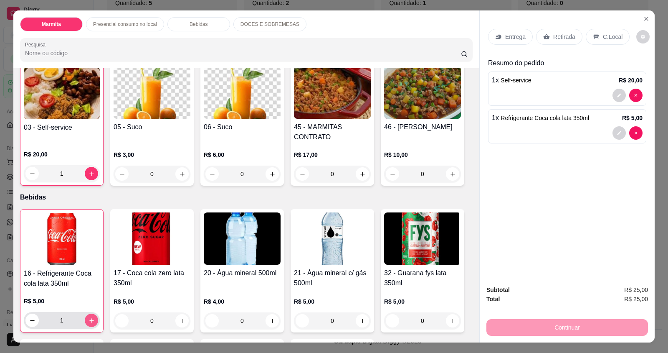
click at [89, 317] on icon "increase-product-quantity" at bounding box center [92, 320] width 6 height 6
type input "2"
click at [613, 38] on p "C.Local" at bounding box center [613, 37] width 20 height 8
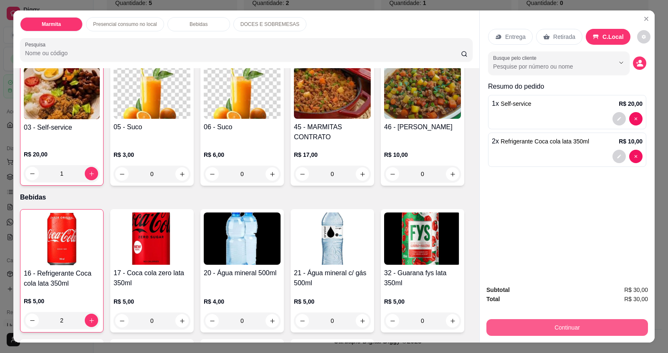
click at [566, 324] on button "Continuar" at bounding box center [568, 327] width 162 height 17
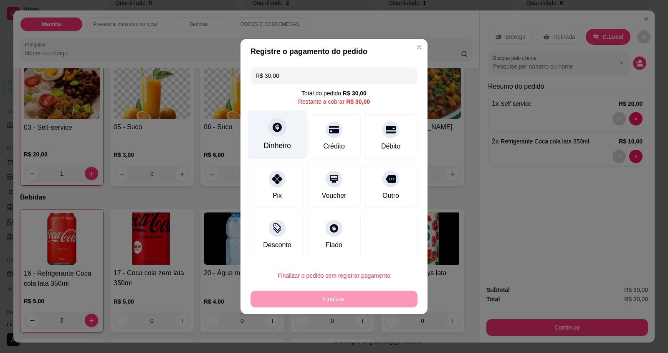
click at [285, 135] on div "Dinheiro" at bounding box center [277, 134] width 59 height 49
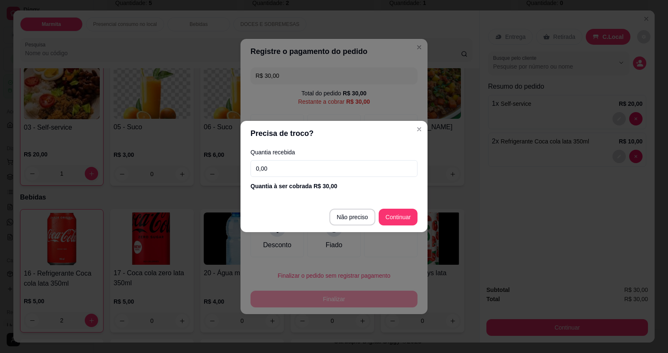
click at [299, 165] on input "0,00" at bounding box center [334, 168] width 167 height 17
type input "30,00"
type input "R$ 0,00"
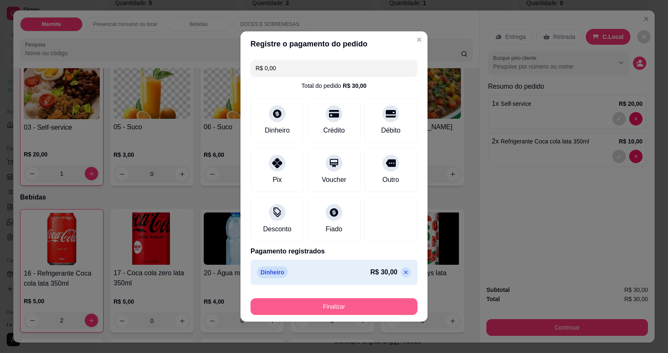
click at [318, 304] on button "Finalizar" at bounding box center [334, 306] width 167 height 17
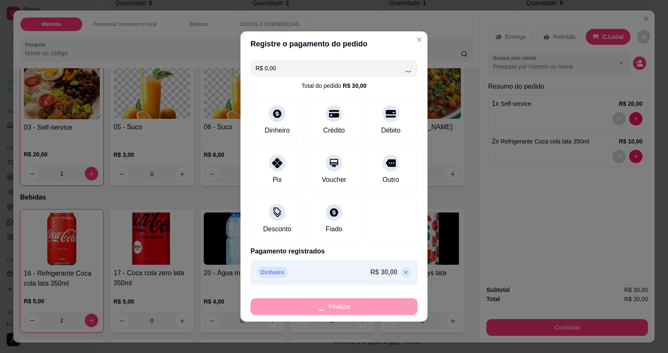
type input "0"
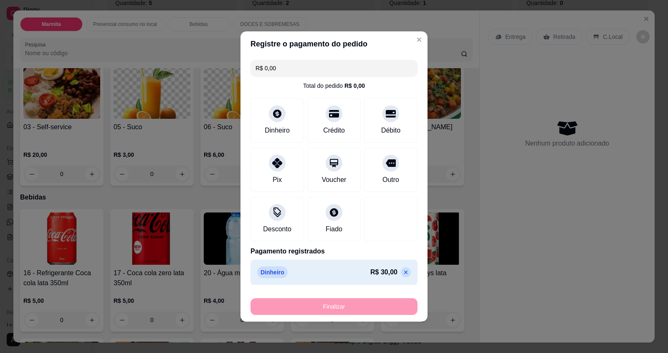
type input "-R$ 30,00"
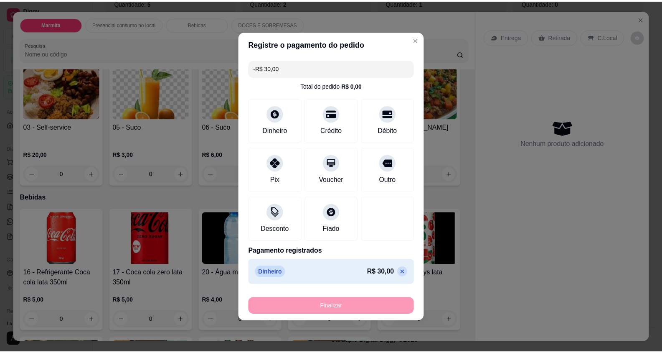
scroll to position [334, 0]
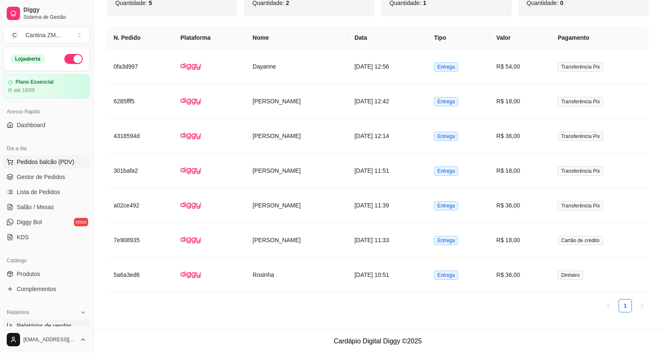
click at [31, 162] on span "Pedidos balcão (PDV)" at bounding box center [46, 162] width 58 height 8
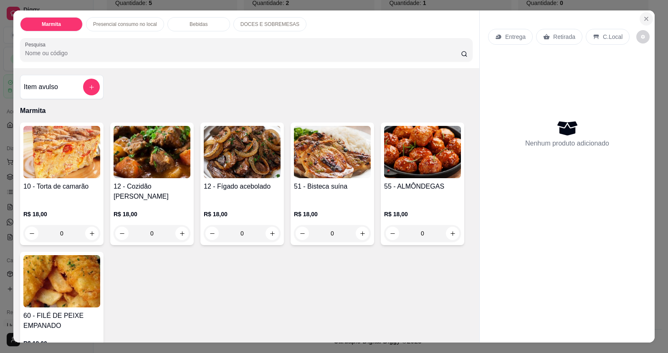
click at [644, 16] on icon "Close" at bounding box center [646, 18] width 7 height 7
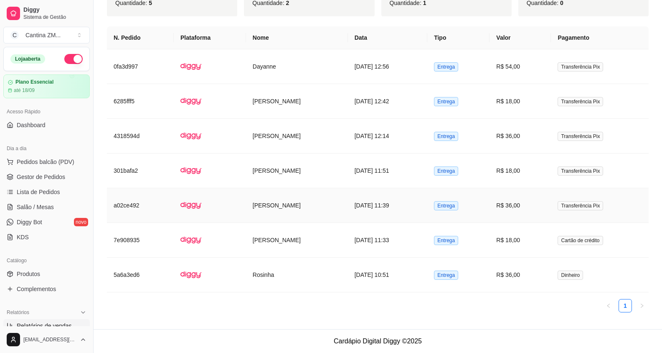
scroll to position [164, 0]
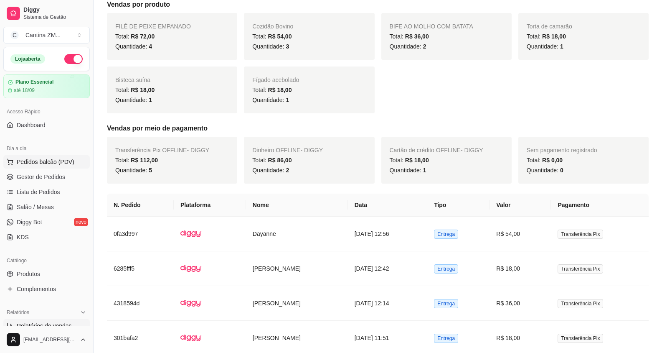
click at [35, 161] on span "Pedidos balcão (PDV)" at bounding box center [46, 162] width 58 height 8
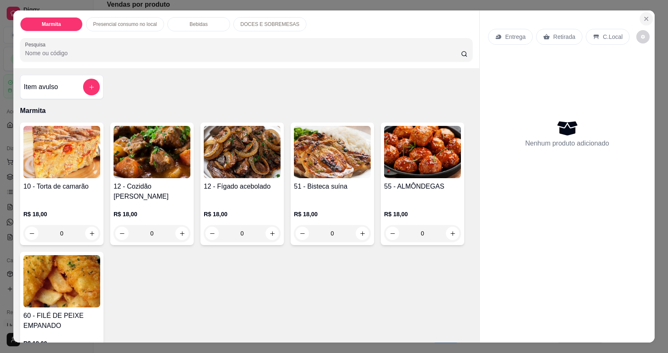
click at [640, 17] on button "Close" at bounding box center [646, 18] width 13 height 13
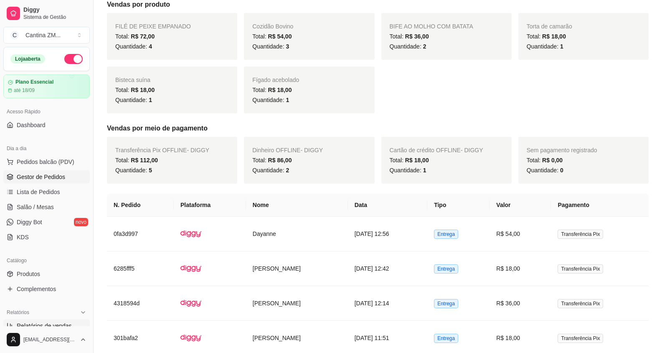
click at [51, 173] on span "Gestor de Pedidos" at bounding box center [41, 177] width 48 height 8
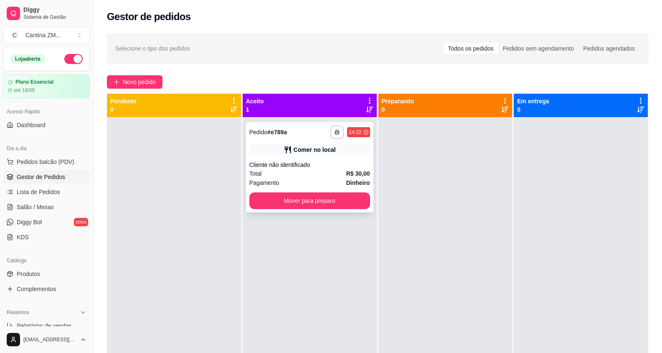
click at [299, 178] on div "Pagamento Dinheiro" at bounding box center [309, 182] width 121 height 9
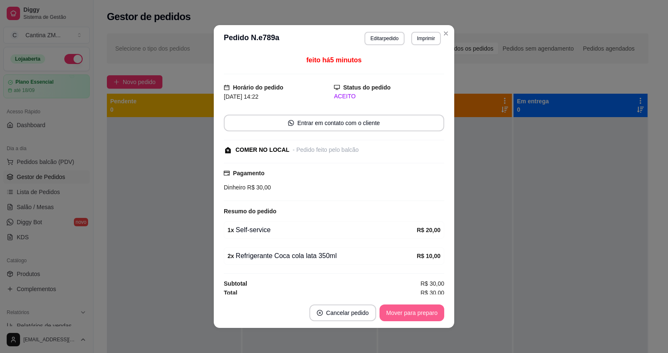
click at [404, 315] on button "Mover para preparo" at bounding box center [412, 312] width 65 height 17
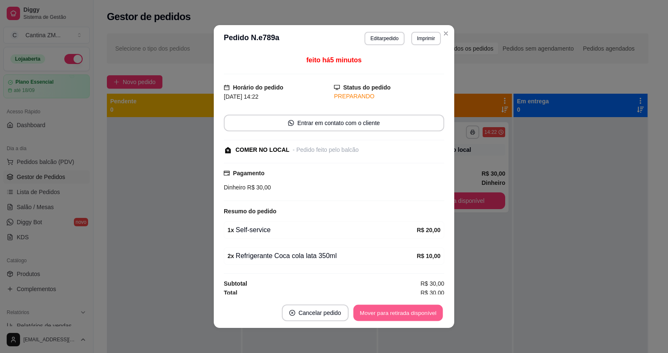
click at [405, 316] on button "Mover para retirada disponível" at bounding box center [397, 313] width 89 height 16
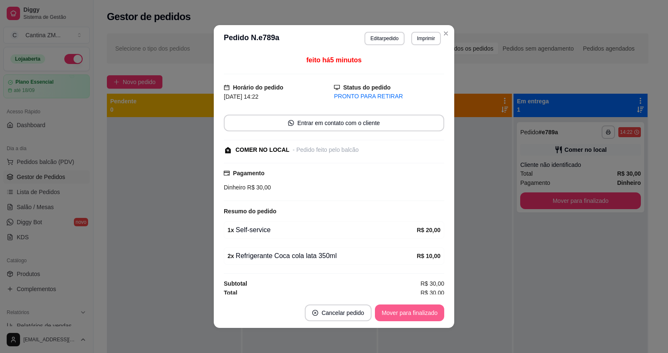
click at [406, 316] on button "Mover para finalizado" at bounding box center [409, 312] width 69 height 17
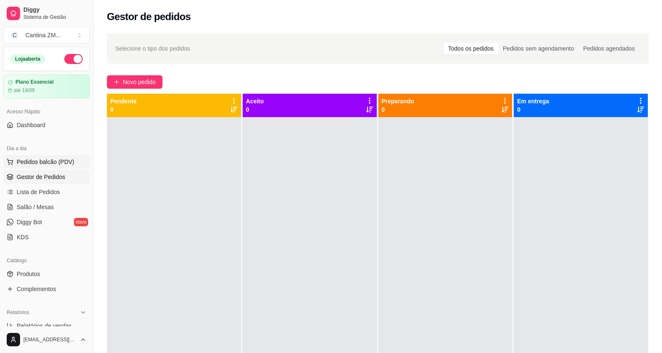
click at [42, 159] on span "Pedidos balcão (PDV)" at bounding box center [46, 162] width 58 height 8
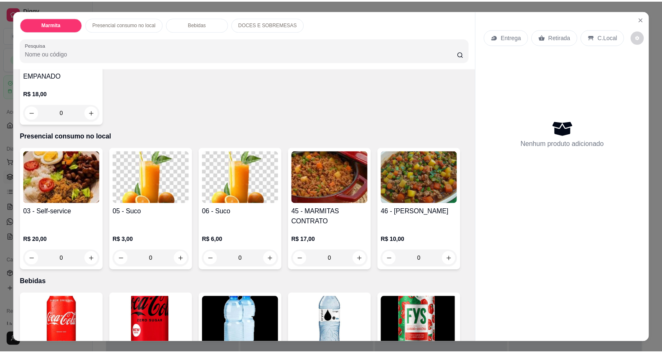
scroll to position [251, 0]
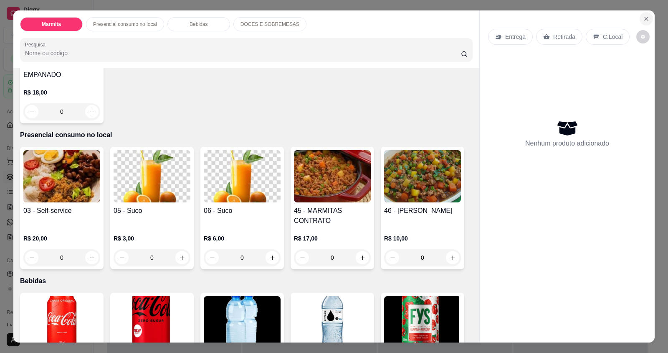
click at [646, 13] on button "Close" at bounding box center [646, 18] width 13 height 13
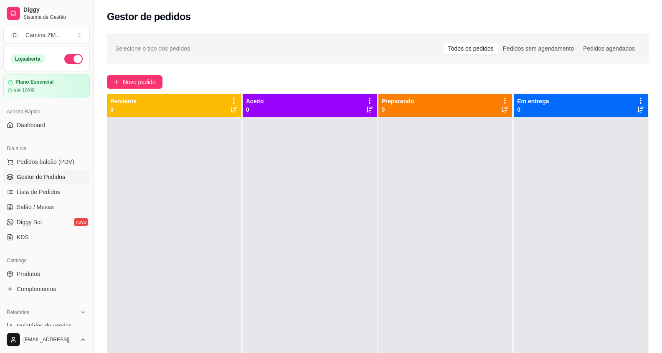
scroll to position [84, 0]
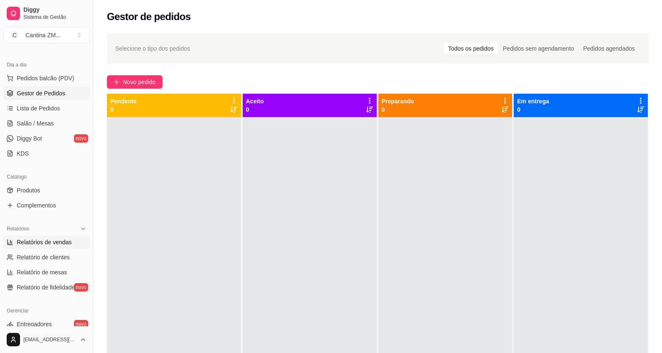
click at [33, 236] on link "Relatórios de vendas" at bounding box center [46, 241] width 86 height 13
select select "ALL"
select select "0"
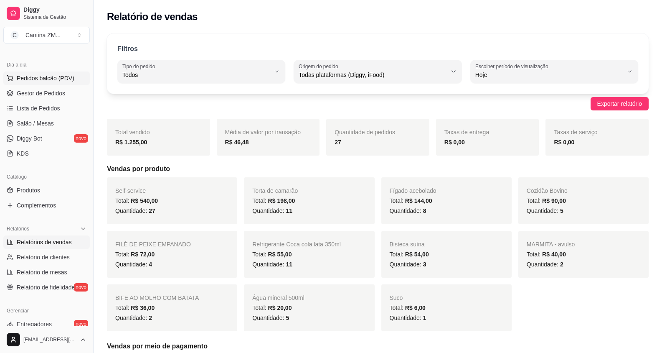
click at [57, 79] on span "Pedidos balcão (PDV)" at bounding box center [46, 78] width 58 height 8
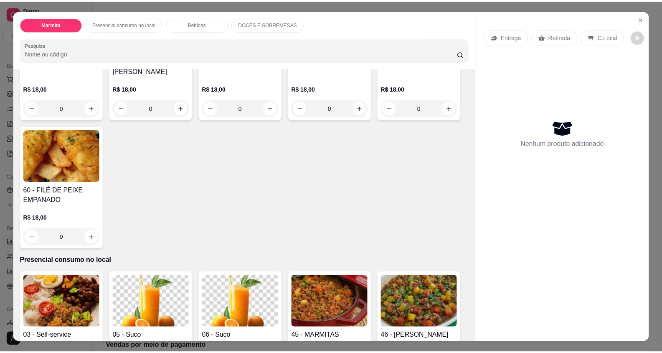
scroll to position [209, 0]
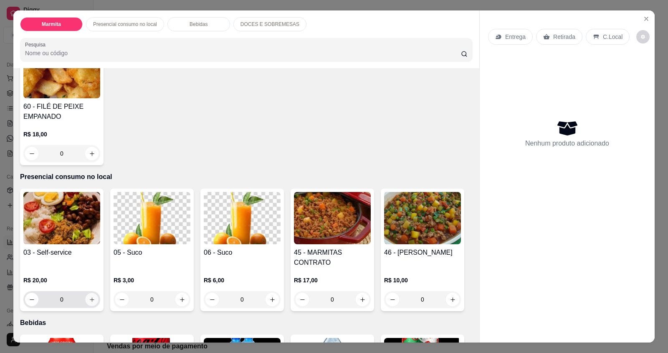
click at [90, 296] on icon "increase-product-quantity" at bounding box center [92, 299] width 6 height 6
type input "1"
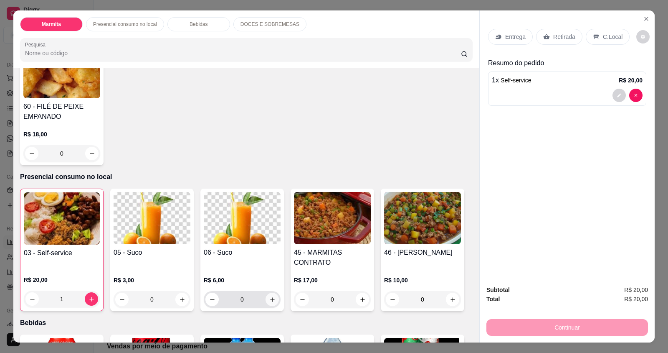
click at [266, 292] on button "increase-product-quantity" at bounding box center [272, 298] width 13 height 13
type input "1"
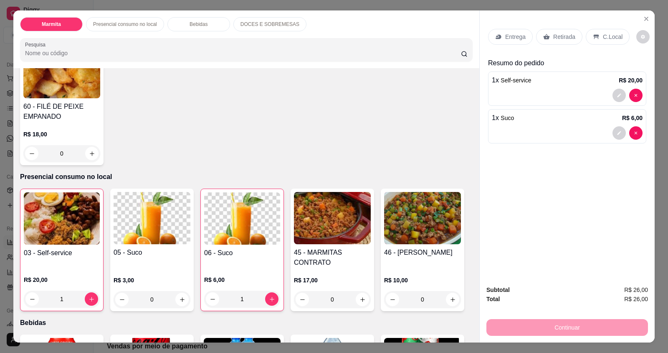
click at [609, 37] on p "C.Local" at bounding box center [613, 37] width 20 height 8
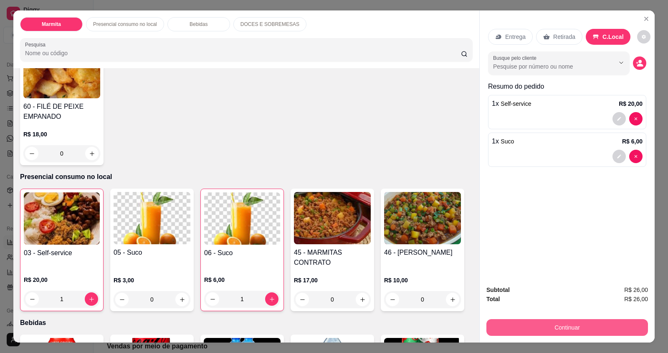
click at [565, 328] on button "Continuar" at bounding box center [568, 327] width 162 height 17
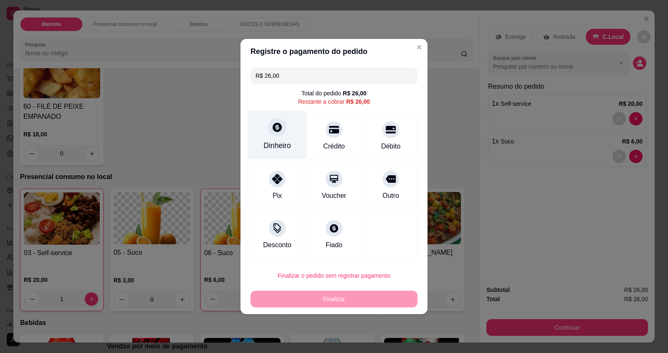
click at [296, 152] on div "Dinheiro" at bounding box center [277, 134] width 59 height 49
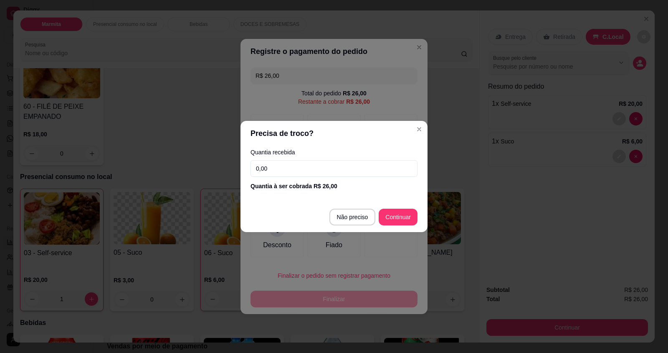
click at [300, 173] on input "0,00" at bounding box center [334, 168] width 167 height 17
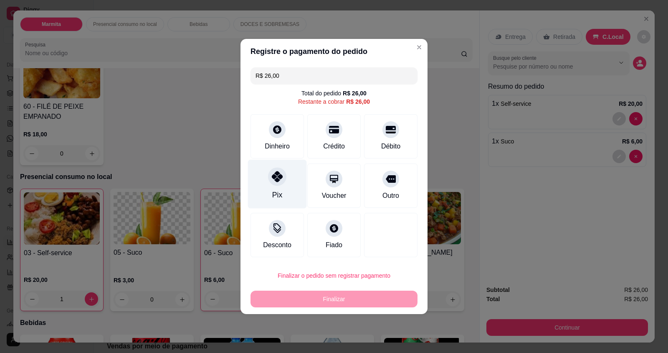
click at [271, 189] on div "Pix" at bounding box center [277, 184] width 59 height 49
type input "R$ 0,00"
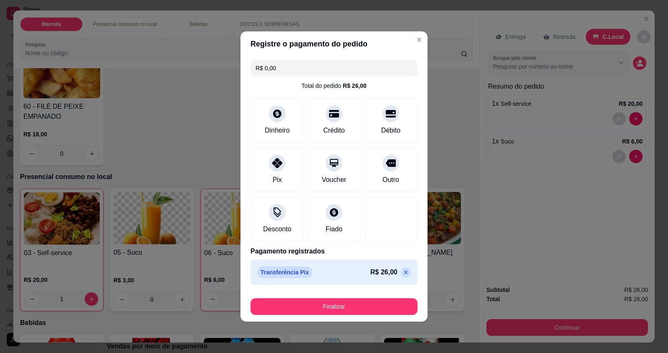
click at [313, 316] on footer "Finalizar" at bounding box center [334, 304] width 187 height 33
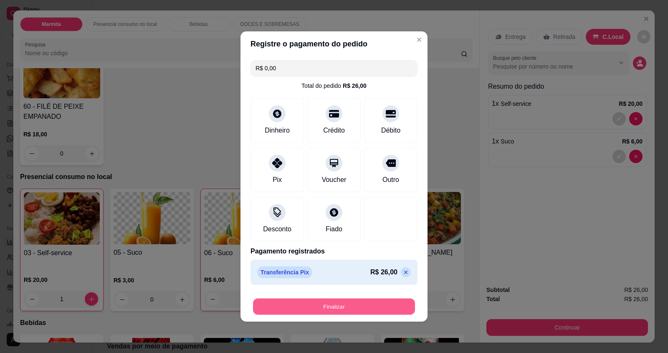
click at [310, 310] on button "Finalizar" at bounding box center [334, 306] width 162 height 16
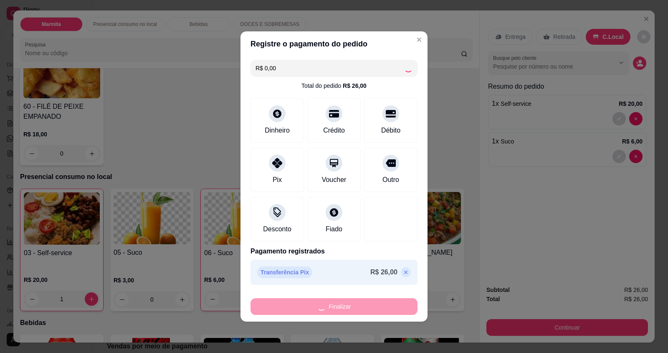
type input "0"
type input "-R$ 26,00"
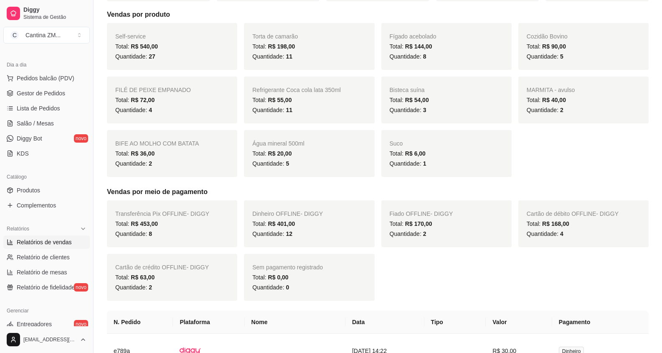
scroll to position [167, 0]
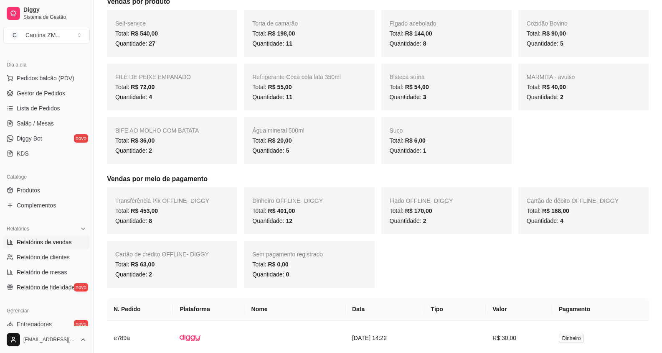
click at [60, 115] on ul "Pedidos balcão (PDV) Gestor de Pedidos Lista de Pedidos Salão / Mesas Diggy Bot…" at bounding box center [46, 115] width 86 height 89
click at [60, 111] on link "Lista de Pedidos" at bounding box center [46, 108] width 86 height 13
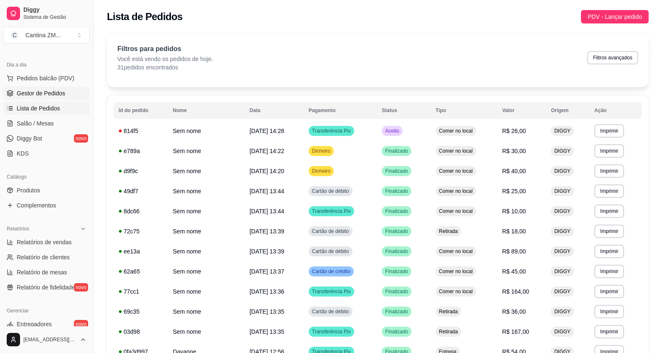
click at [61, 97] on link "Gestor de Pedidos" at bounding box center [46, 92] width 86 height 13
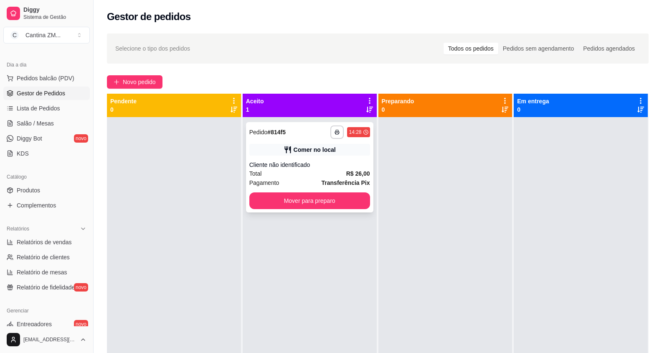
click at [313, 176] on div "Total R$ 26,00" at bounding box center [309, 173] width 121 height 9
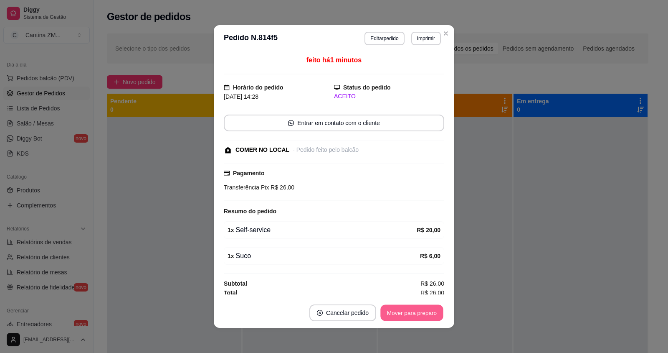
click at [432, 305] on button "Mover para preparo" at bounding box center [412, 313] width 63 height 16
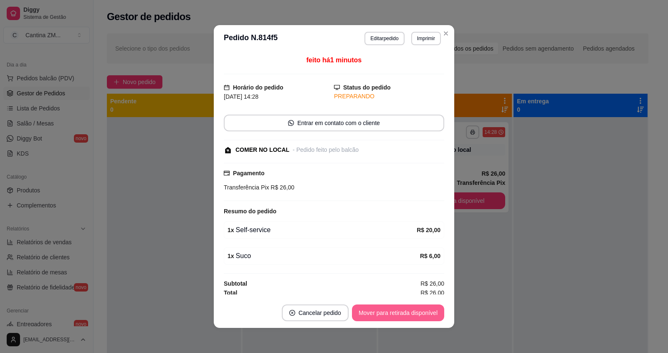
click at [431, 308] on button "Mover para retirada disponível" at bounding box center [398, 312] width 92 height 17
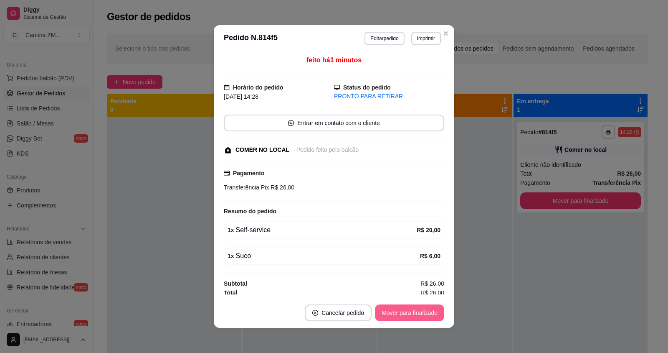
click at [431, 308] on button "Mover para finalizado" at bounding box center [409, 312] width 69 height 17
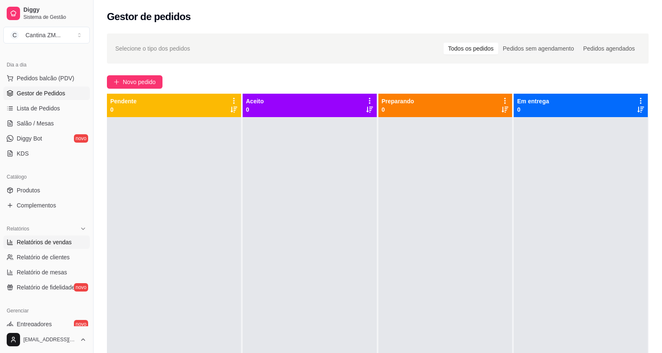
click at [56, 241] on span "Relatórios de vendas" at bounding box center [44, 242] width 55 height 8
select select "ALL"
select select "0"
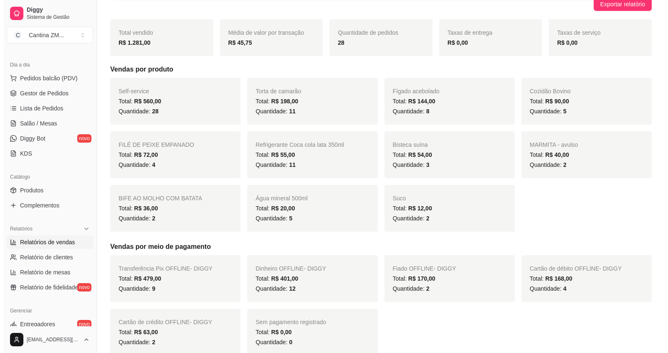
scroll to position [125, 0]
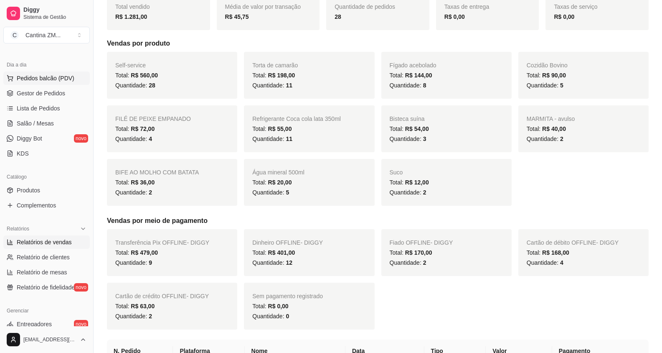
click at [55, 77] on span "Pedidos balcão (PDV)" at bounding box center [46, 78] width 58 height 8
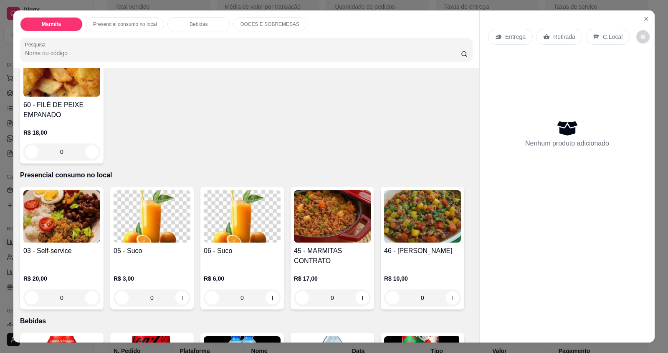
scroll to position [251, 0]
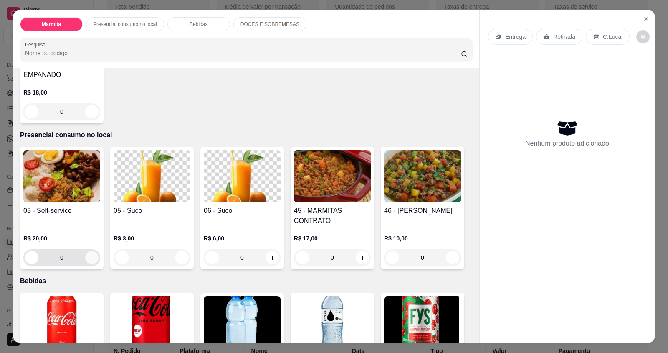
click at [90, 255] on icon "increase-product-quantity" at bounding box center [92, 257] width 5 height 5
type input "1"
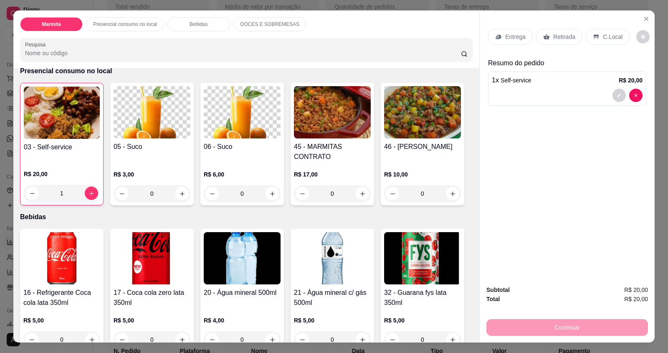
scroll to position [376, 0]
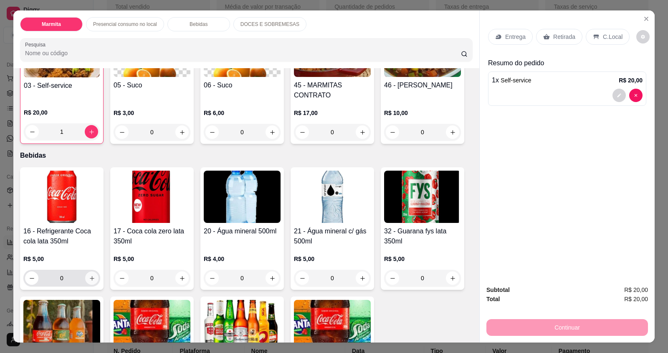
click at [91, 275] on icon "increase-product-quantity" at bounding box center [92, 278] width 6 height 6
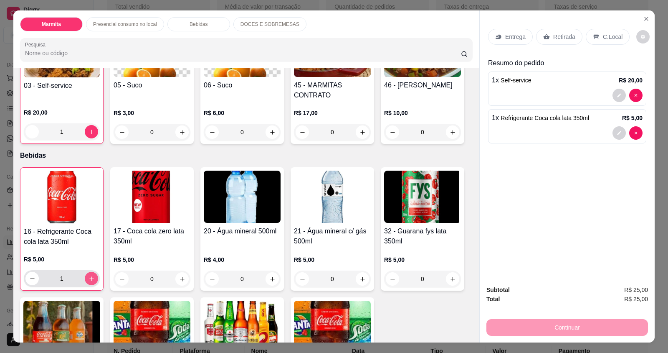
click at [91, 276] on icon "increase-product-quantity" at bounding box center [91, 278] width 5 height 5
type input "2"
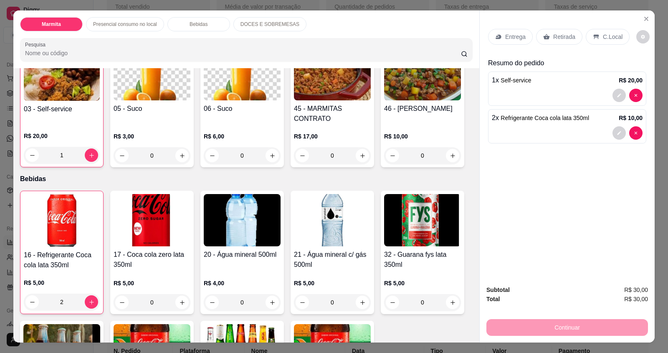
scroll to position [334, 0]
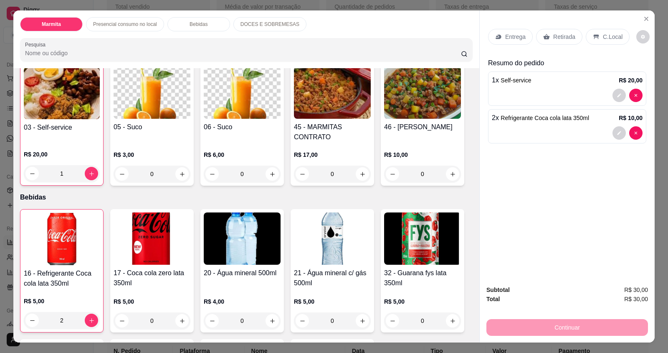
click at [588, 31] on div "C.Local" at bounding box center [608, 37] width 44 height 16
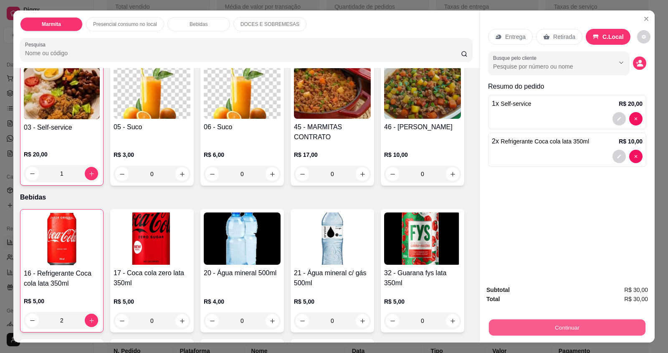
click at [523, 324] on button "Continuar" at bounding box center [567, 327] width 157 height 16
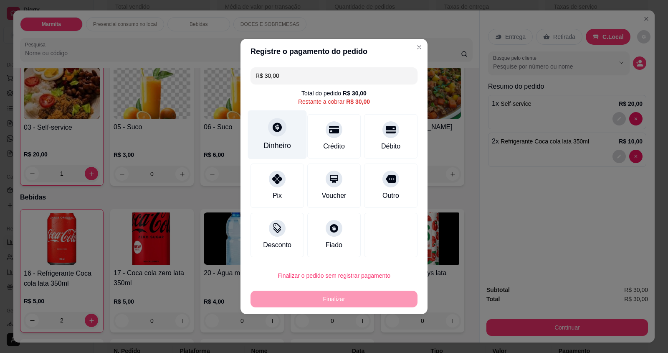
click at [285, 133] on div "Dinheiro" at bounding box center [277, 134] width 59 height 49
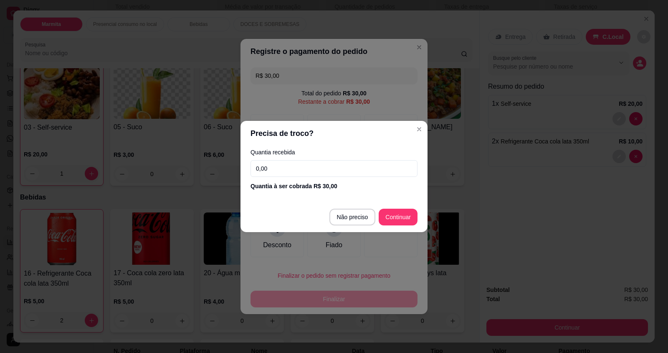
click at [287, 162] on input "0,00" at bounding box center [334, 168] width 167 height 17
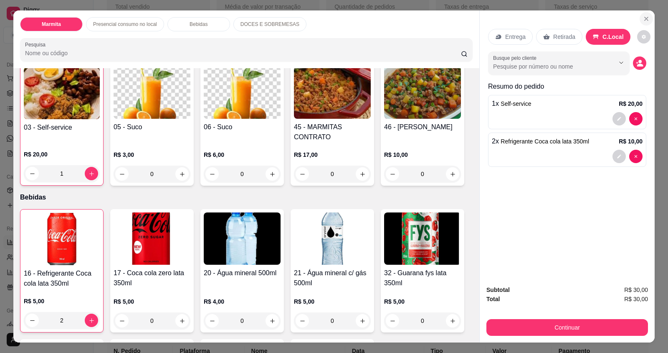
click at [646, 18] on icon "Close" at bounding box center [646, 18] width 7 height 7
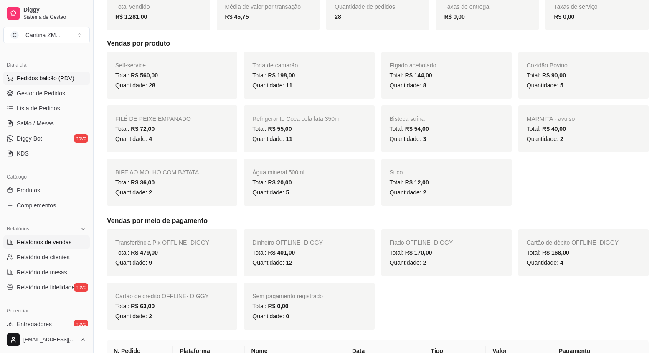
click at [51, 76] on span "Pedidos balcão (PDV)" at bounding box center [46, 78] width 58 height 8
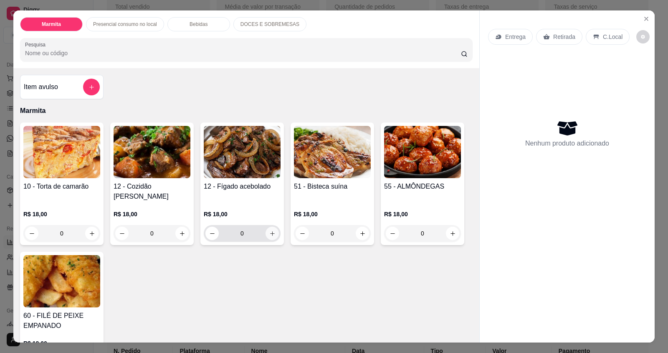
click at [269, 230] on icon "increase-product-quantity" at bounding box center [272, 233] width 6 height 6
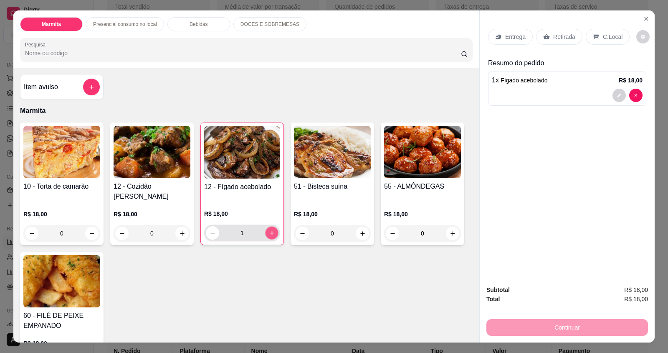
click at [269, 230] on icon "increase-product-quantity" at bounding box center [272, 233] width 6 height 6
type input "2"
click at [501, 41] on div "Entrega" at bounding box center [510, 37] width 45 height 16
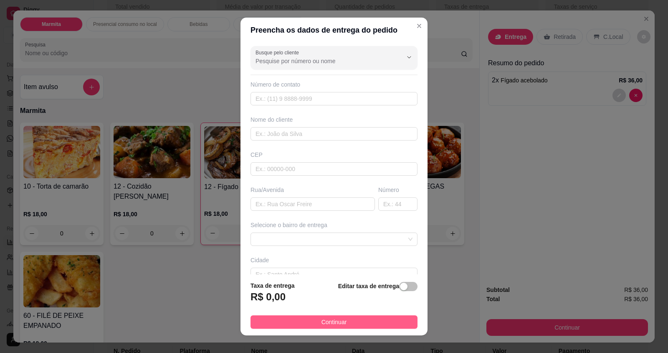
click at [325, 320] on span "Continuar" at bounding box center [334, 321] width 25 height 9
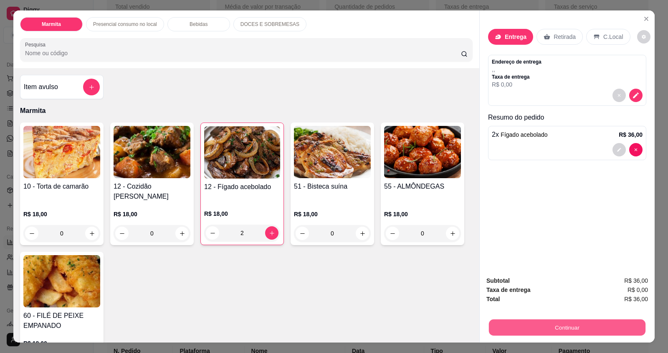
click at [556, 329] on button "Continuar" at bounding box center [567, 327] width 157 height 16
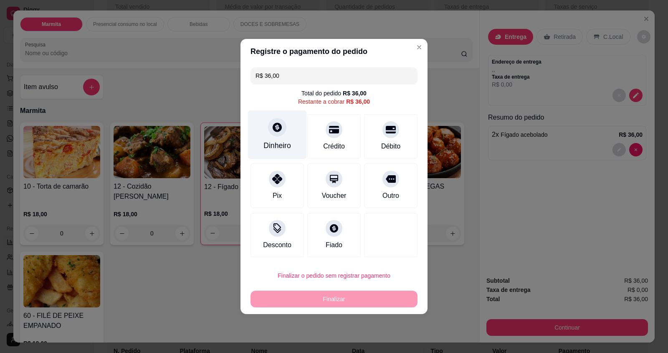
click at [256, 139] on div "Dinheiro" at bounding box center [277, 134] width 59 height 49
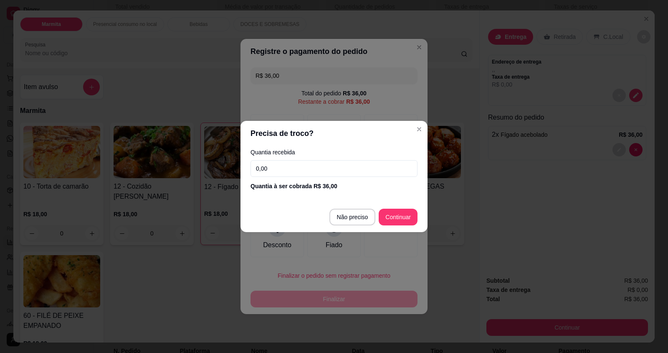
click at [292, 169] on input "0,00" at bounding box center [334, 168] width 167 height 17
type input "36,00"
type input "R$ 0,00"
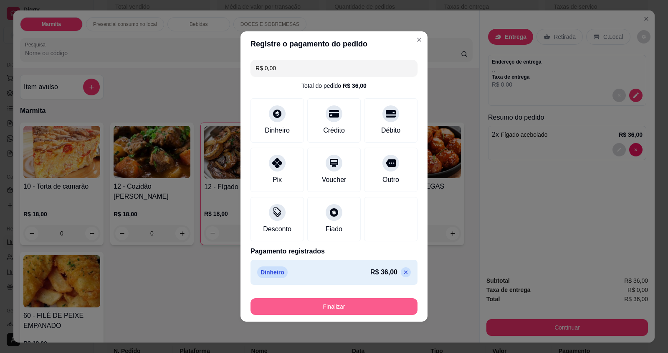
click at [357, 307] on button "Finalizar" at bounding box center [334, 306] width 167 height 17
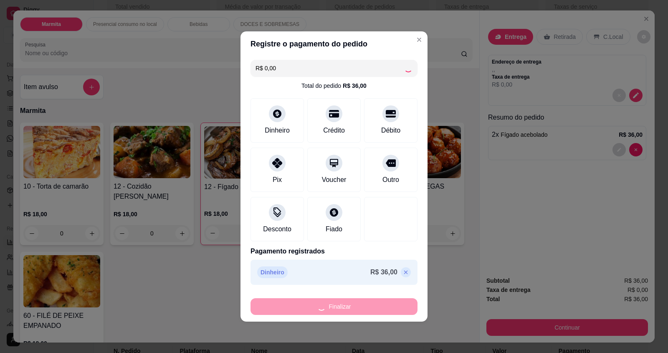
type input "0"
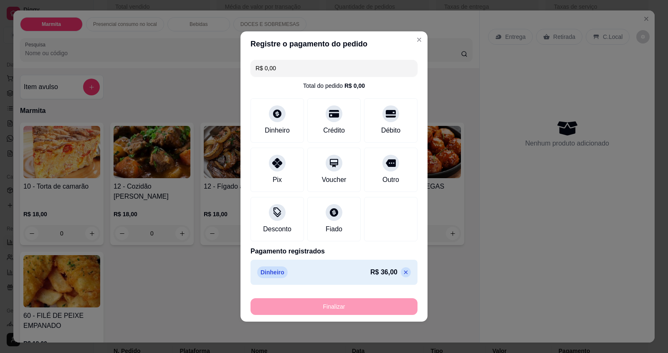
type input "-R$ 36,00"
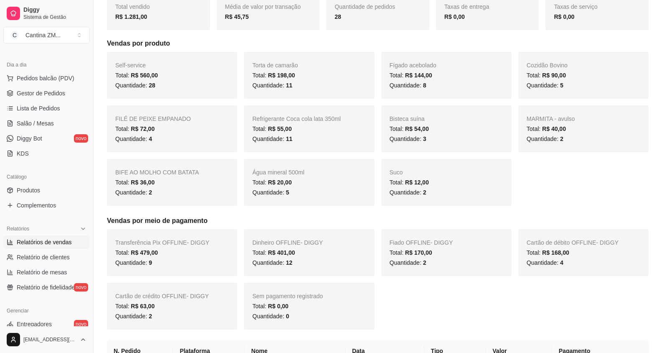
click at [23, 80] on span "Pedidos balcão (PDV)" at bounding box center [46, 78] width 58 height 8
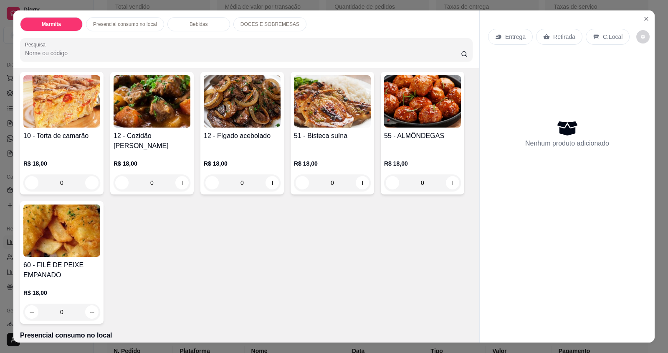
scroll to position [125, 0]
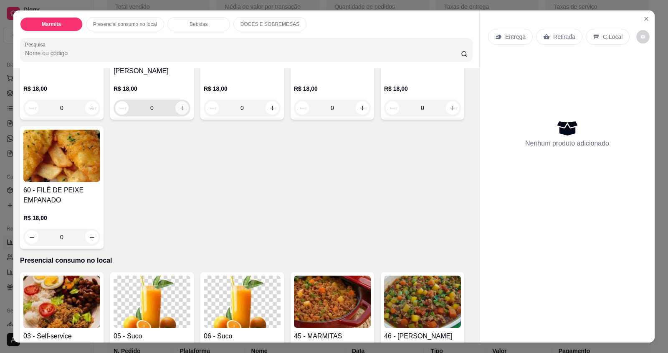
click at [179, 105] on icon "increase-product-quantity" at bounding box center [182, 108] width 6 height 6
type input "1"
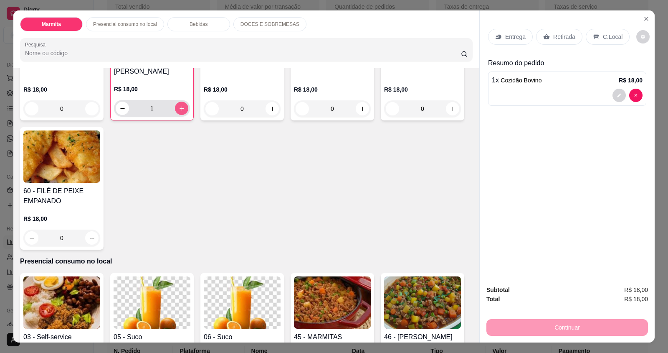
scroll to position [126, 0]
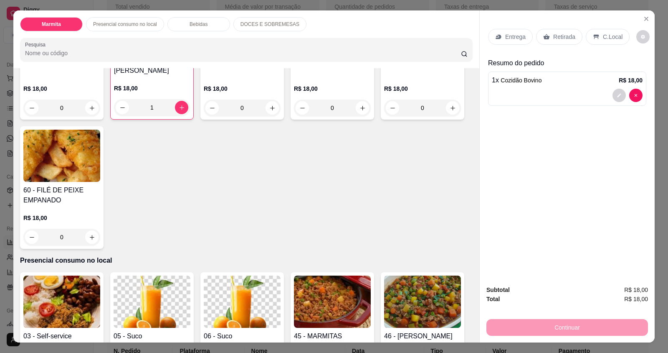
click at [519, 39] on p "Entrega" at bounding box center [516, 37] width 20 height 8
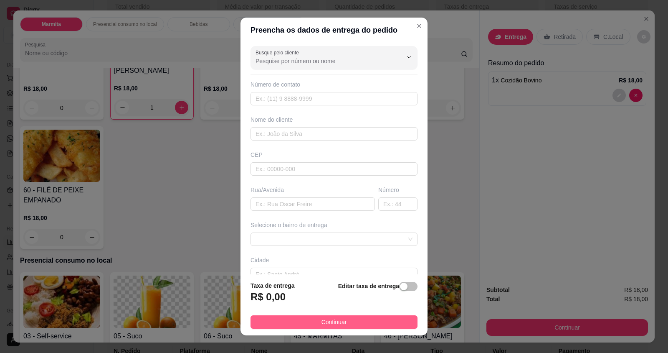
click at [363, 318] on button "Continuar" at bounding box center [334, 321] width 167 height 13
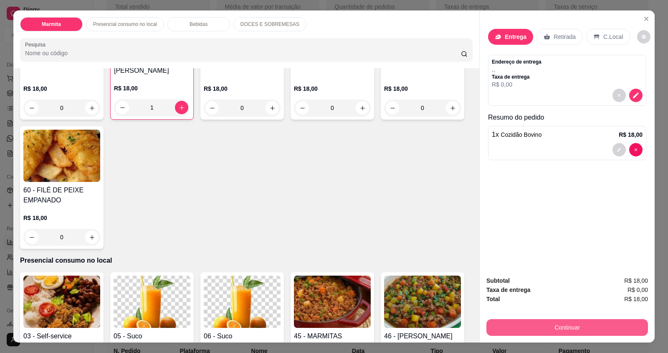
click at [550, 330] on button "Continuar" at bounding box center [568, 327] width 162 height 17
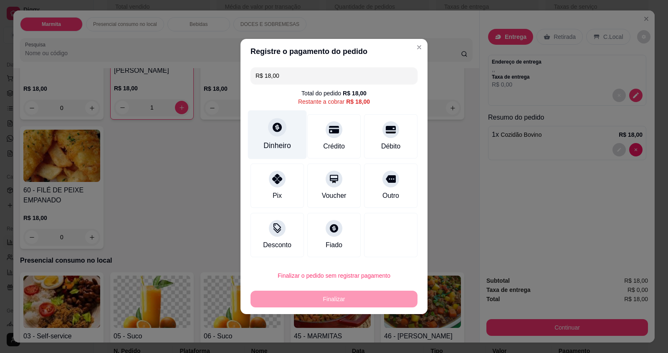
click at [273, 144] on div "Dinheiro" at bounding box center [278, 145] width 28 height 11
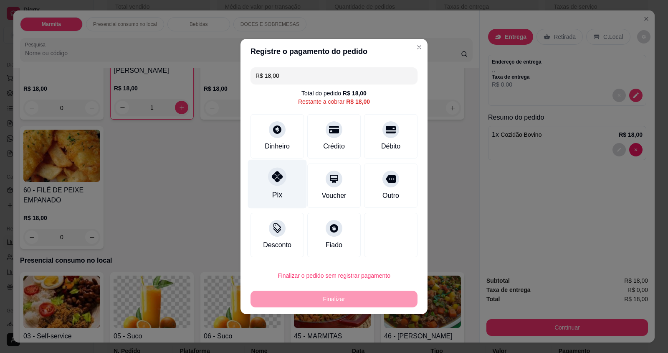
click at [282, 183] on div at bounding box center [277, 176] width 18 height 18
type input "R$ 0,00"
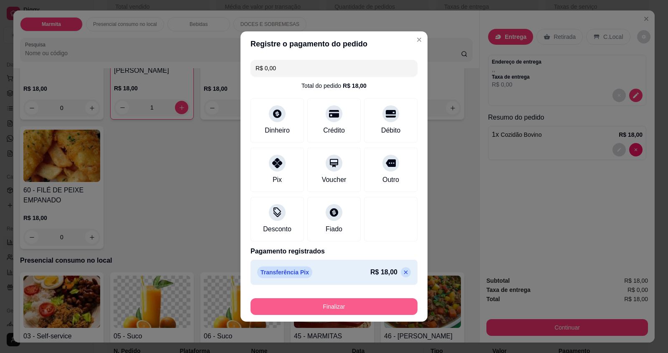
click at [297, 304] on button "Finalizar" at bounding box center [334, 306] width 167 height 17
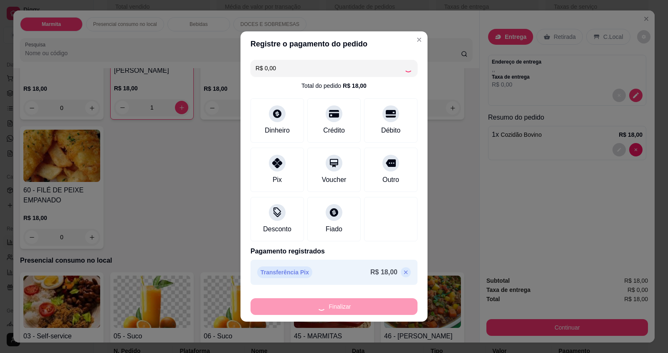
type input "0"
type input "-R$ 18,00"
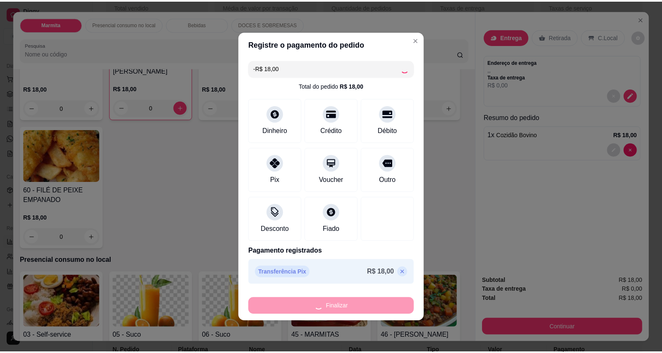
scroll to position [125, 0]
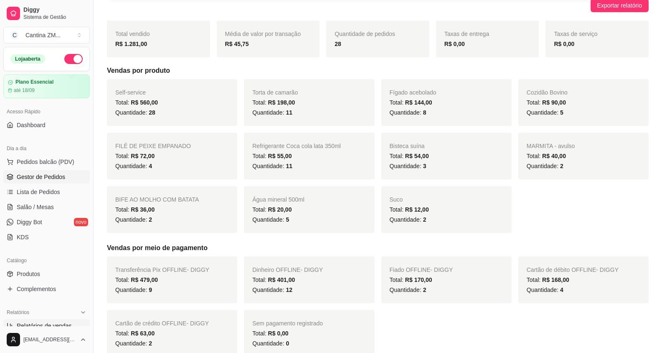
scroll to position [84, 0]
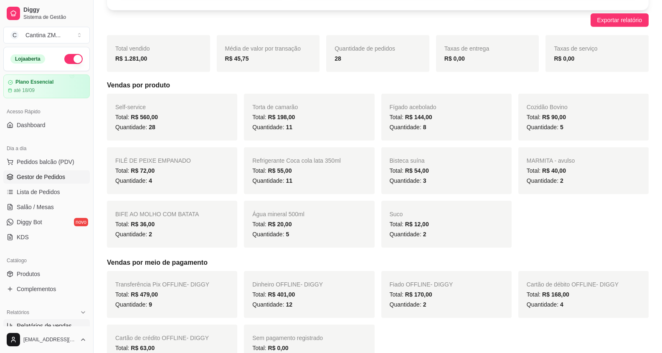
click at [44, 178] on span "Gestor de Pedidos" at bounding box center [41, 177] width 48 height 8
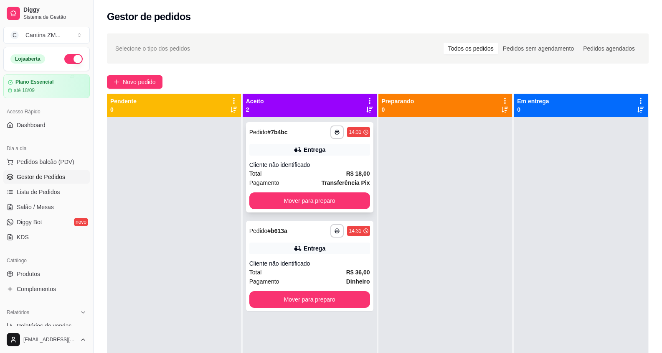
click at [302, 168] on div "Cliente não identificado" at bounding box center [309, 164] width 121 height 8
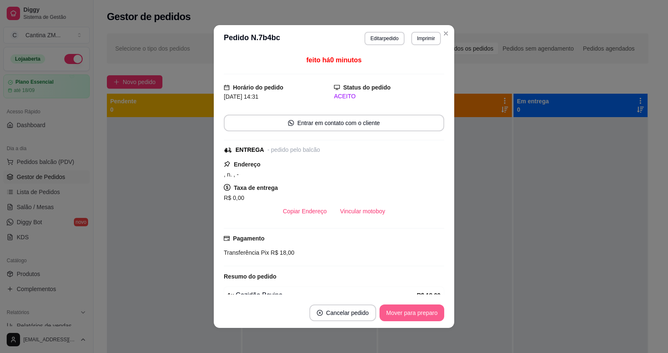
click at [406, 313] on button "Mover para preparo" at bounding box center [412, 312] width 65 height 17
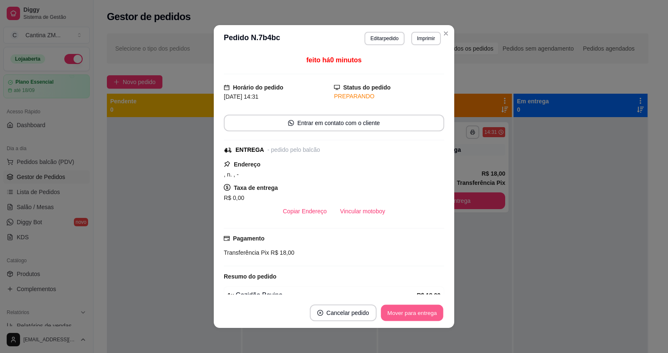
click at [406, 313] on button "Mover para entrega" at bounding box center [412, 313] width 63 height 16
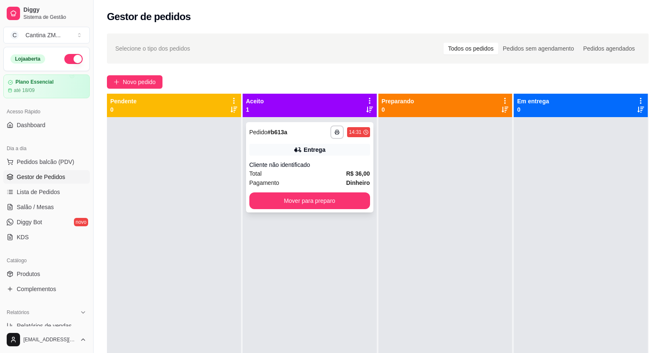
click at [315, 172] on div "Total R$ 36,00" at bounding box center [309, 173] width 121 height 9
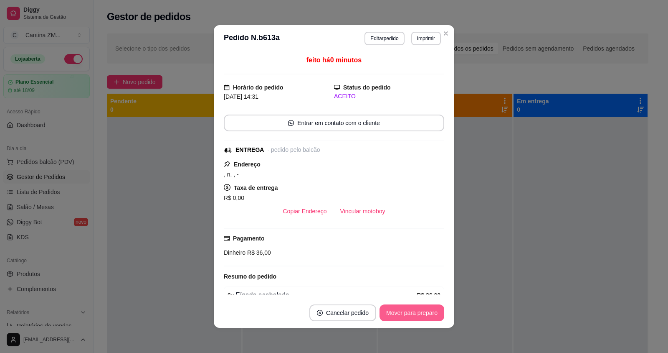
click at [404, 314] on button "Mover para preparo" at bounding box center [412, 312] width 65 height 17
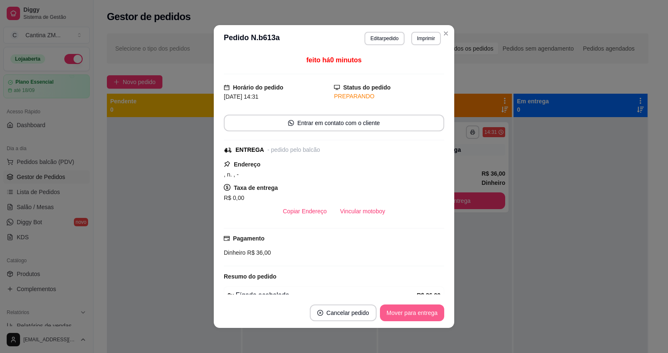
click at [409, 308] on button "Mover para entrega" at bounding box center [412, 312] width 64 height 17
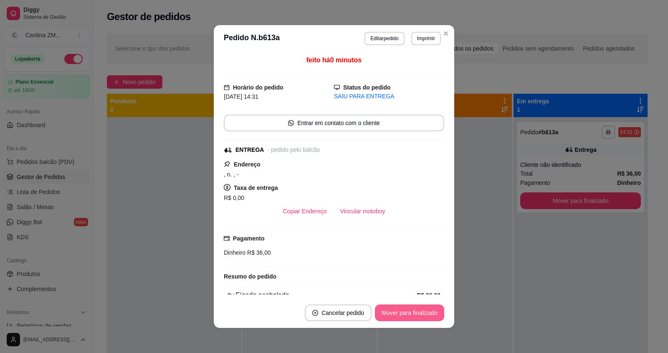
click at [408, 311] on button "Mover para finalizado" at bounding box center [409, 312] width 69 height 17
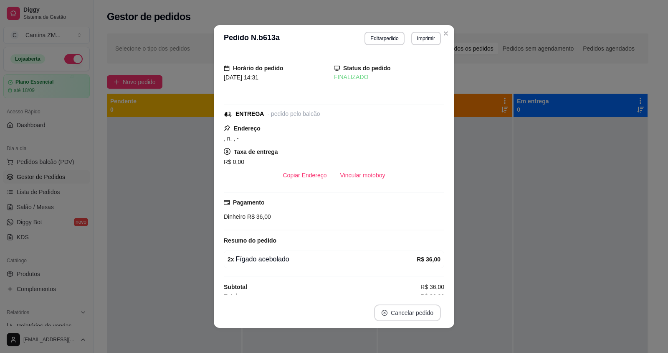
click at [408, 311] on button "Cancelar pedido" at bounding box center [407, 312] width 67 height 17
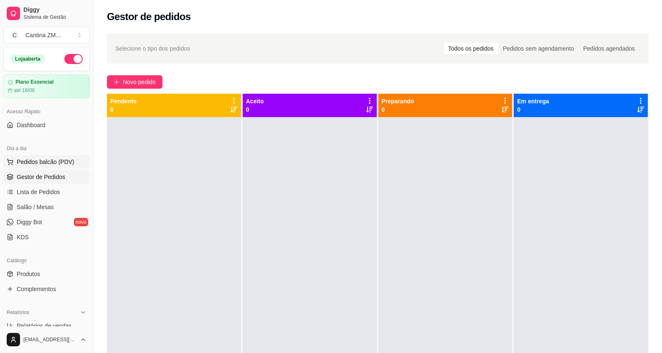
click at [61, 164] on span "Pedidos balcão (PDV)" at bounding box center [46, 162] width 58 height 8
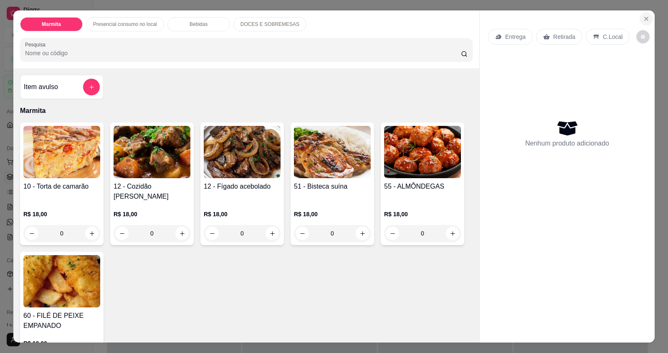
click at [645, 22] on icon "Close" at bounding box center [646, 18] width 7 height 7
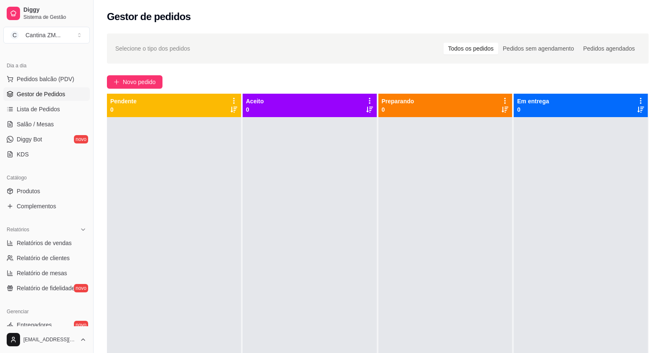
scroll to position [84, 0]
click at [43, 247] on link "Relatórios de vendas" at bounding box center [46, 241] width 86 height 13
select select "ALL"
select select "0"
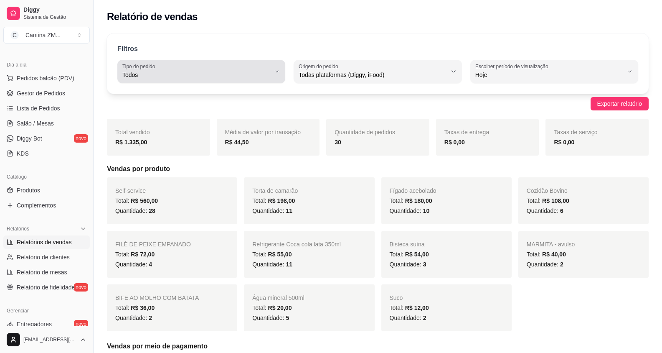
click at [202, 80] on button "Tipo do pedido Todos" at bounding box center [201, 71] width 168 height 23
click at [179, 114] on li "Entrega" at bounding box center [201, 108] width 155 height 13
type input "DELIVERY"
select select "DELIVERY"
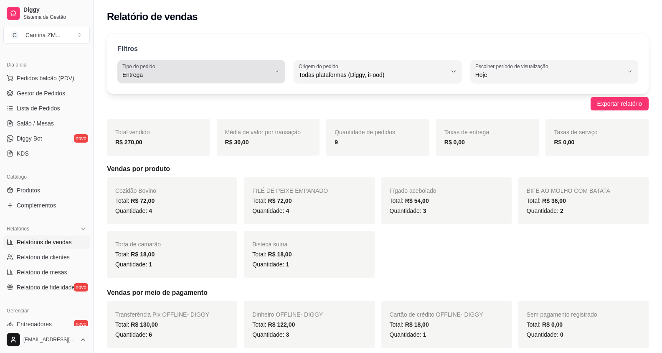
click at [245, 78] on span "Entrega" at bounding box center [196, 75] width 148 height 8
click at [206, 124] on span "Retirada" at bounding box center [197, 122] width 140 height 8
type input "PICKUP"
select select "PICKUP"
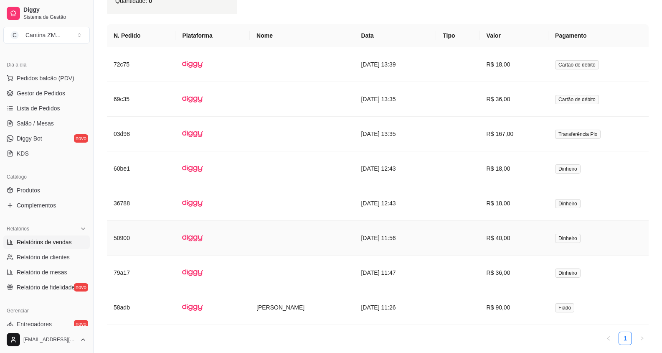
scroll to position [334, 0]
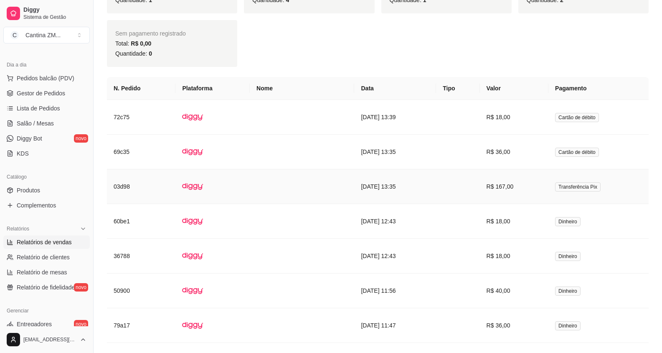
click at [452, 182] on td at bounding box center [457, 186] width 43 height 35
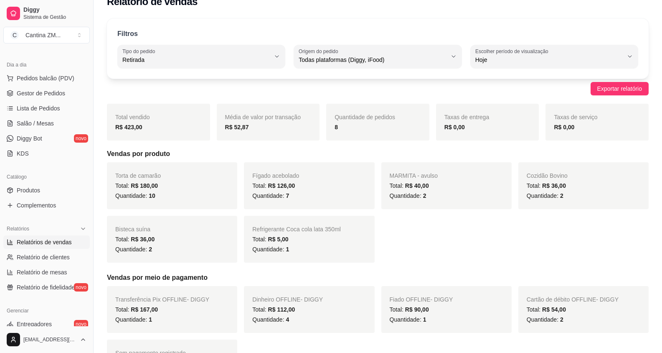
scroll to position [0, 0]
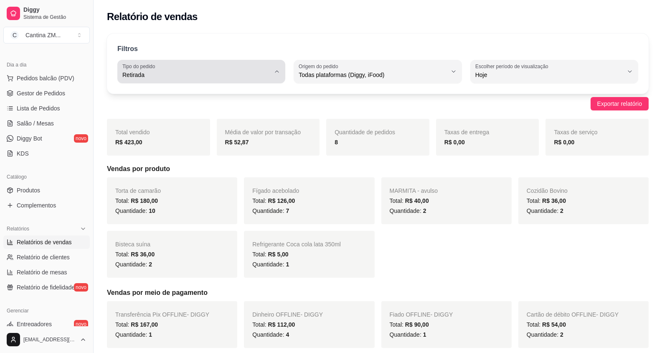
click at [170, 73] on span "Retirada" at bounding box center [196, 75] width 148 height 8
click at [142, 151] on span "Consumo local" at bounding box center [197, 149] width 140 height 8
type input "EAT_IN"
select select "EAT_IN"
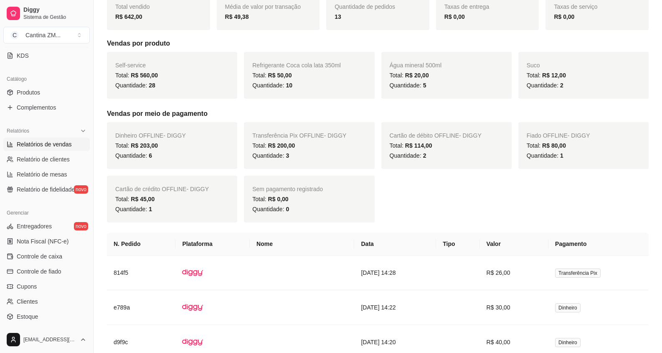
scroll to position [249, 0]
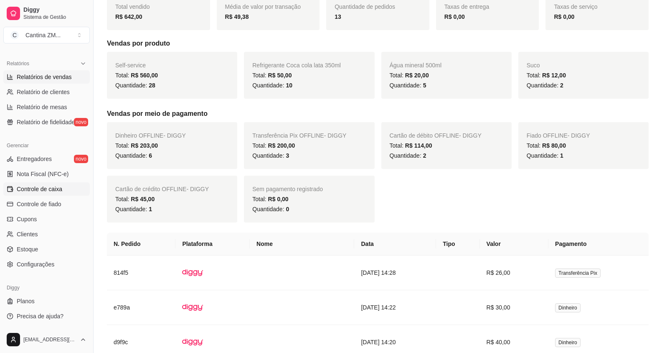
click at [62, 188] on link "Controle de caixa" at bounding box center [46, 188] width 86 height 13
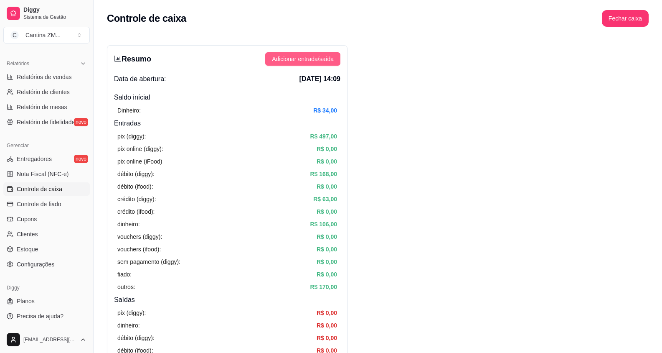
click at [300, 54] on span "Adicionar entrada/saída" at bounding box center [303, 58] width 62 height 9
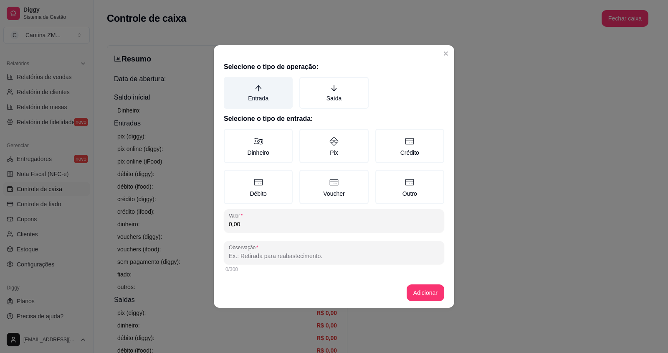
click at [256, 91] on icon "arrow-up" at bounding box center [259, 88] width 8 height 8
click at [230, 83] on button "Entrada" at bounding box center [227, 79] width 7 height 7
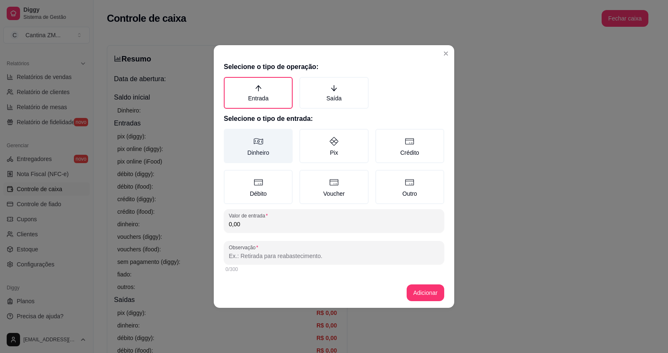
click at [272, 154] on label "Dinheiro" at bounding box center [258, 146] width 69 height 34
click at [230, 135] on button "Dinheiro" at bounding box center [227, 131] width 7 height 7
click at [260, 225] on input "0,00" at bounding box center [334, 224] width 211 height 8
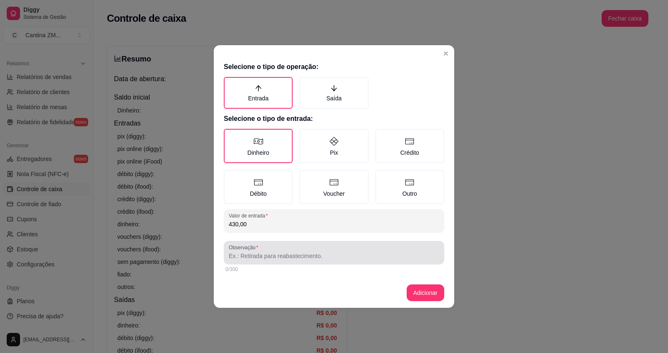
type input "430,00"
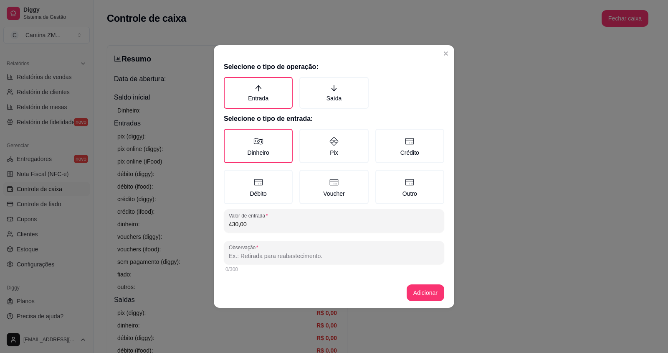
click at [387, 252] on input "Observação" at bounding box center [334, 256] width 211 height 8
type input "dinheiro"
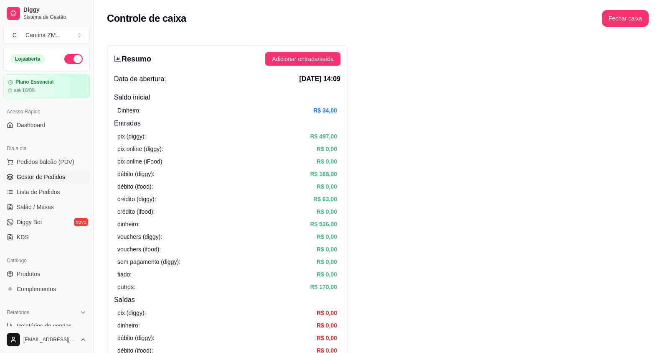
click at [48, 175] on span "Gestor de Pedidos" at bounding box center [41, 177] width 48 height 8
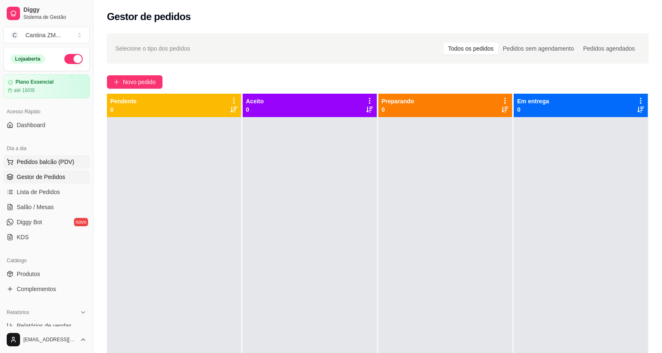
click at [61, 164] on span "Pedidos balcão (PDV)" at bounding box center [46, 162] width 58 height 8
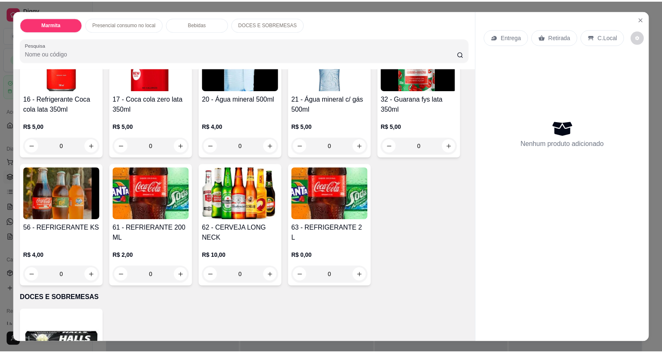
scroll to position [543, 0]
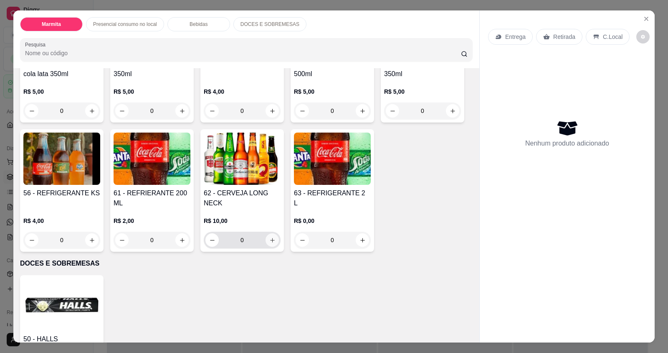
click at [269, 234] on button "increase-product-quantity" at bounding box center [272, 239] width 13 height 13
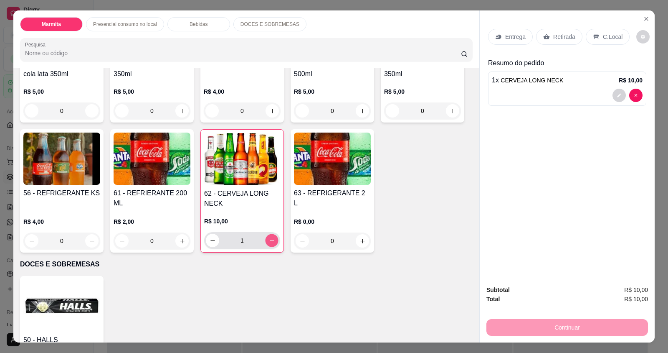
click at [269, 234] on button "increase-product-quantity" at bounding box center [271, 240] width 13 height 13
click at [265, 234] on button "increase-product-quantity" at bounding box center [271, 240] width 13 height 13
type input "4"
click at [606, 32] on div "C.Local" at bounding box center [608, 37] width 44 height 16
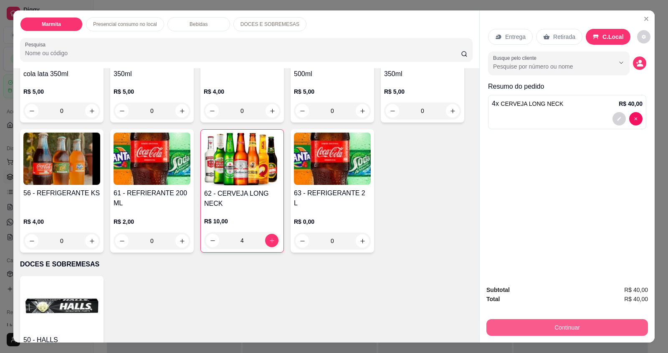
click at [583, 327] on button "Continuar" at bounding box center [568, 327] width 162 height 17
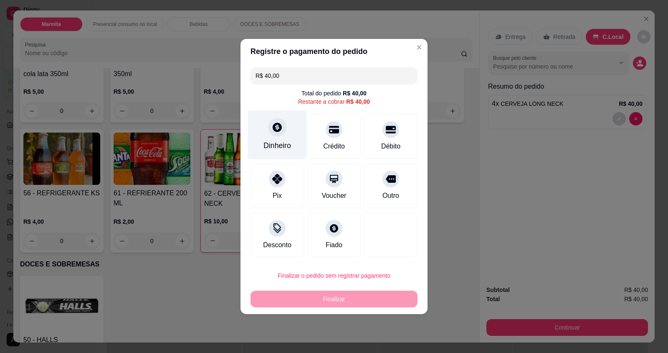
click at [271, 136] on div "Dinheiro" at bounding box center [277, 134] width 59 height 49
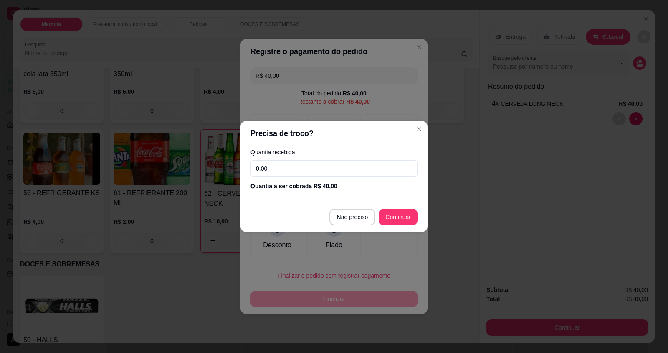
click at [298, 165] on input "0,00" at bounding box center [334, 168] width 167 height 17
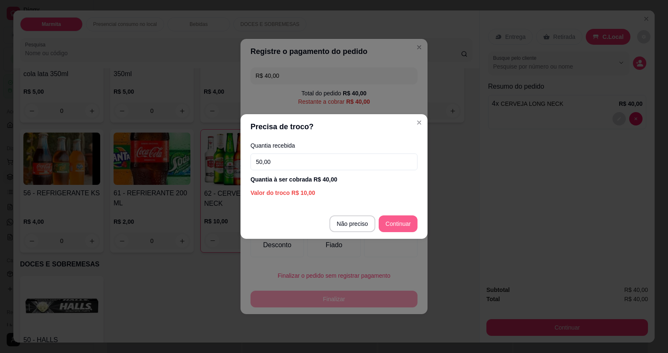
type input "50,00"
type input "R$ 0,00"
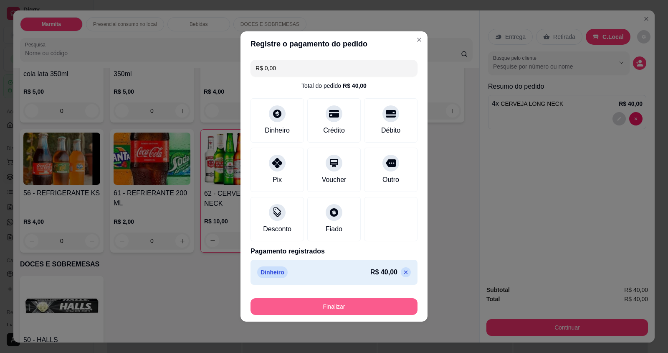
click at [388, 310] on button "Finalizar" at bounding box center [334, 306] width 167 height 17
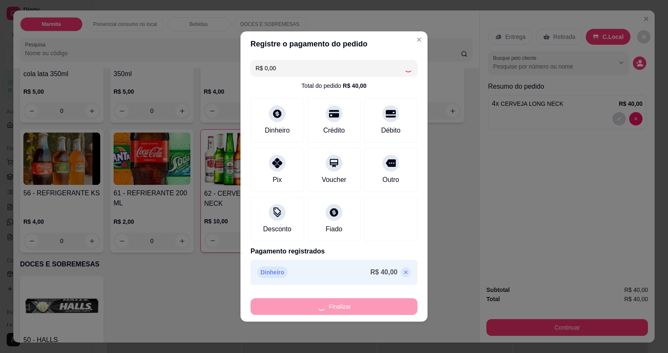
type input "0"
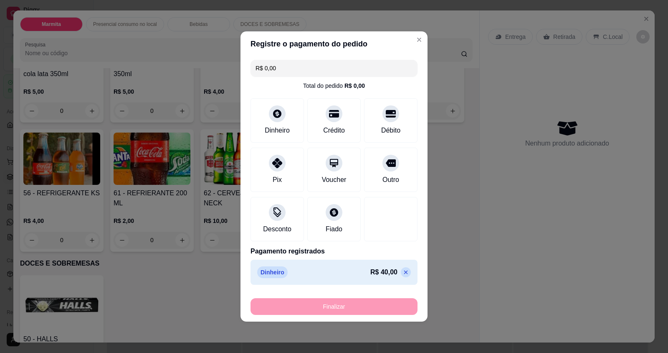
type input "-R$ 40,00"
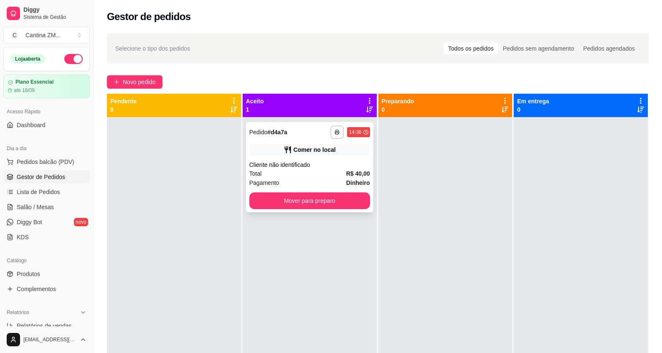
click at [342, 177] on div "Total R$ 40,00" at bounding box center [309, 173] width 121 height 9
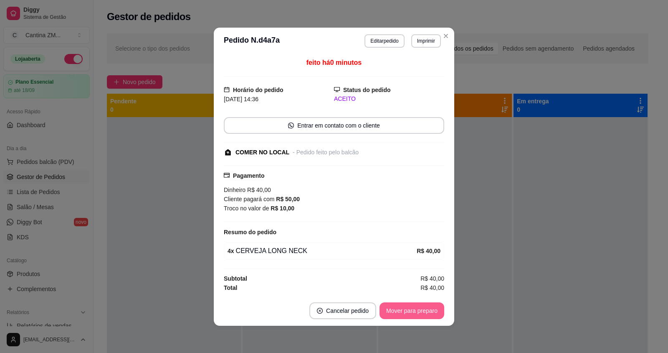
click at [399, 309] on button "Mover para preparo" at bounding box center [412, 310] width 65 height 17
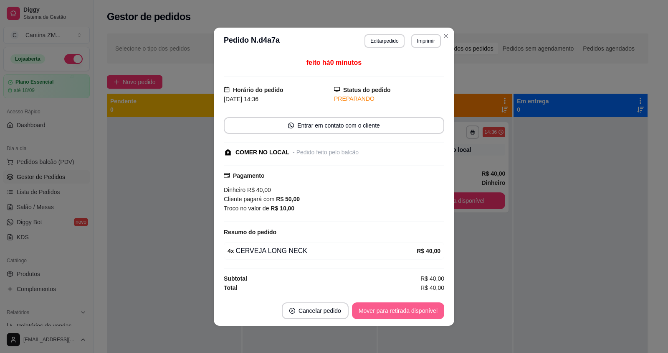
click at [410, 313] on button "Mover para retirada disponível" at bounding box center [398, 310] width 92 height 17
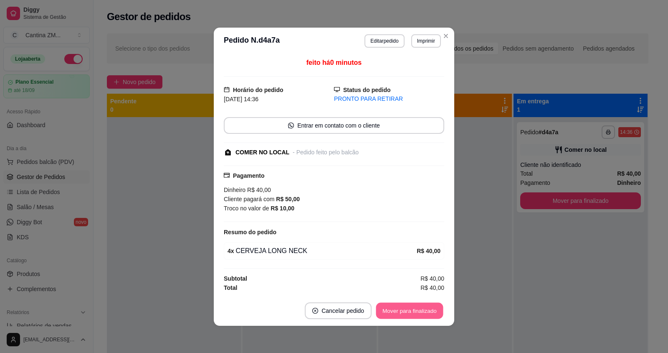
click at [410, 313] on button "Mover para finalizado" at bounding box center [409, 310] width 67 height 16
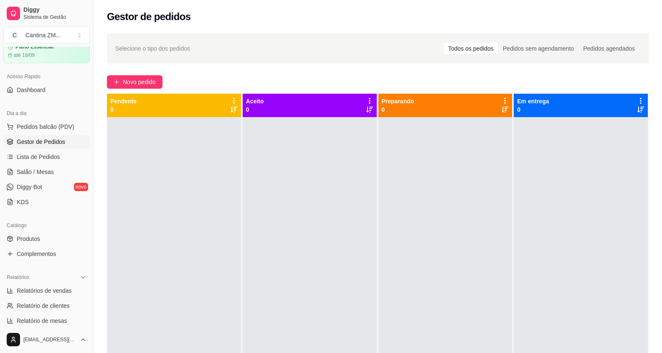
scroll to position [84, 0]
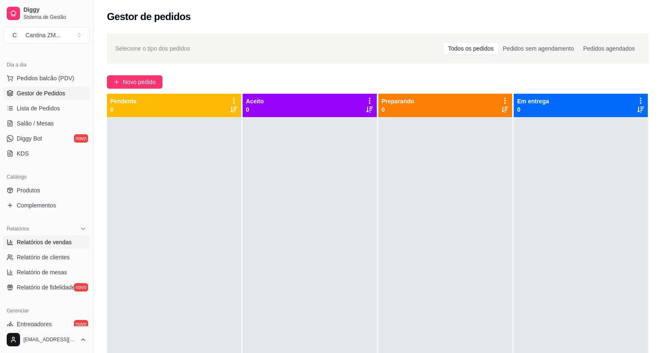
click at [38, 239] on span "Relatórios de vendas" at bounding box center [44, 242] width 55 height 8
select select "ALL"
select select "0"
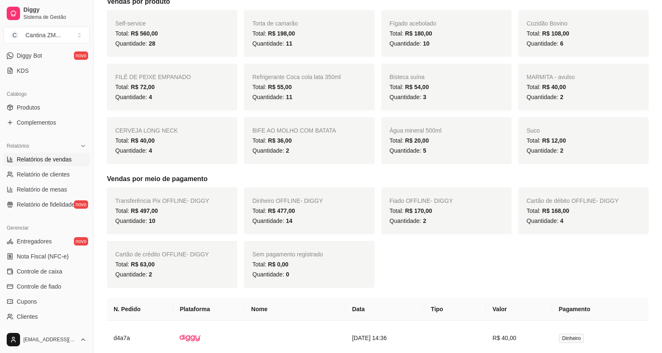
scroll to position [167, 0]
click at [33, 272] on span "Controle de caixa" at bounding box center [40, 270] width 46 height 8
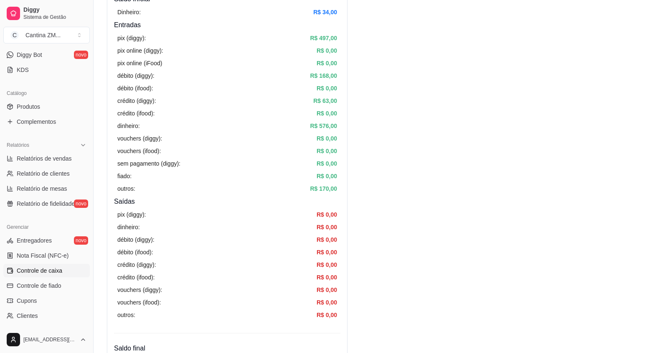
scroll to position [84, 0]
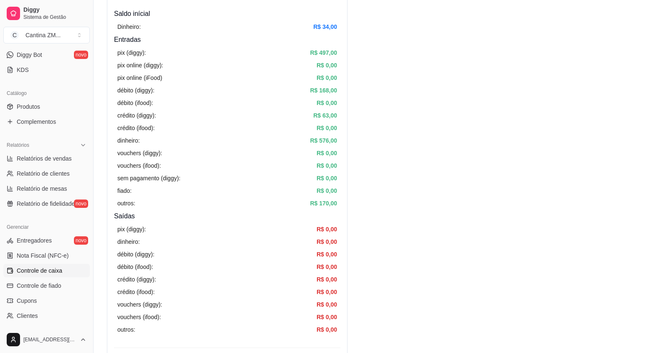
click at [318, 205] on article "R$ 170,00" at bounding box center [323, 202] width 27 height 9
drag, startPoint x: 318, startPoint y: 205, endPoint x: 390, endPoint y: 206, distance: 71.4
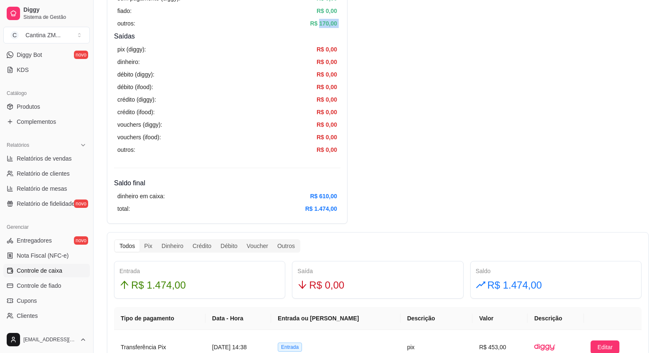
scroll to position [251, 0]
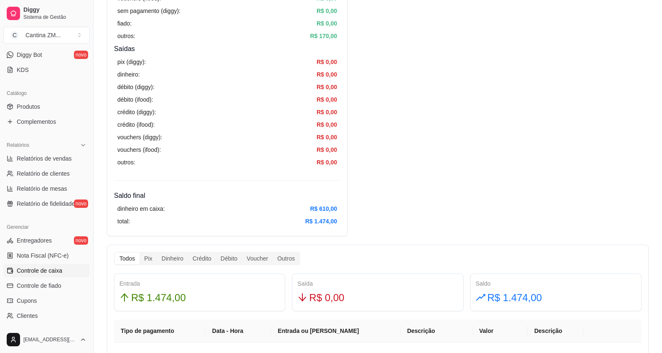
click at [327, 209] on article "R$ 610,00" at bounding box center [323, 208] width 27 height 9
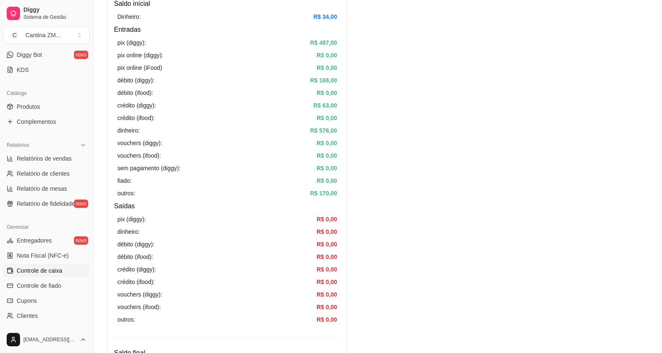
scroll to position [0, 0]
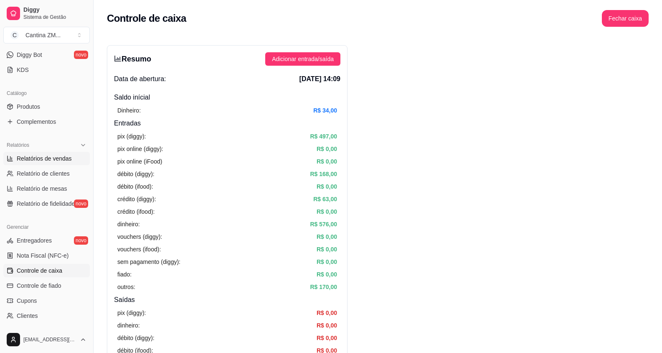
click at [56, 158] on span "Relatórios de vendas" at bounding box center [44, 158] width 55 height 8
select select "ALL"
select select "0"
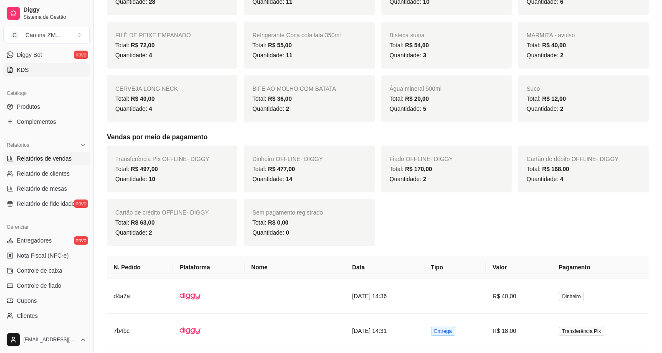
scroll to position [42, 0]
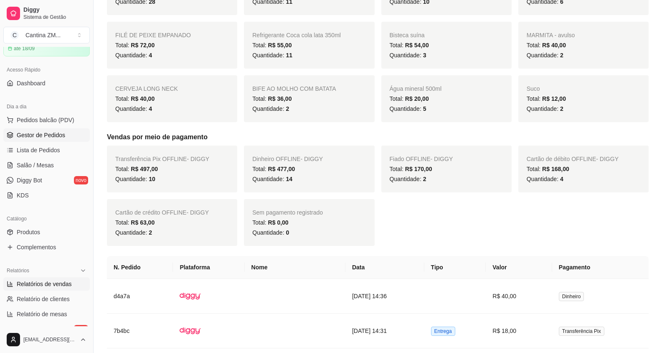
click at [42, 137] on span "Gestor de Pedidos" at bounding box center [41, 135] width 48 height 8
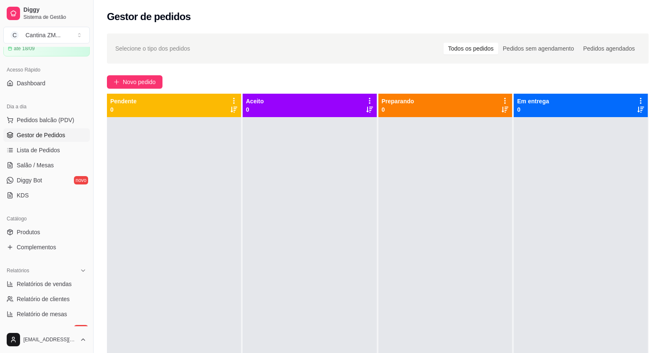
click at [48, 113] on div "Dia a dia" at bounding box center [46, 106] width 86 height 13
click at [51, 118] on span "Pedidos balcão (PDV)" at bounding box center [46, 120] width 58 height 8
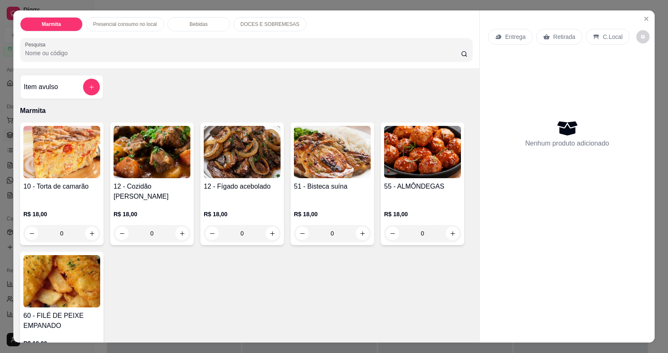
click at [56, 72] on div "Item avulso Marmita 10 - Torta de camarão R$ 18,00 0 12 - Cozidão Bovino R$ 18,…" at bounding box center [246, 205] width 466 height 274
click at [53, 81] on div "Item avulso" at bounding box center [62, 87] width 76 height 17
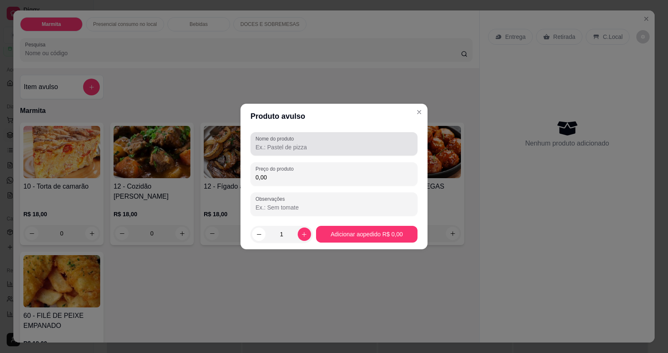
click at [310, 141] on div at bounding box center [334, 143] width 157 height 17
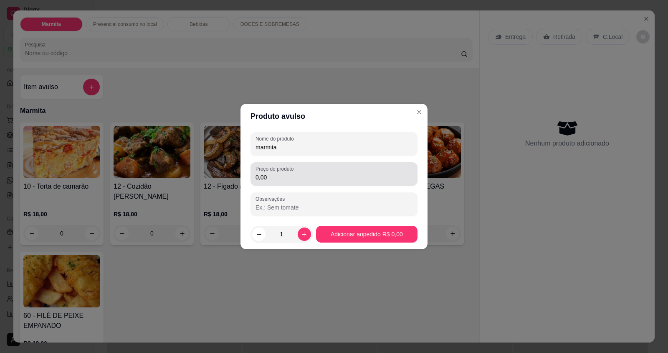
type input "marmita"
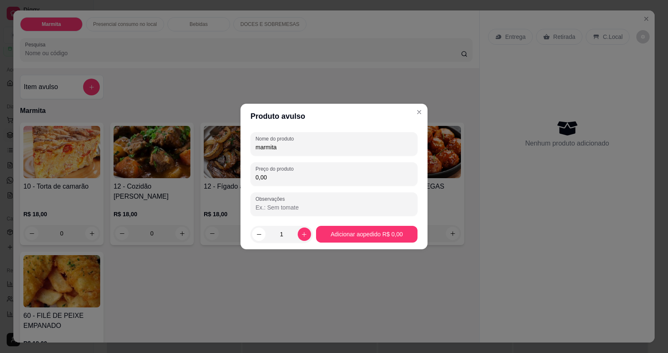
click at [297, 175] on input "0,00" at bounding box center [334, 177] width 157 height 8
type input "20,00"
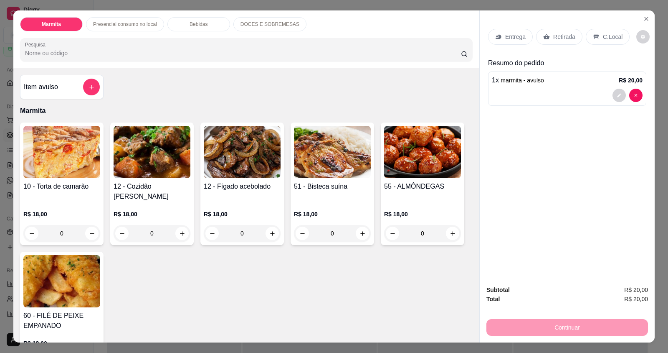
click at [567, 40] on p "Retirada" at bounding box center [565, 37] width 22 height 8
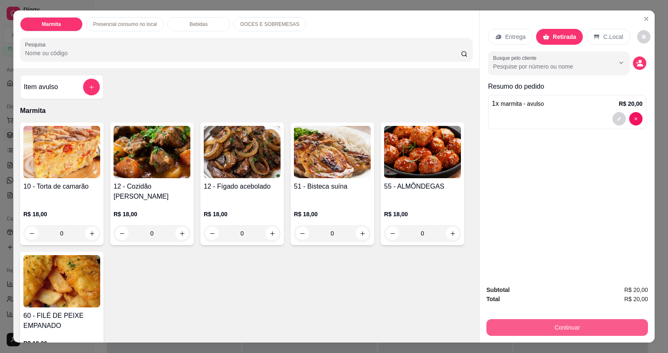
click at [564, 322] on button "Continuar" at bounding box center [568, 327] width 162 height 17
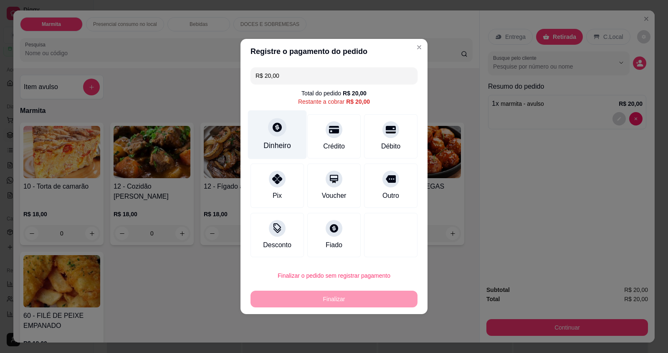
click at [278, 140] on div "Dinheiro" at bounding box center [278, 145] width 28 height 11
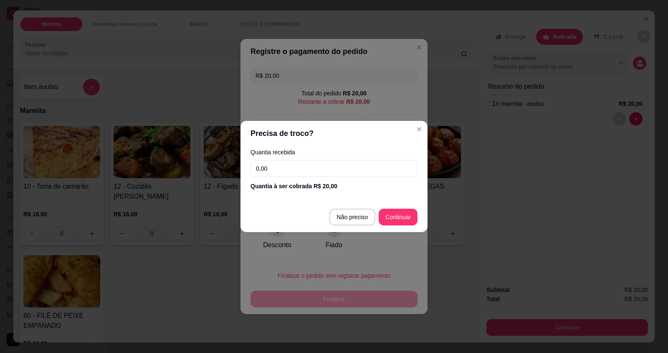
click at [285, 170] on input "0,00" at bounding box center [334, 168] width 167 height 17
type input "20,00"
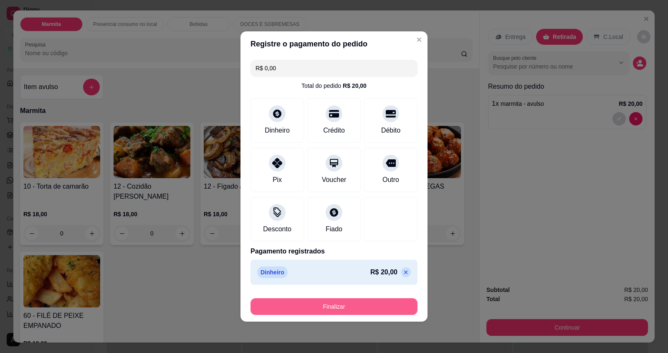
click at [351, 300] on button "Finalizar" at bounding box center [334, 306] width 167 height 17
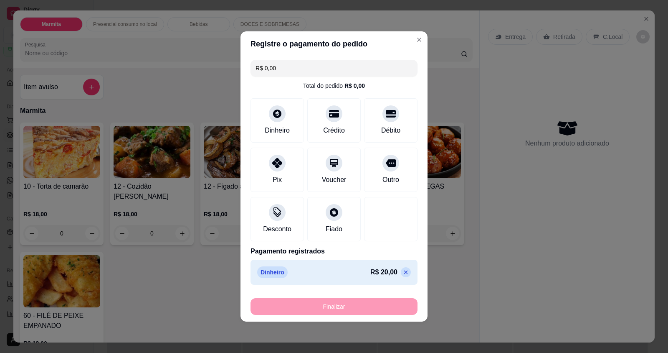
type input "-R$ 20,00"
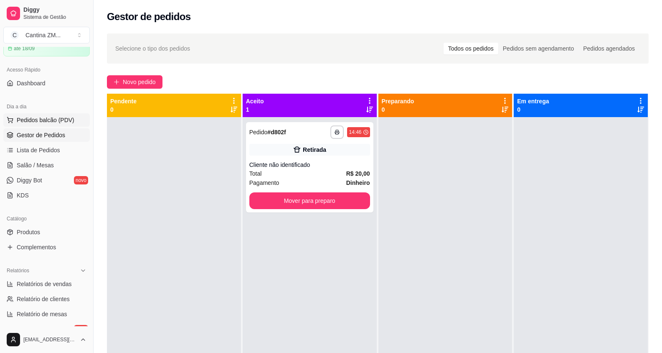
click at [61, 125] on button "Pedidos balcão (PDV)" at bounding box center [46, 119] width 86 height 13
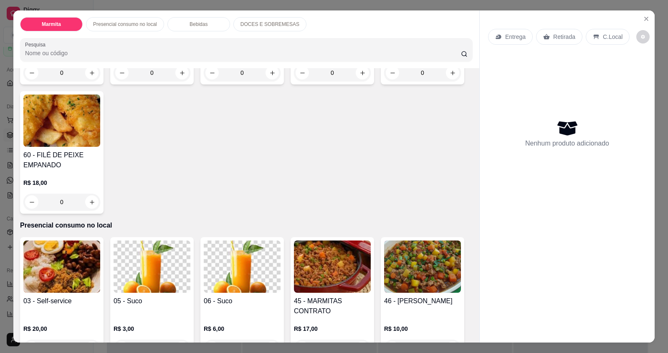
scroll to position [209, 0]
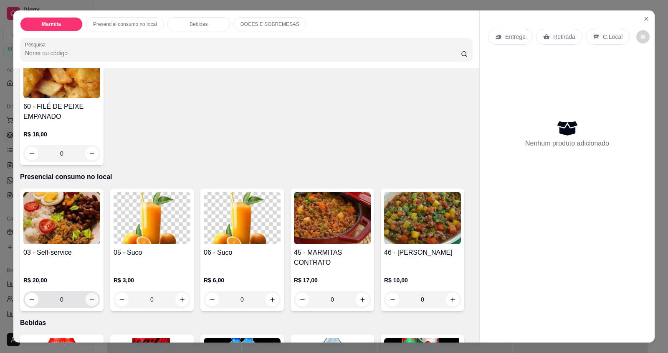
click at [85, 293] on button "increase-product-quantity" at bounding box center [91, 299] width 13 height 13
type input "1"
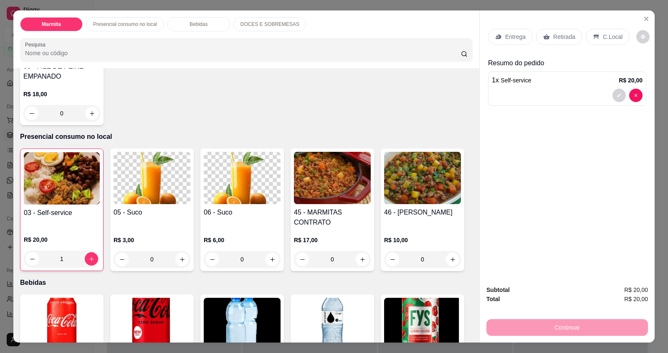
scroll to position [334, 0]
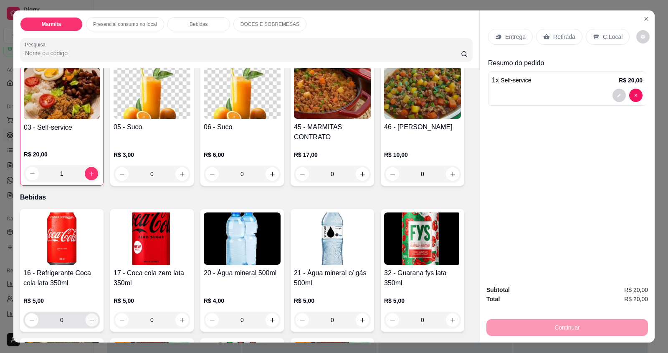
click at [92, 313] on button "increase-product-quantity" at bounding box center [91, 319] width 13 height 13
type input "1"
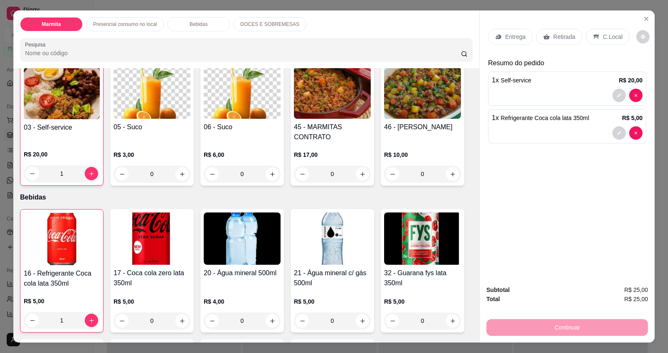
click at [603, 34] on p "C.Local" at bounding box center [613, 37] width 20 height 8
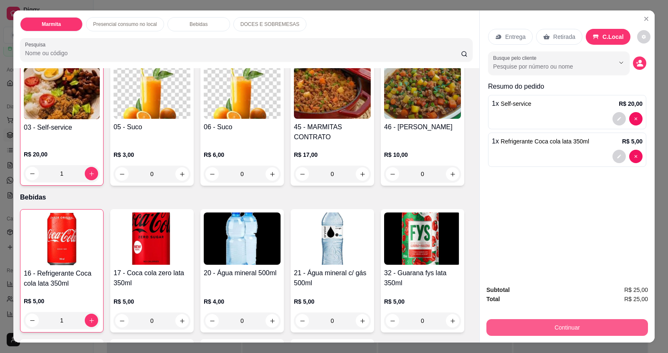
click at [600, 324] on button "Continuar" at bounding box center [568, 327] width 162 height 17
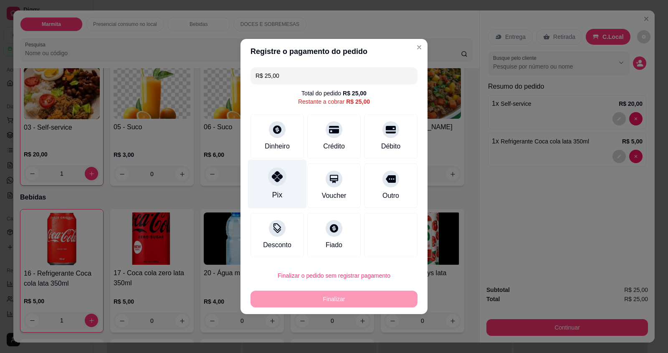
click at [290, 177] on div "Pix" at bounding box center [277, 184] width 59 height 49
type input "R$ 0,00"
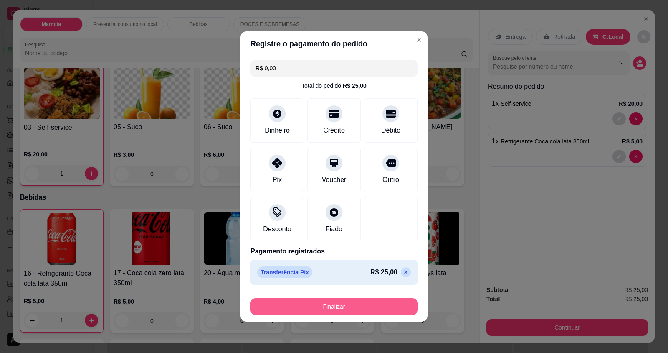
click at [300, 309] on button "Finalizar" at bounding box center [334, 306] width 167 height 17
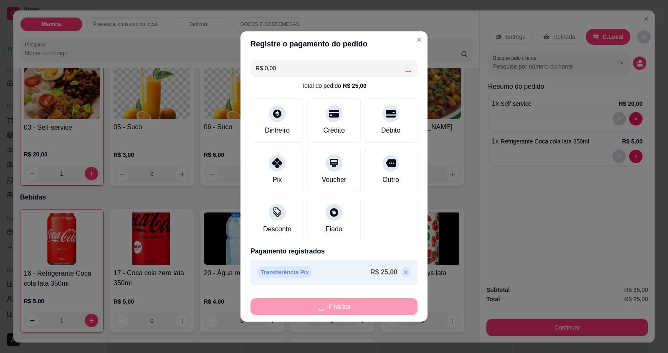
type input "0"
type input "-R$ 25,00"
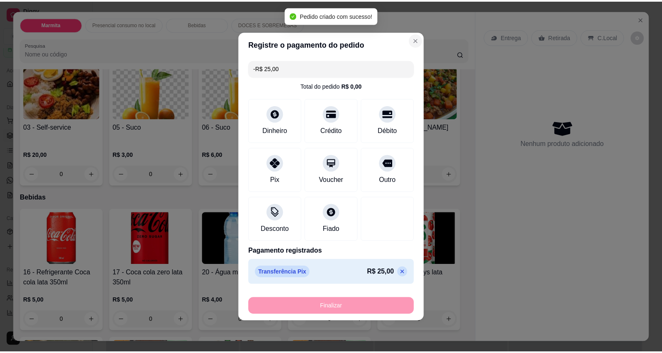
scroll to position [334, 0]
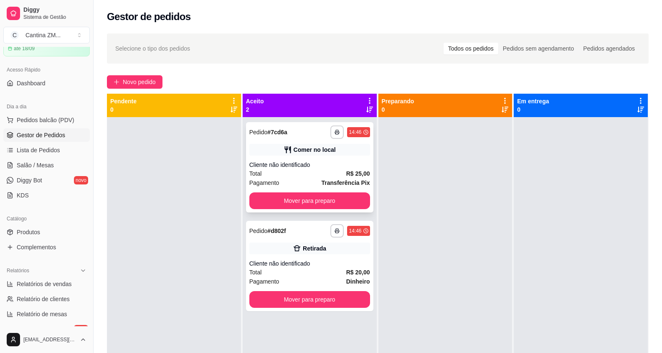
click at [340, 167] on div "Cliente não identificado" at bounding box center [309, 164] width 121 height 8
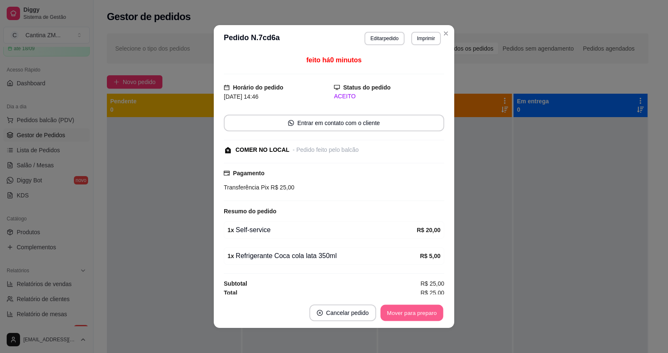
click at [393, 314] on button "Mover para preparo" at bounding box center [412, 313] width 63 height 16
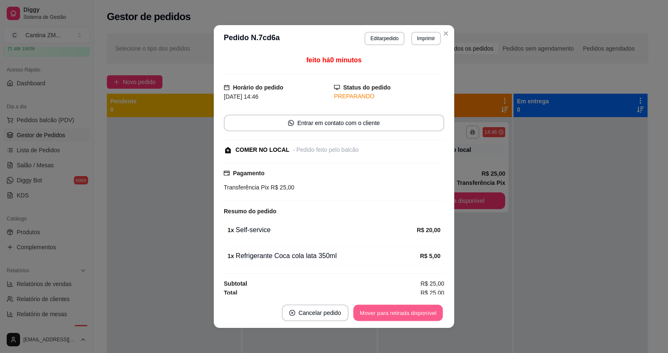
click at [393, 314] on button "Mover para retirada disponível" at bounding box center [397, 313] width 89 height 16
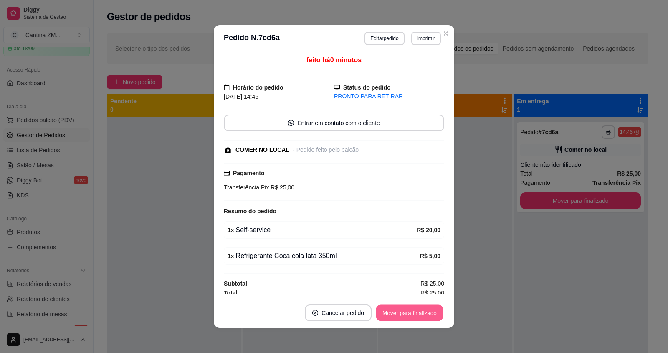
click at [393, 314] on button "Mover para finalizado" at bounding box center [409, 313] width 67 height 16
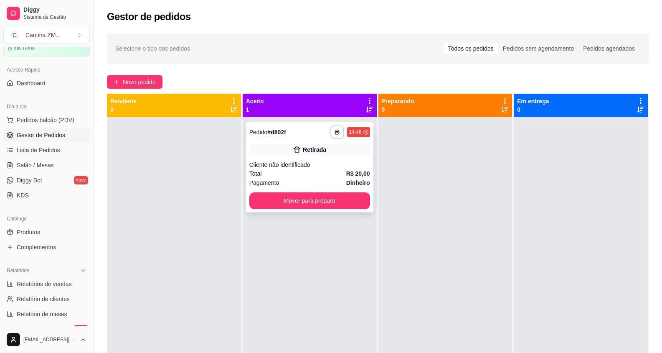
click at [346, 180] on strong "Dinheiro" at bounding box center [358, 182] width 24 height 7
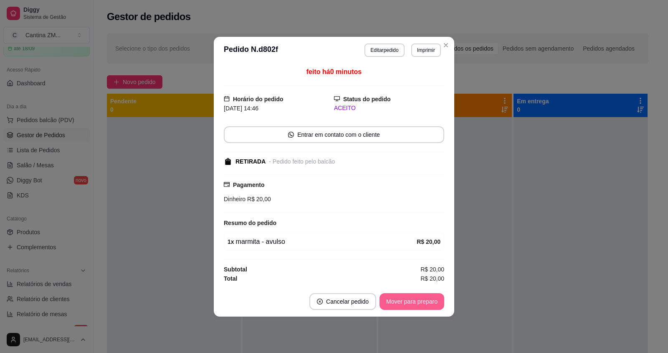
click at [389, 306] on button "Mover para preparo" at bounding box center [412, 301] width 65 height 17
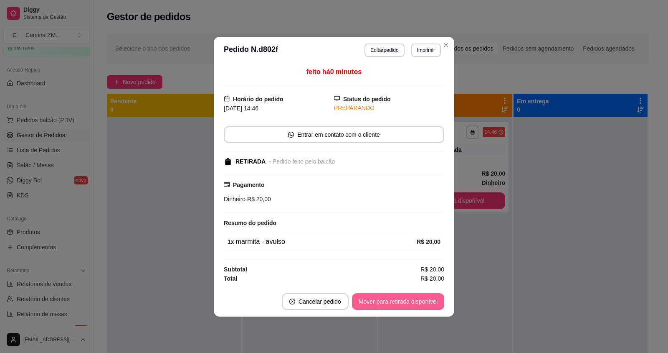
click at [389, 305] on button "Mover para retirada disponível" at bounding box center [398, 301] width 92 height 17
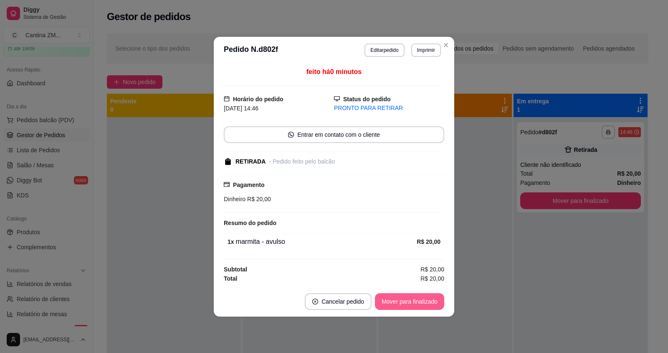
click at [388, 302] on button "Mover para finalizado" at bounding box center [409, 301] width 69 height 17
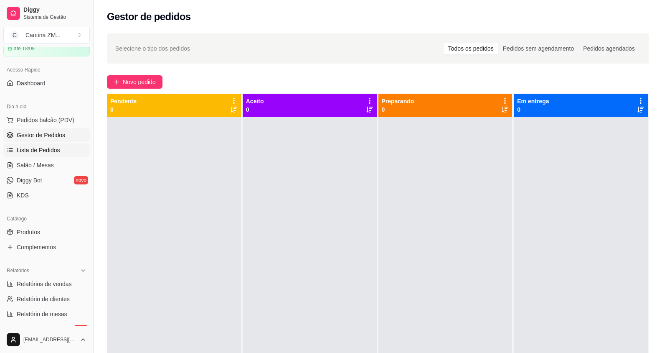
click at [35, 153] on span "Lista de Pedidos" at bounding box center [38, 150] width 43 height 8
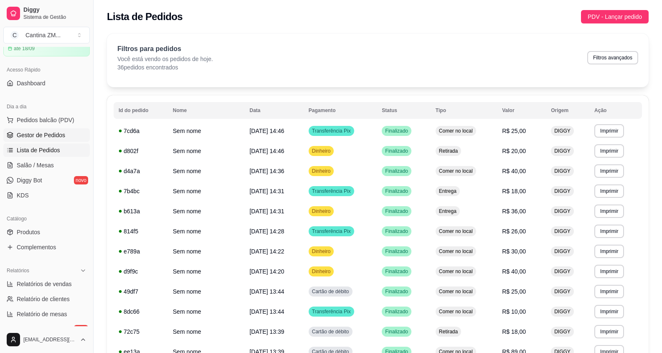
click at [41, 140] on link "Gestor de Pedidos" at bounding box center [46, 134] width 86 height 13
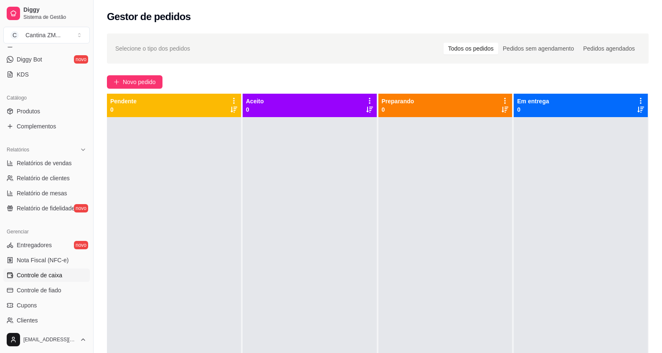
scroll to position [167, 0]
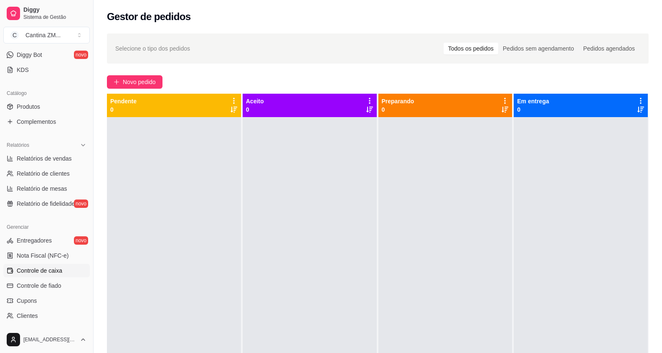
click at [40, 272] on span "Controle de caixa" at bounding box center [40, 270] width 46 height 8
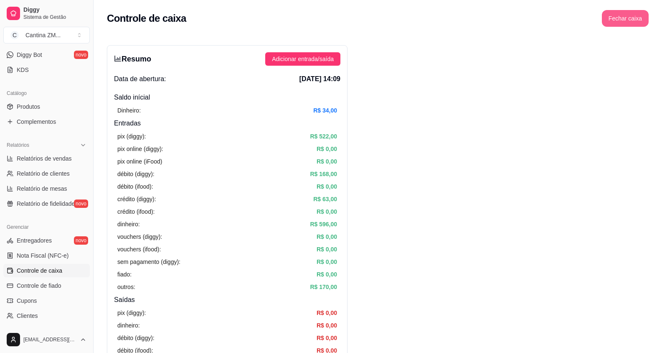
click at [623, 20] on button "Fechar caixa" at bounding box center [625, 18] width 47 height 17
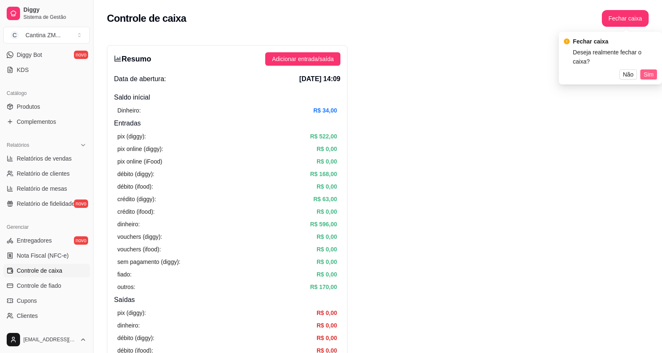
click at [647, 70] on span "Sim" at bounding box center [649, 74] width 10 height 9
